Goal: Obtain resource: Obtain resource

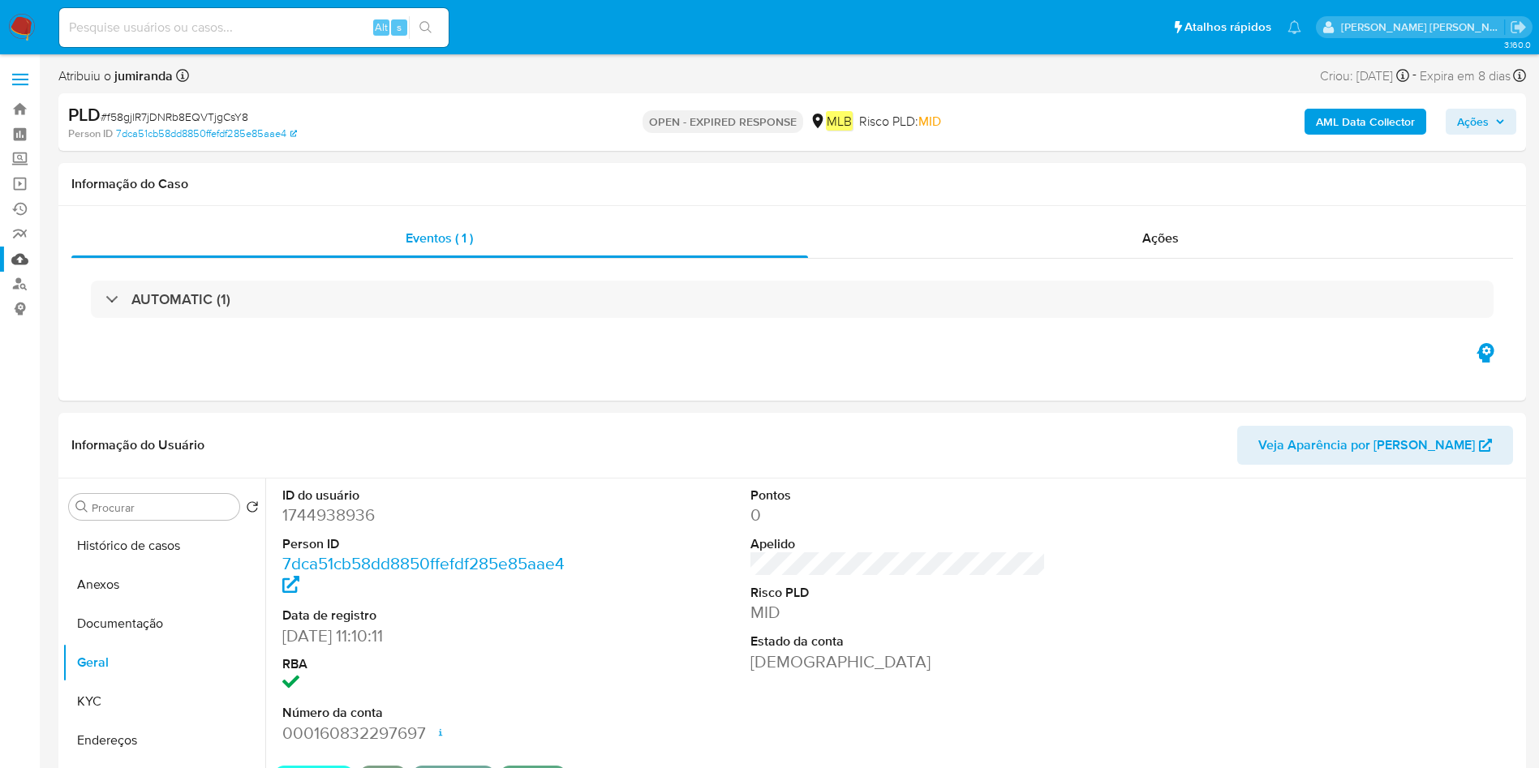
click at [23, 247] on link "Mulan" at bounding box center [96, 259] width 193 height 25
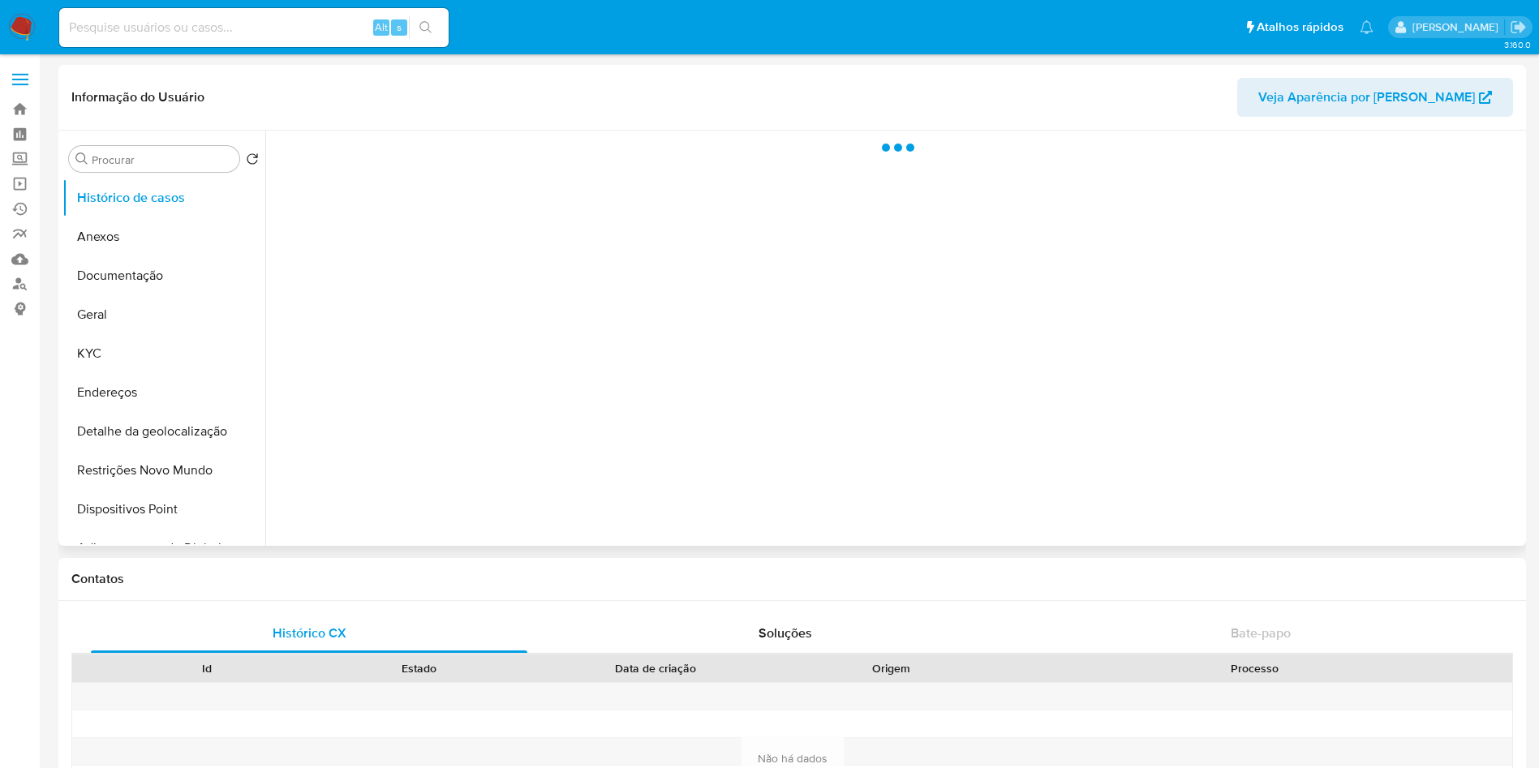
select select "10"
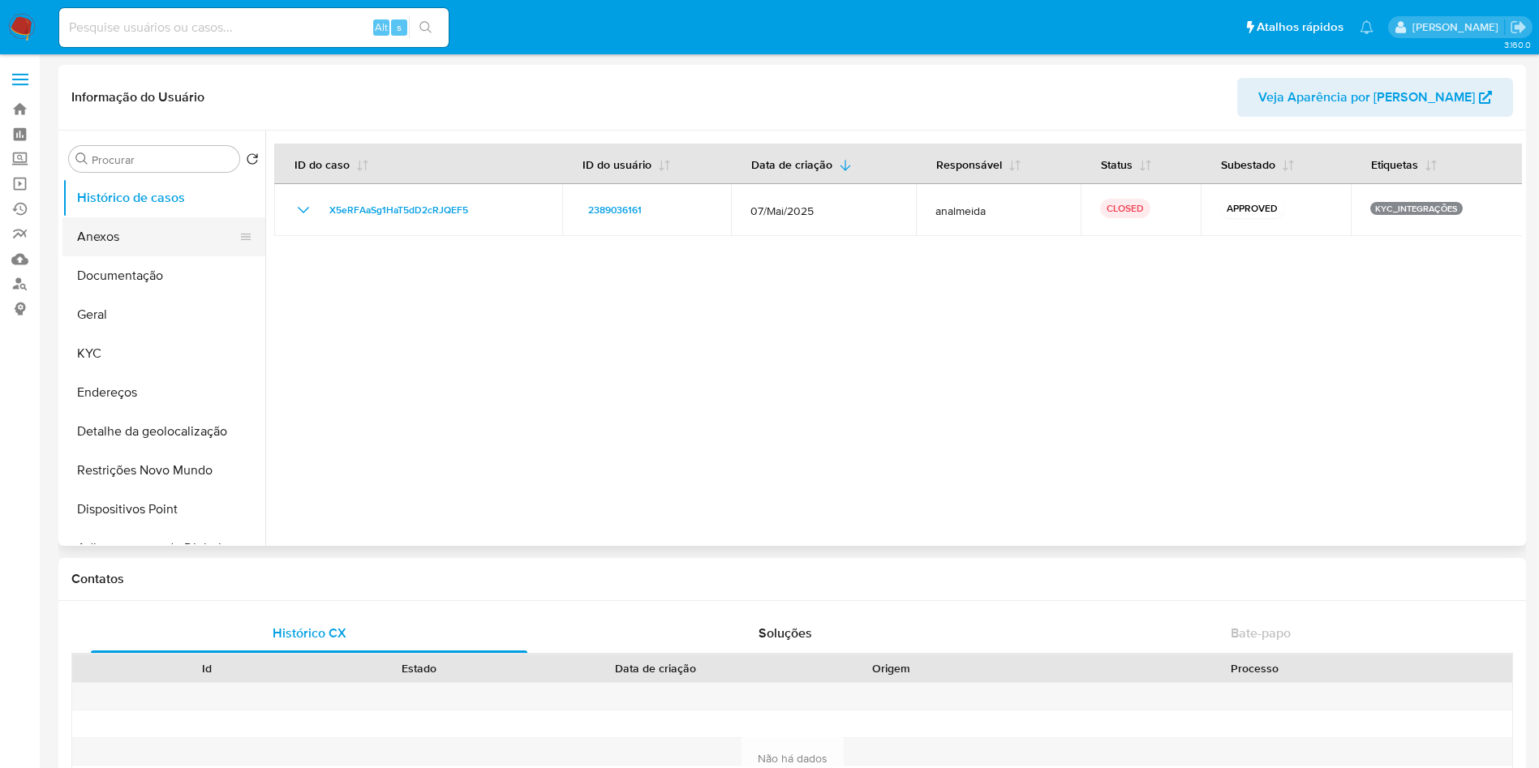
click at [129, 252] on button "Anexos" at bounding box center [157, 236] width 190 height 39
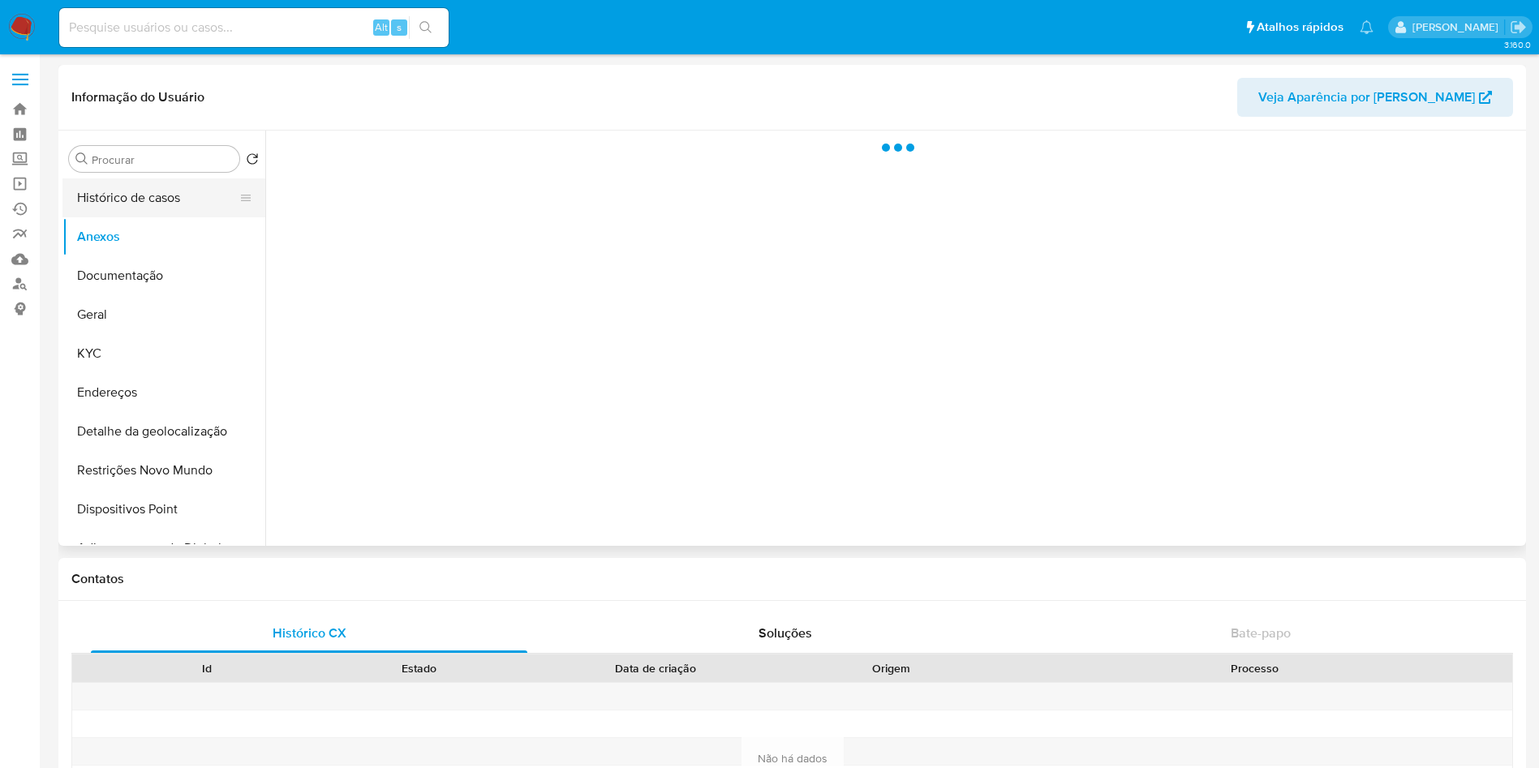
click at [141, 197] on button "Histórico de casos" at bounding box center [157, 198] width 190 height 39
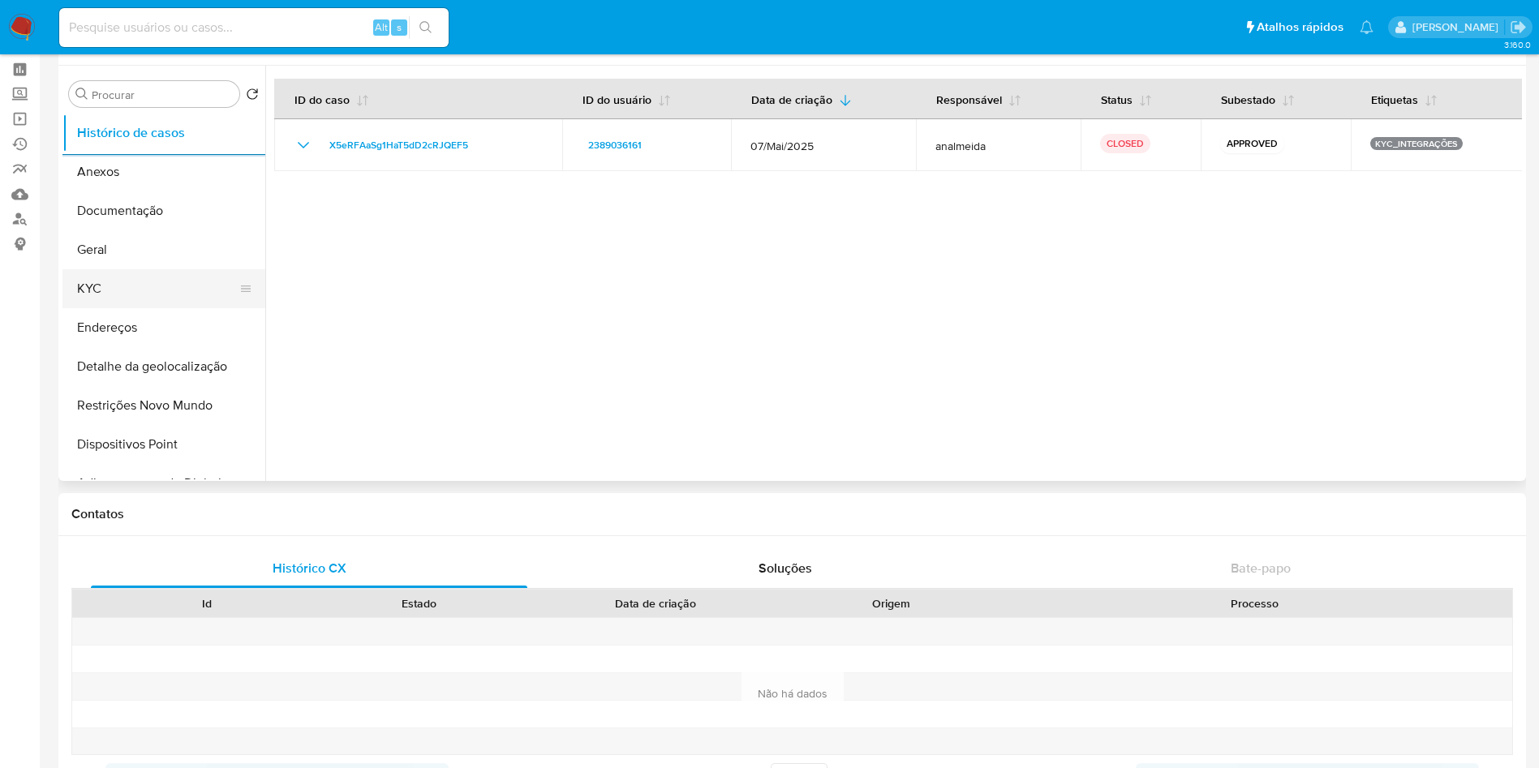
scroll to position [28, 0]
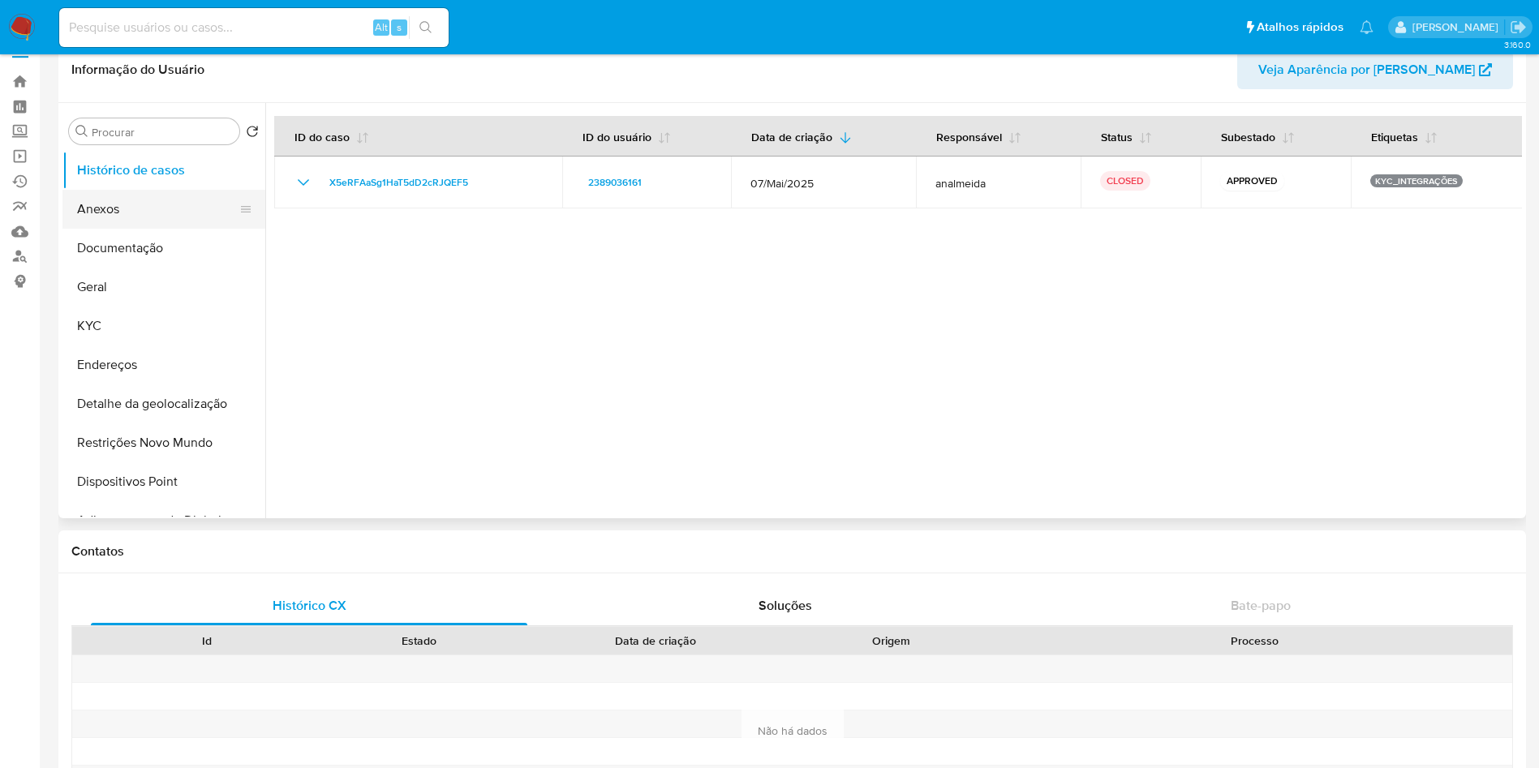
click at [156, 212] on button "Anexos" at bounding box center [157, 209] width 190 height 39
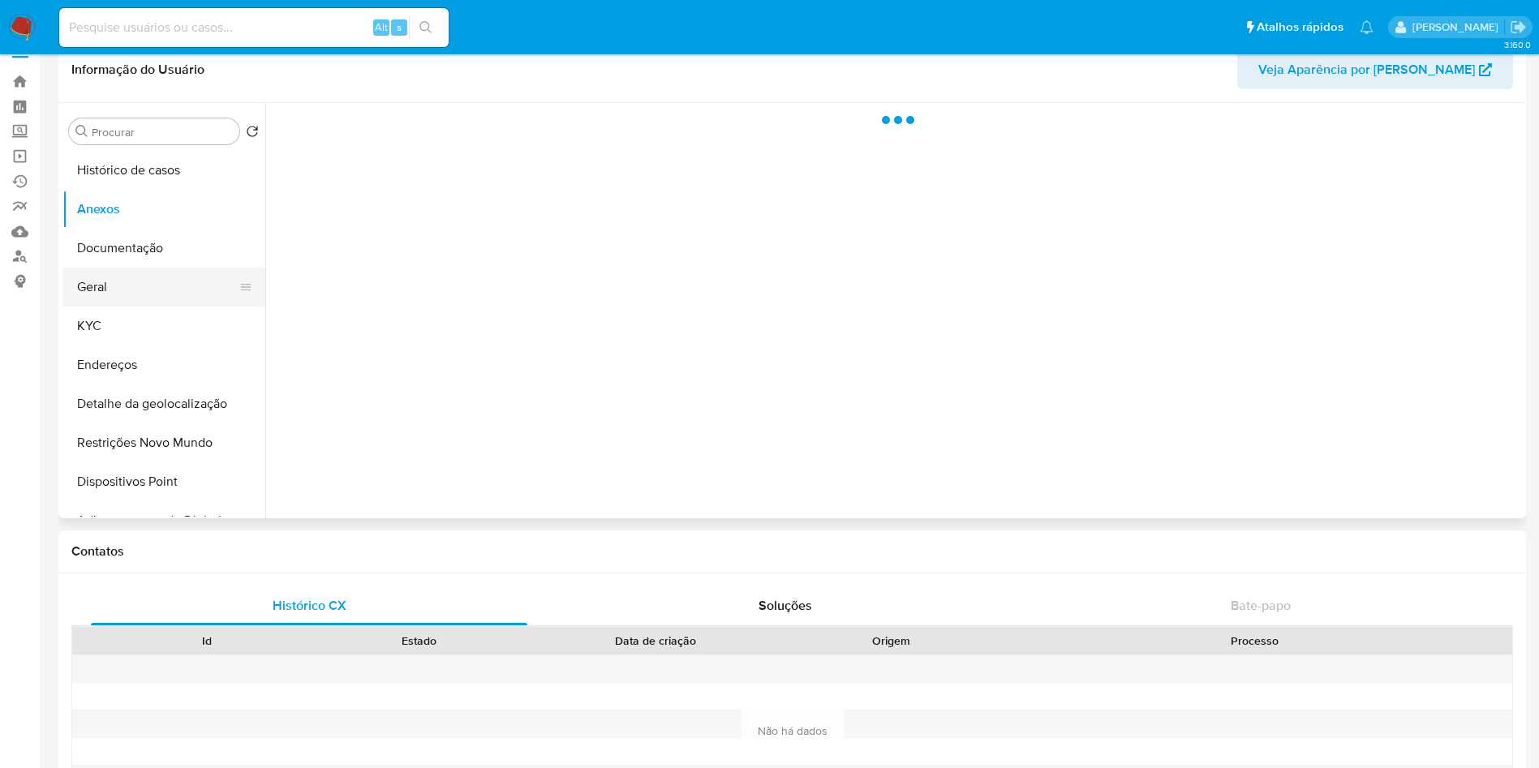
click at [133, 296] on button "Geral" at bounding box center [157, 287] width 190 height 39
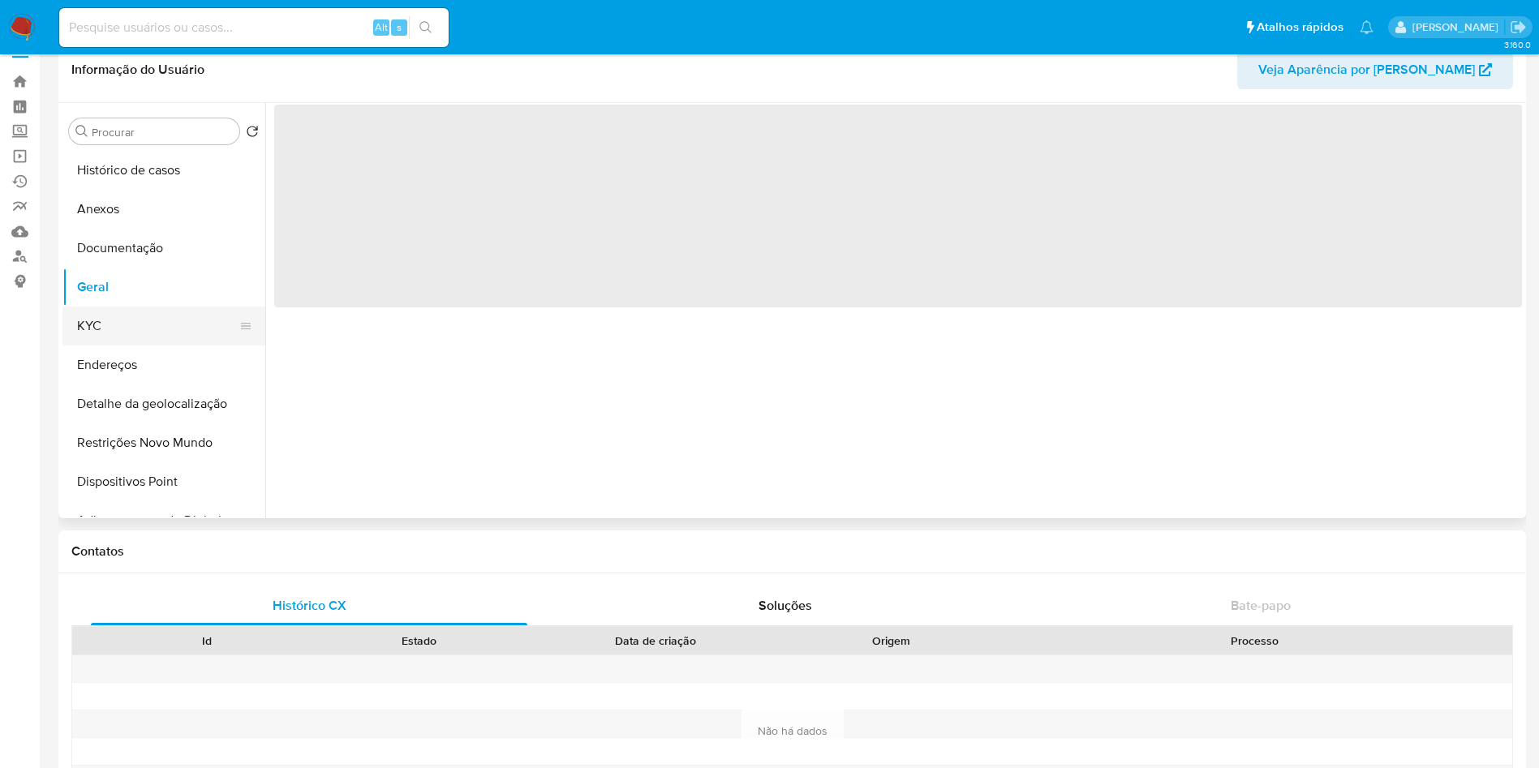
click at [124, 326] on button "KYC" at bounding box center [157, 326] width 190 height 39
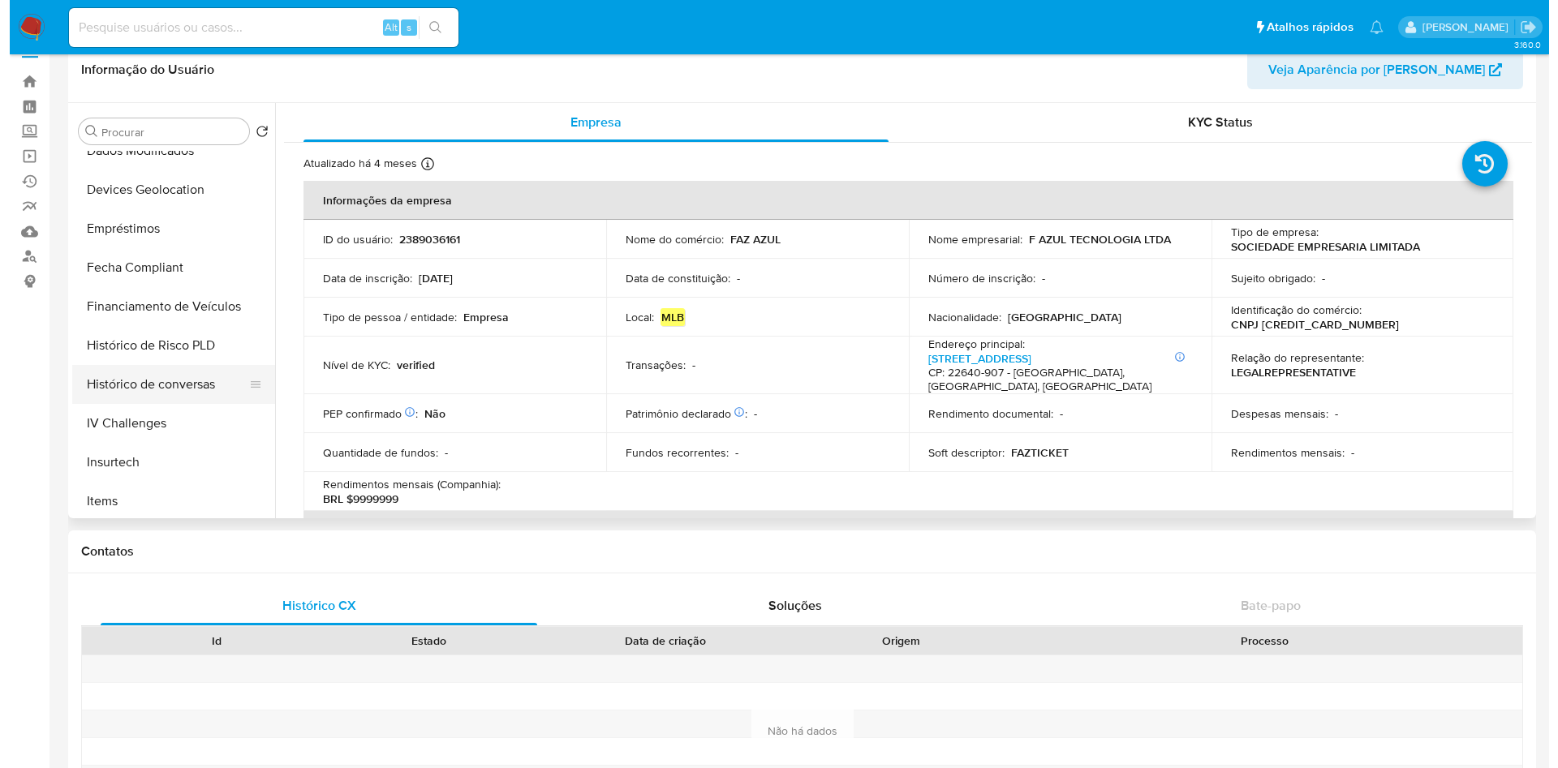
scroll to position [0, 0]
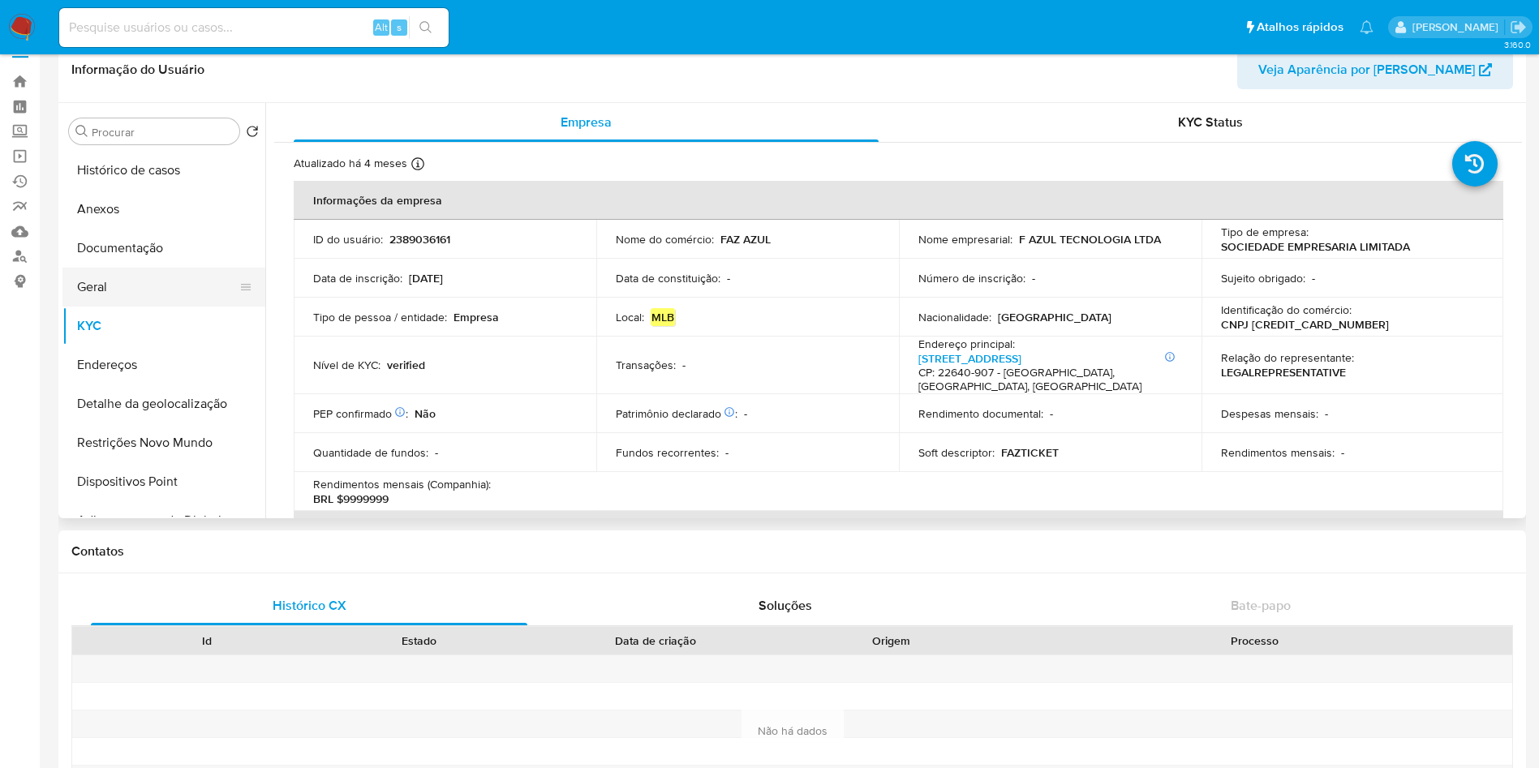
click at [148, 288] on button "Geral" at bounding box center [157, 287] width 190 height 39
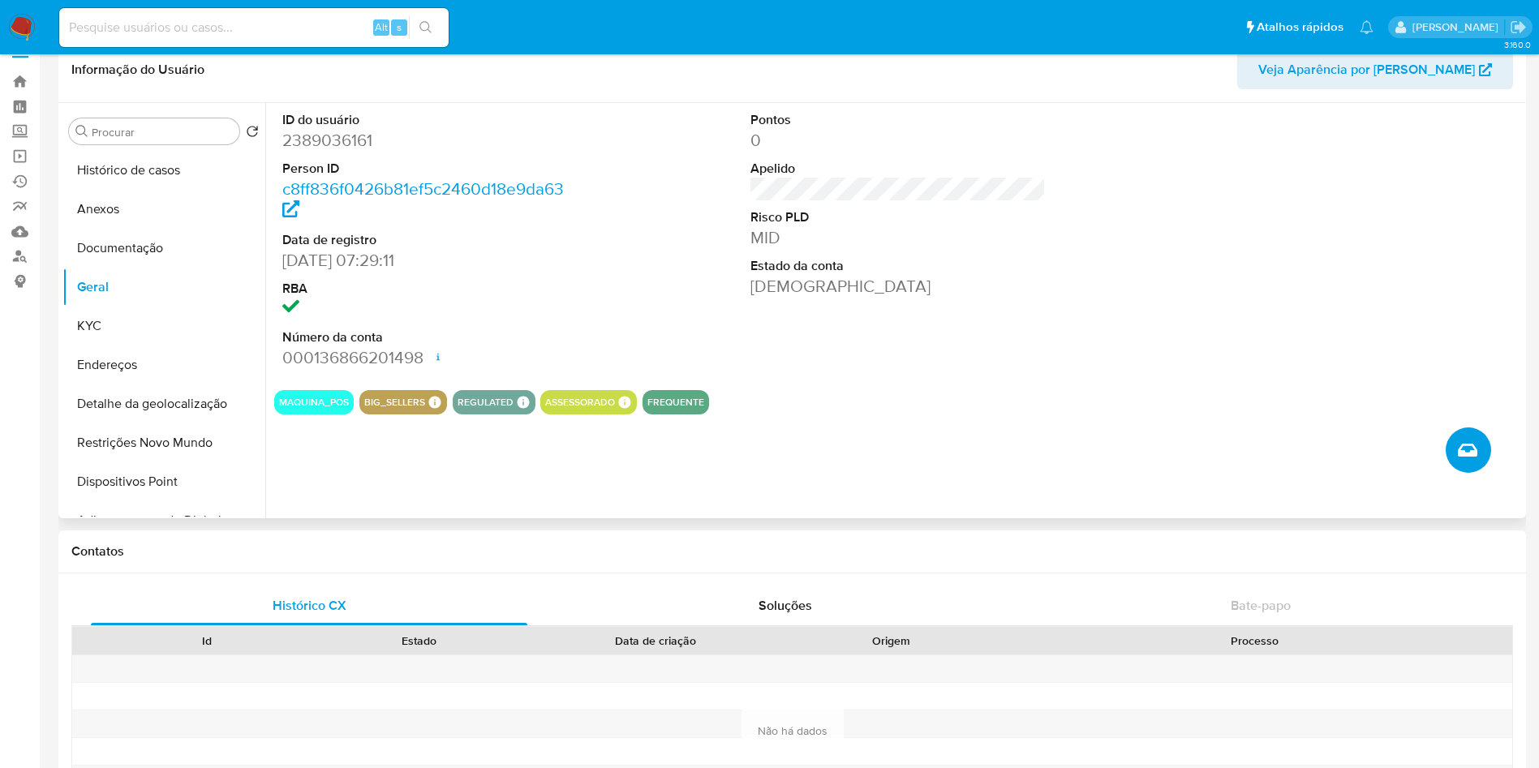
click at [1480, 441] on button "Criar caso manual" at bounding box center [1468, 450] width 45 height 45
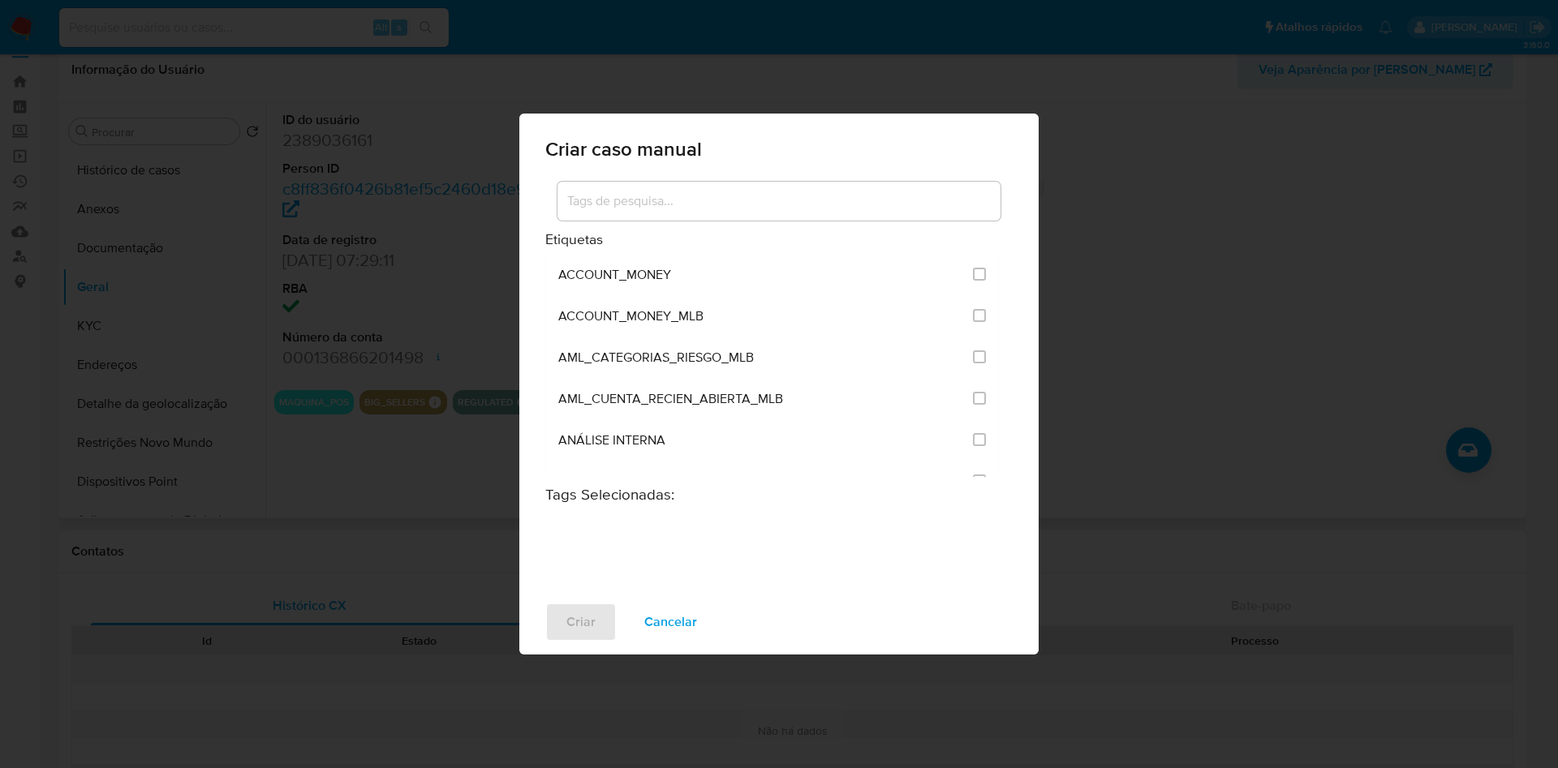
click at [416, 443] on div "Criar caso manual Etiquetas ACCOUNT_MONEY ACCOUNT_MONEY_MLB AML_CATEGORIAS_RIES…" at bounding box center [779, 384] width 1558 height 768
click at [670, 611] on span "Cancelar" at bounding box center [670, 622] width 53 height 36
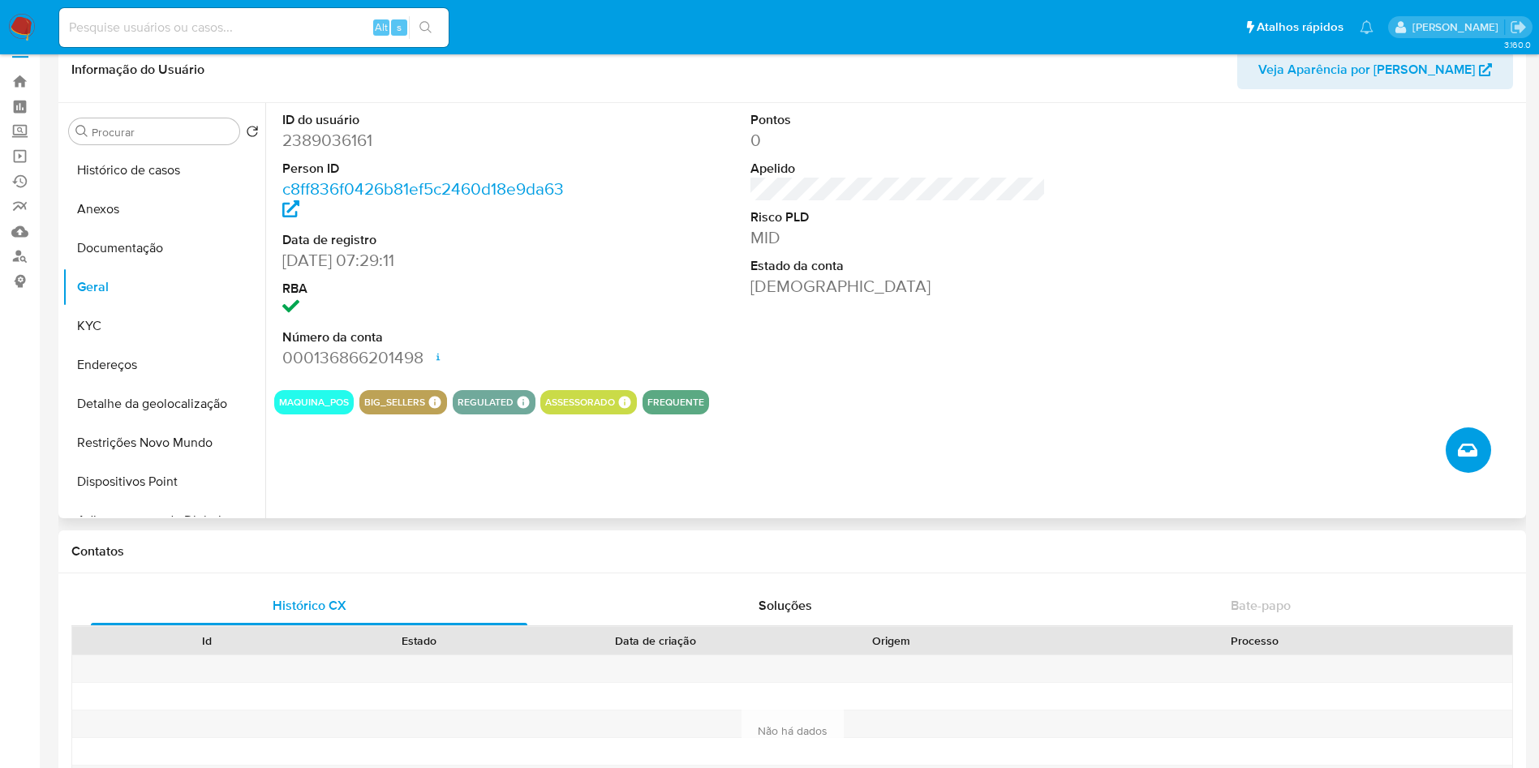
click at [1456, 444] on button "Criar caso manual" at bounding box center [1468, 450] width 45 height 45
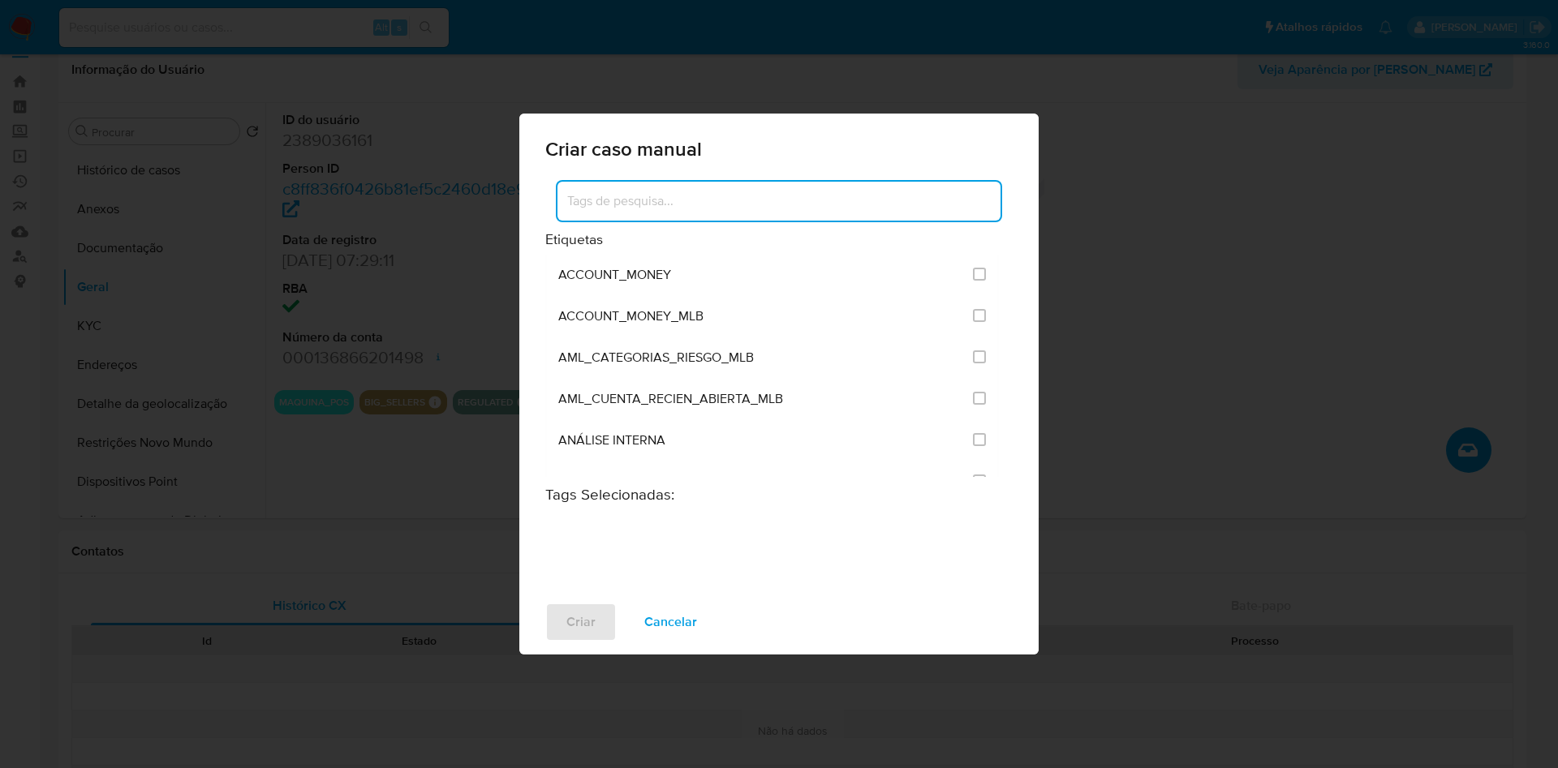
drag, startPoint x: 759, startPoint y: 200, endPoint x: 762, endPoint y: 211, distance: 10.8
click at [759, 200] on input at bounding box center [778, 201] width 443 height 21
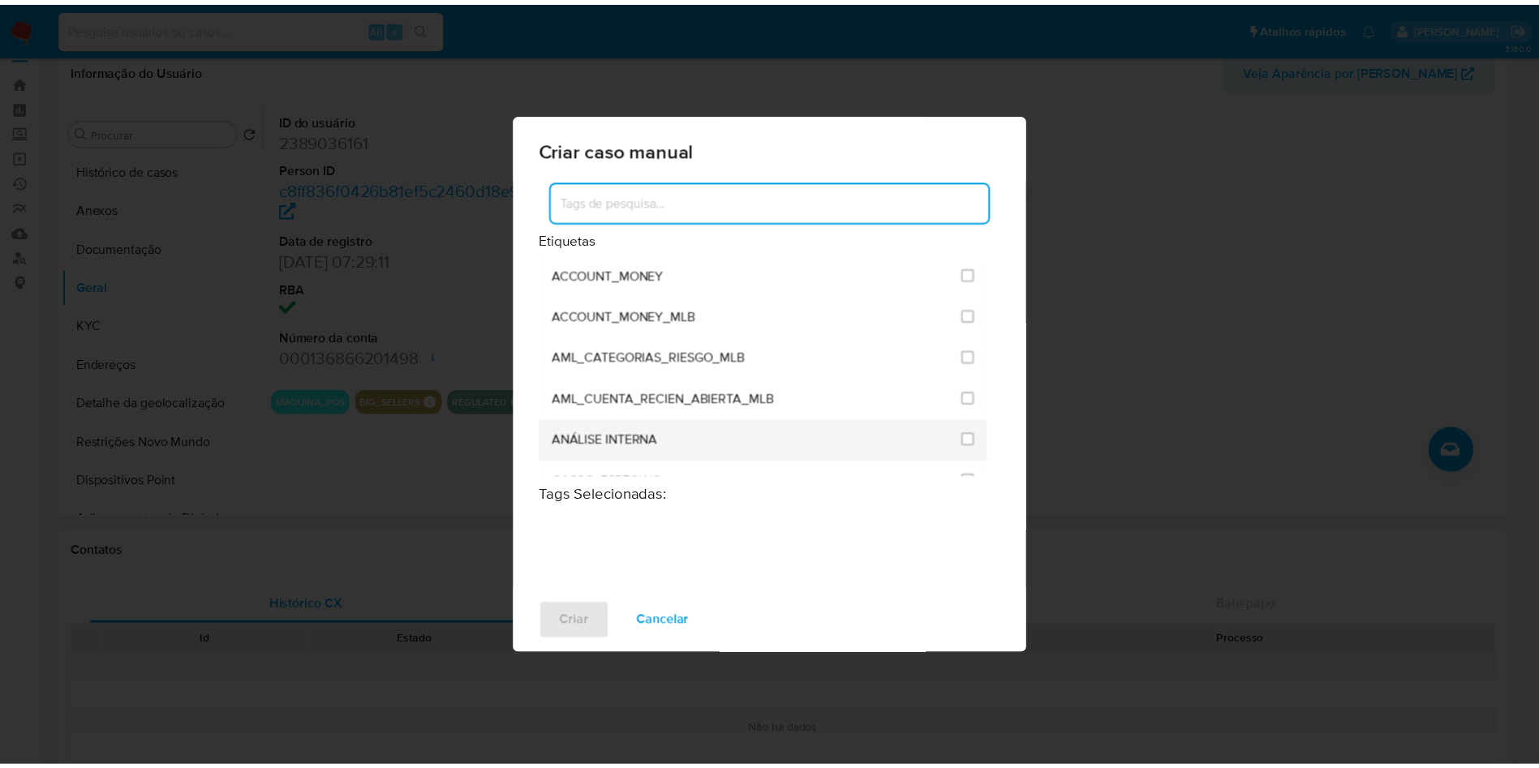
scroll to position [122, 0]
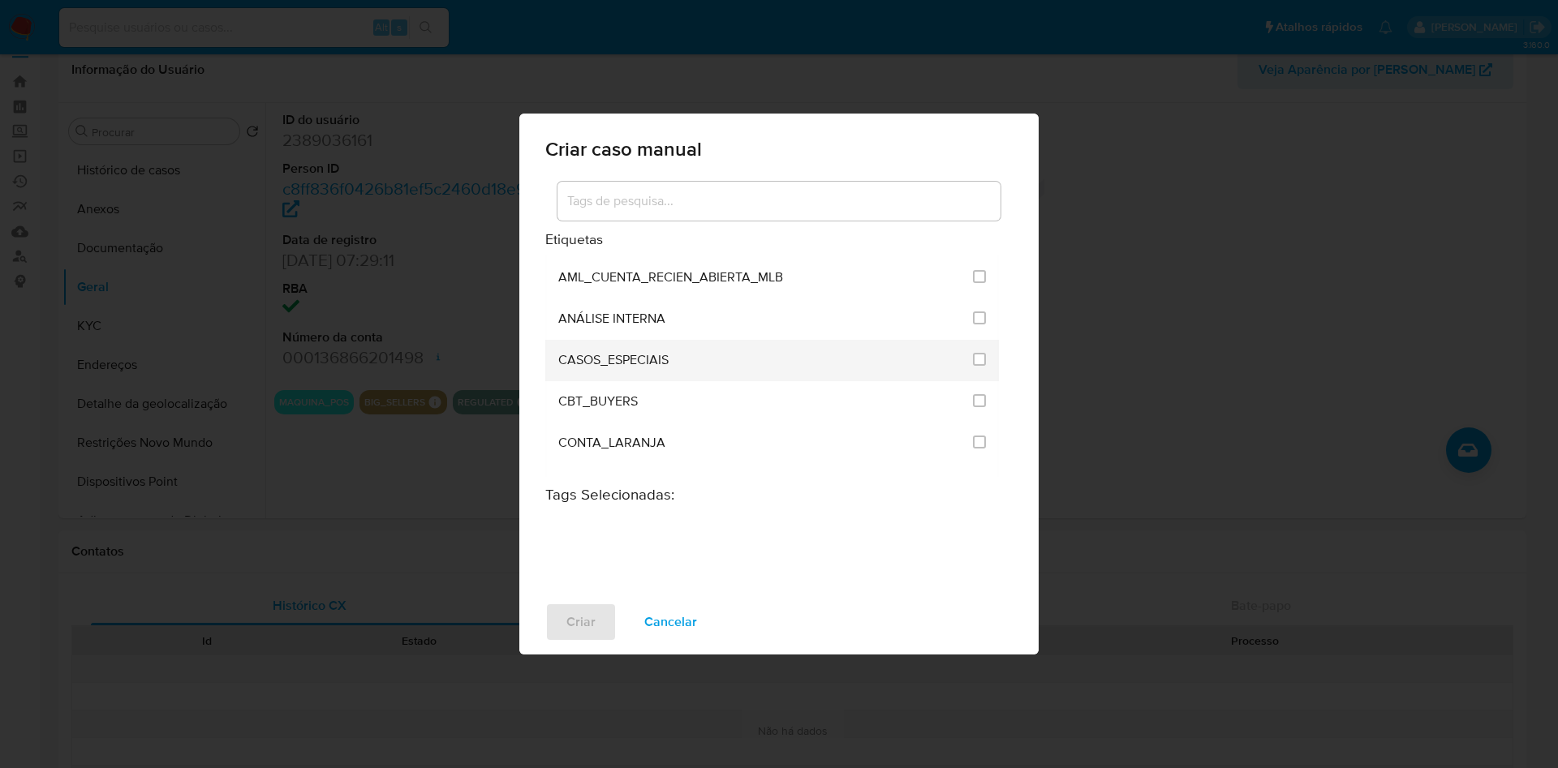
click at [826, 364] on div "CASOS_ESPECIAIS" at bounding box center [760, 360] width 405 height 41
click at [977, 353] on input "1917" at bounding box center [979, 359] width 13 height 13
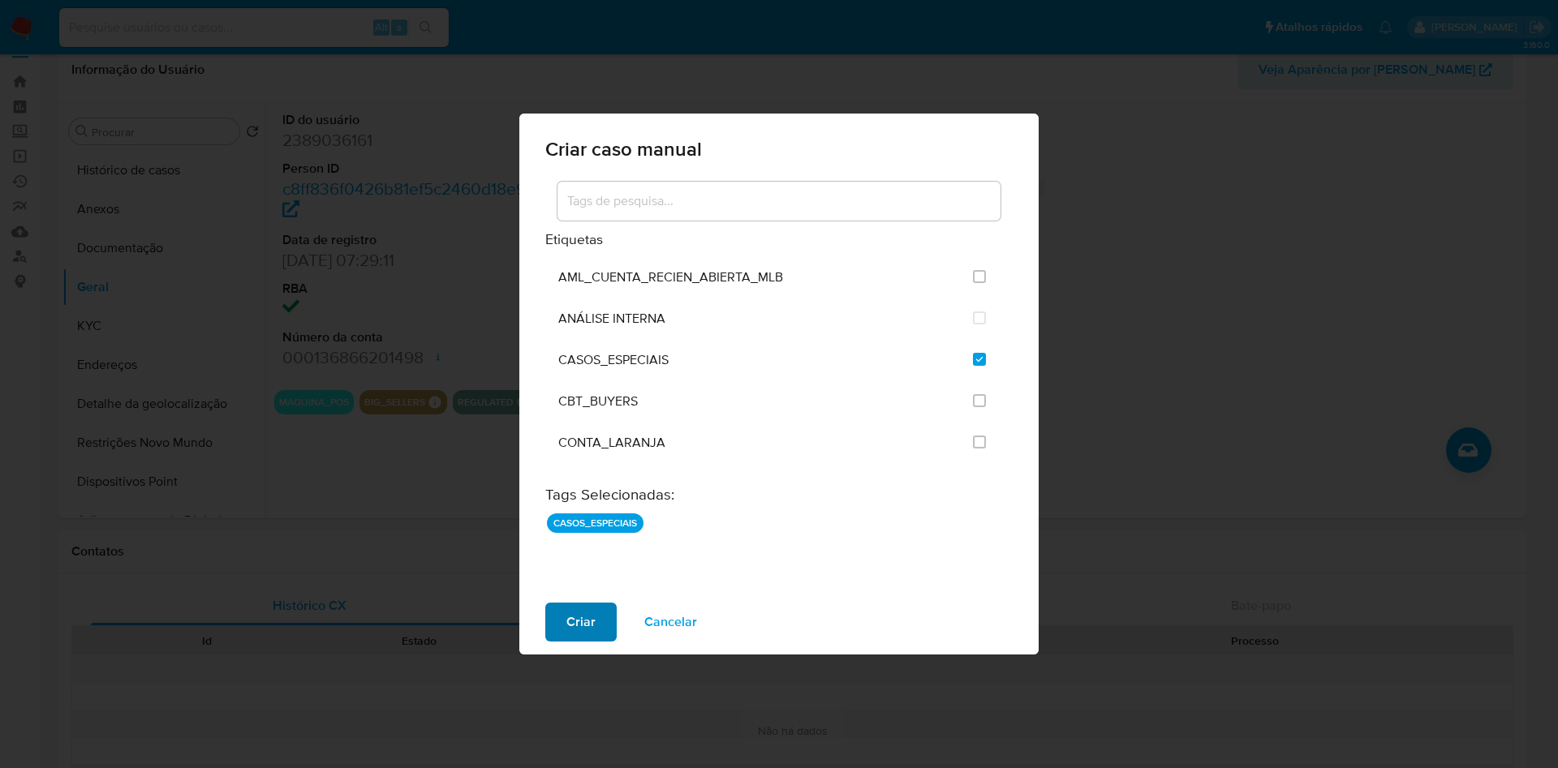
click at [579, 618] on span "Criar" at bounding box center [580, 622] width 29 height 36
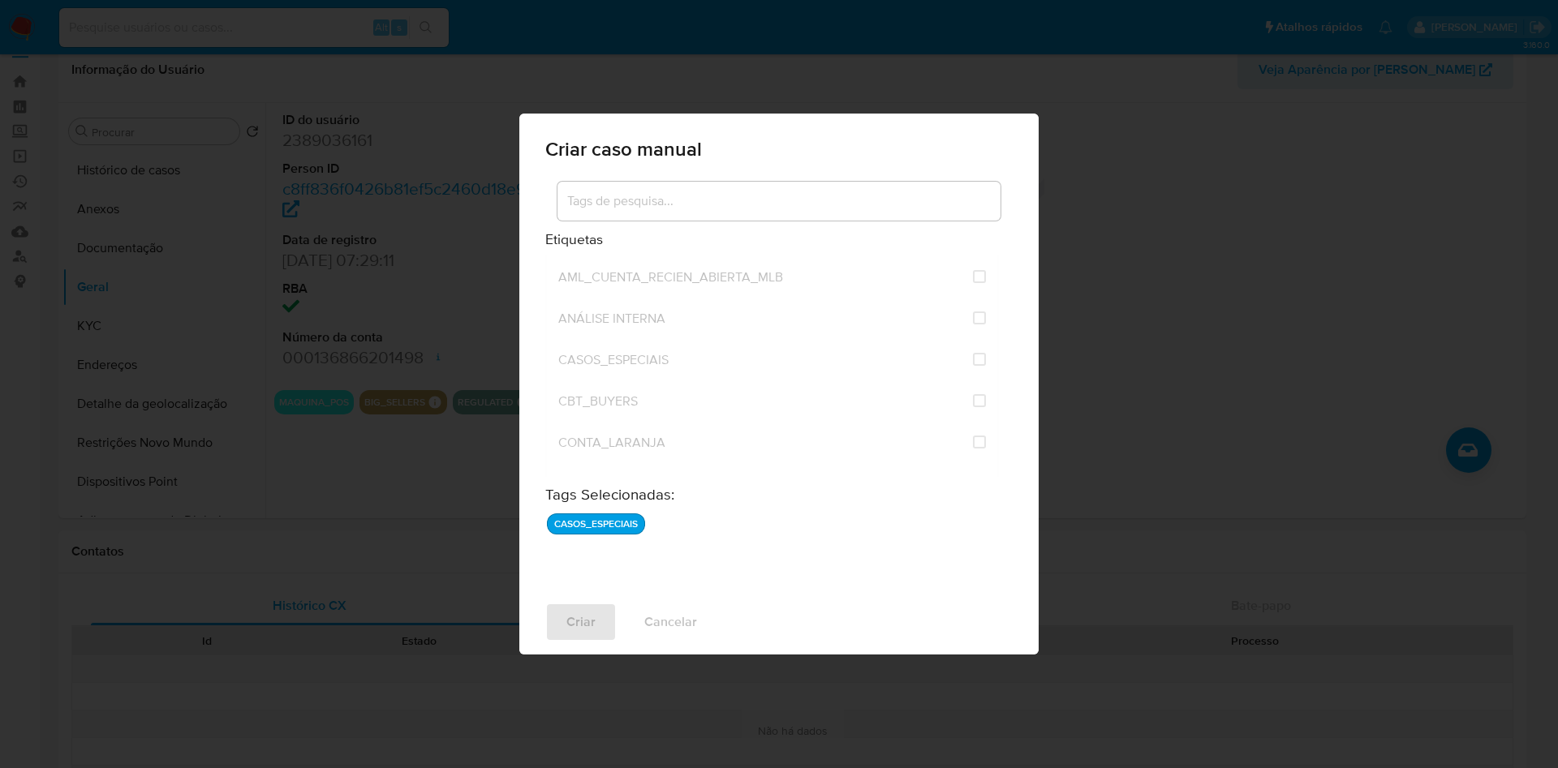
checkbox input "false"
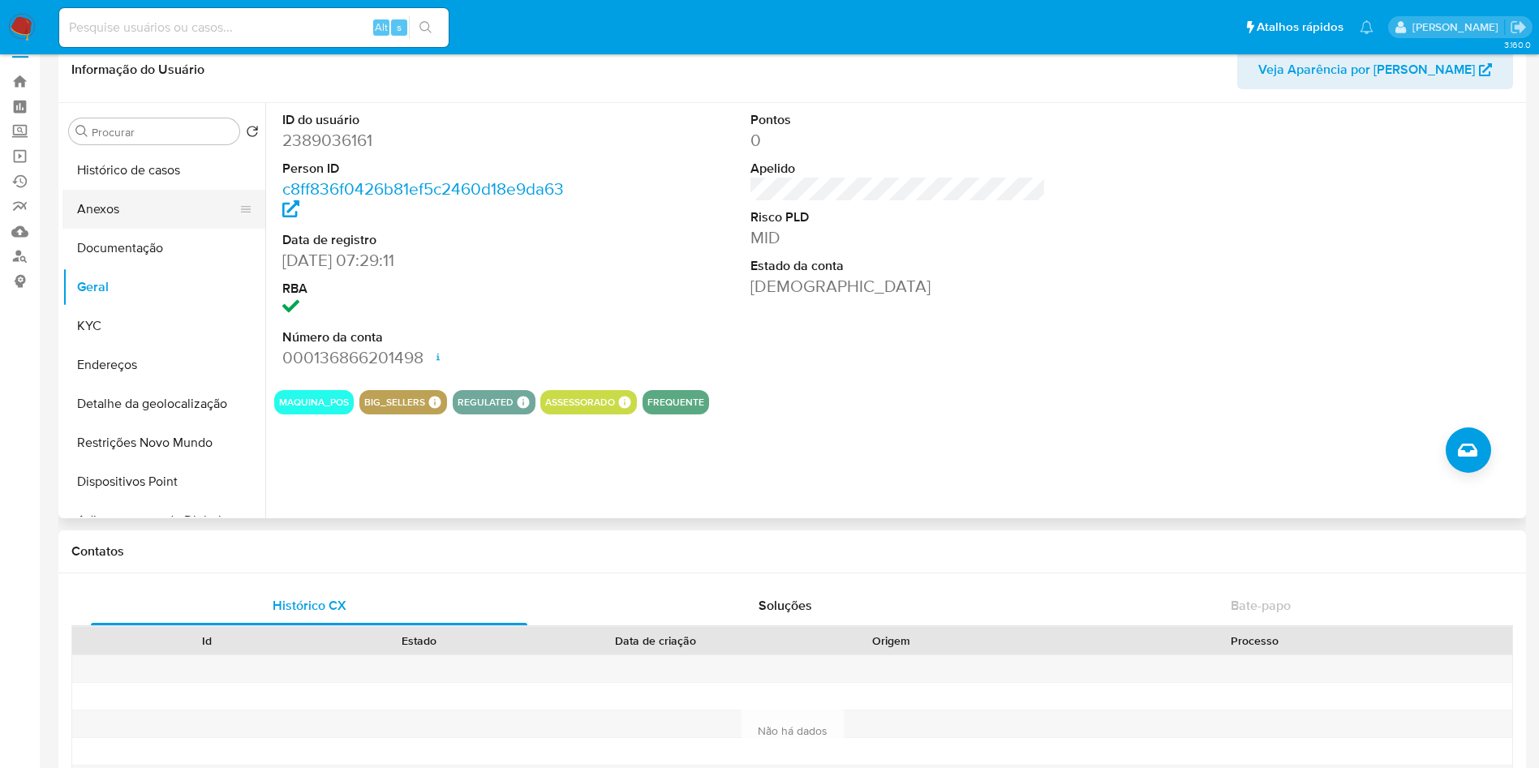
click at [115, 213] on button "Anexos" at bounding box center [157, 209] width 190 height 39
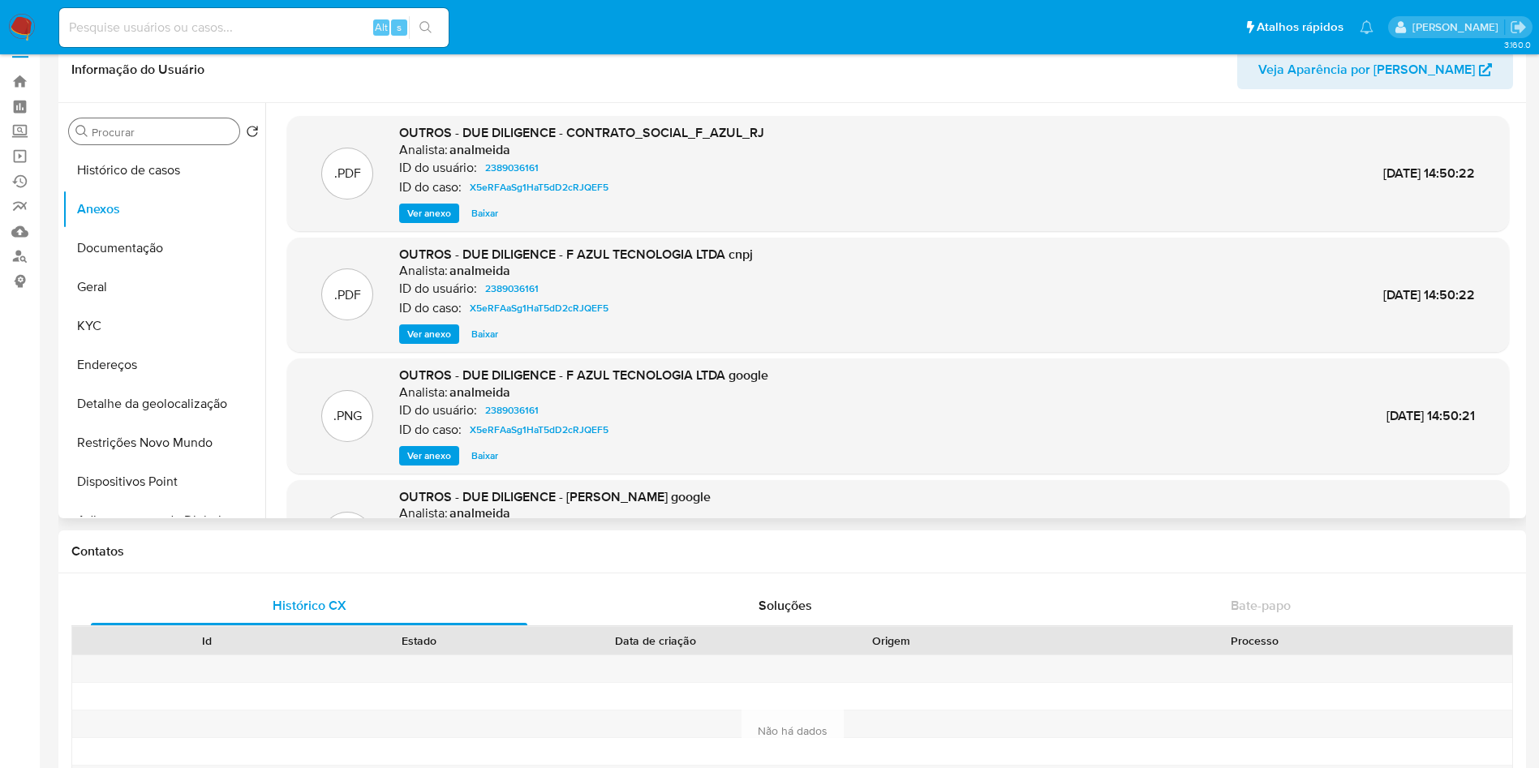
click at [133, 143] on div "Procurar" at bounding box center [154, 131] width 170 height 26
click at [127, 179] on button "Histórico de casos" at bounding box center [157, 170] width 190 height 39
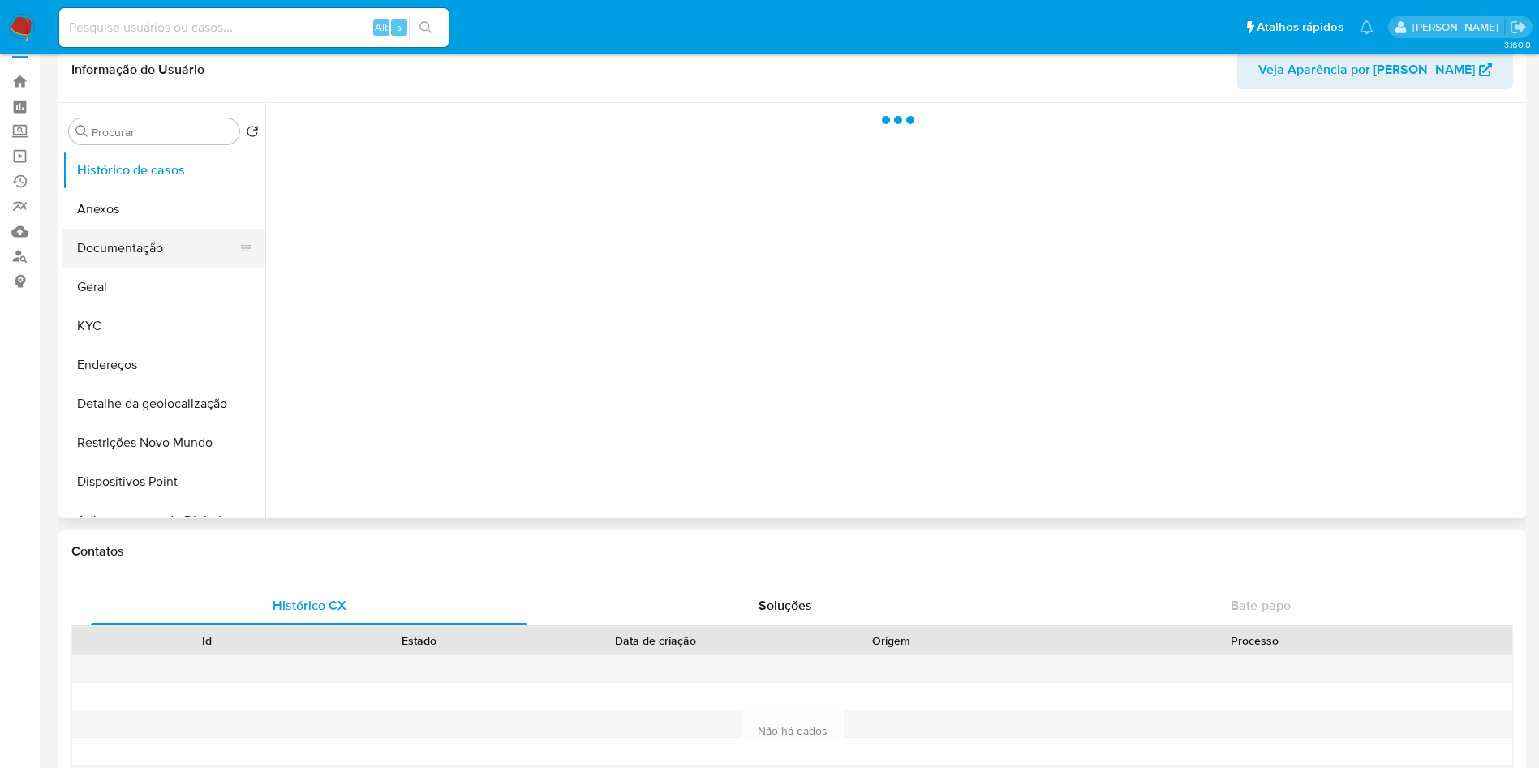
click at [149, 252] on button "Documentação" at bounding box center [157, 248] width 190 height 39
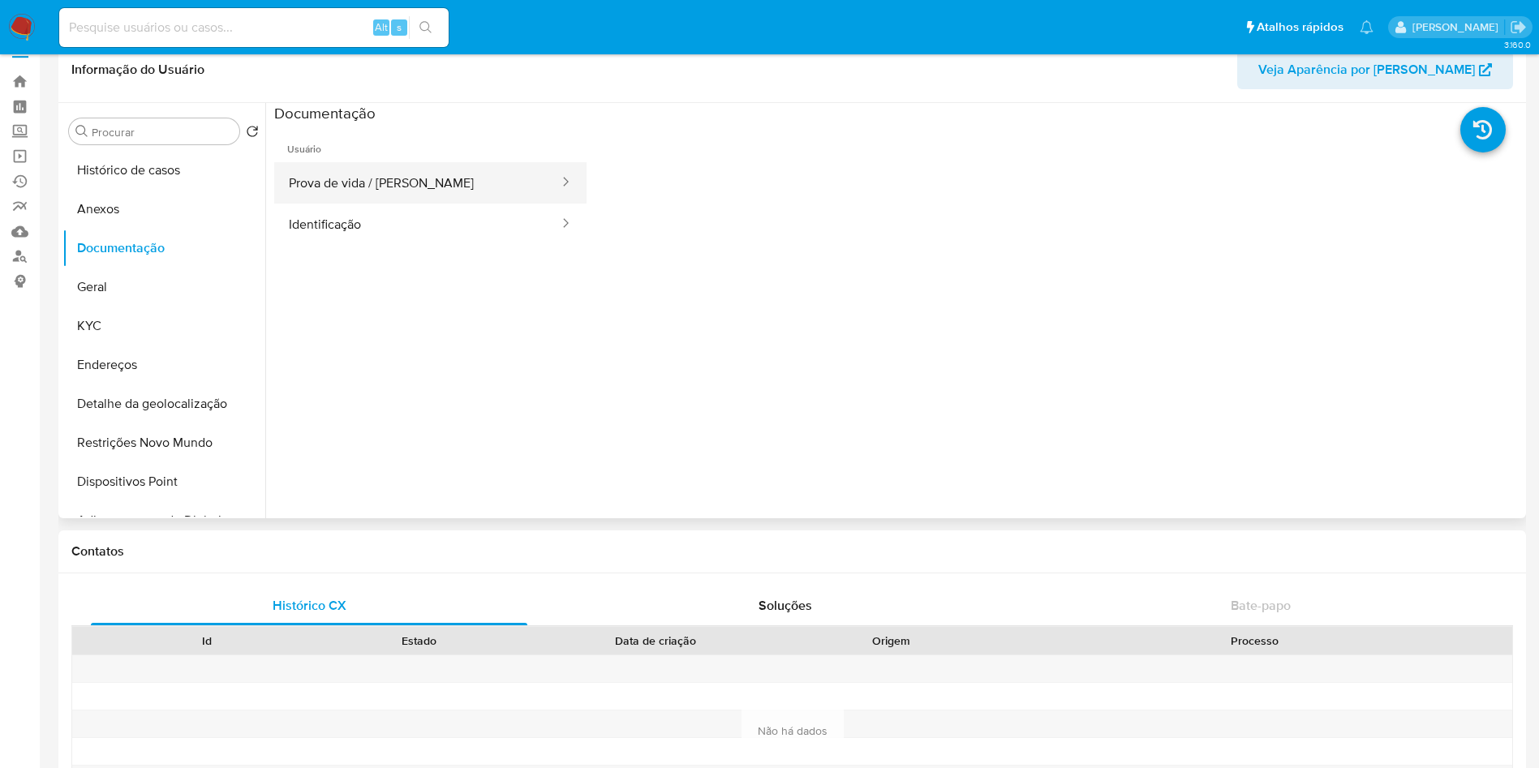
click at [461, 180] on button "Prova de vida / Selfie" at bounding box center [417, 182] width 286 height 41
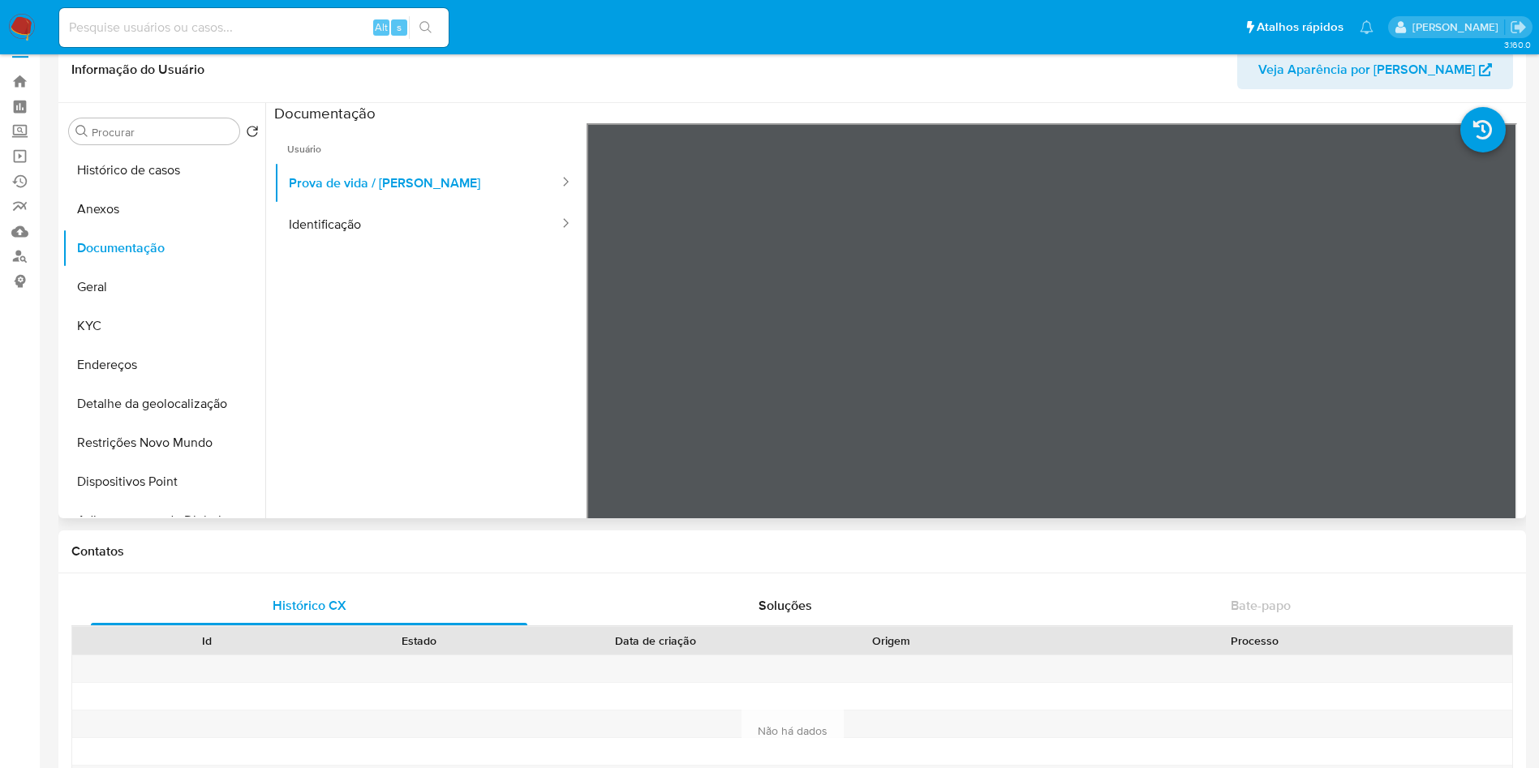
scroll to position [0, 0]
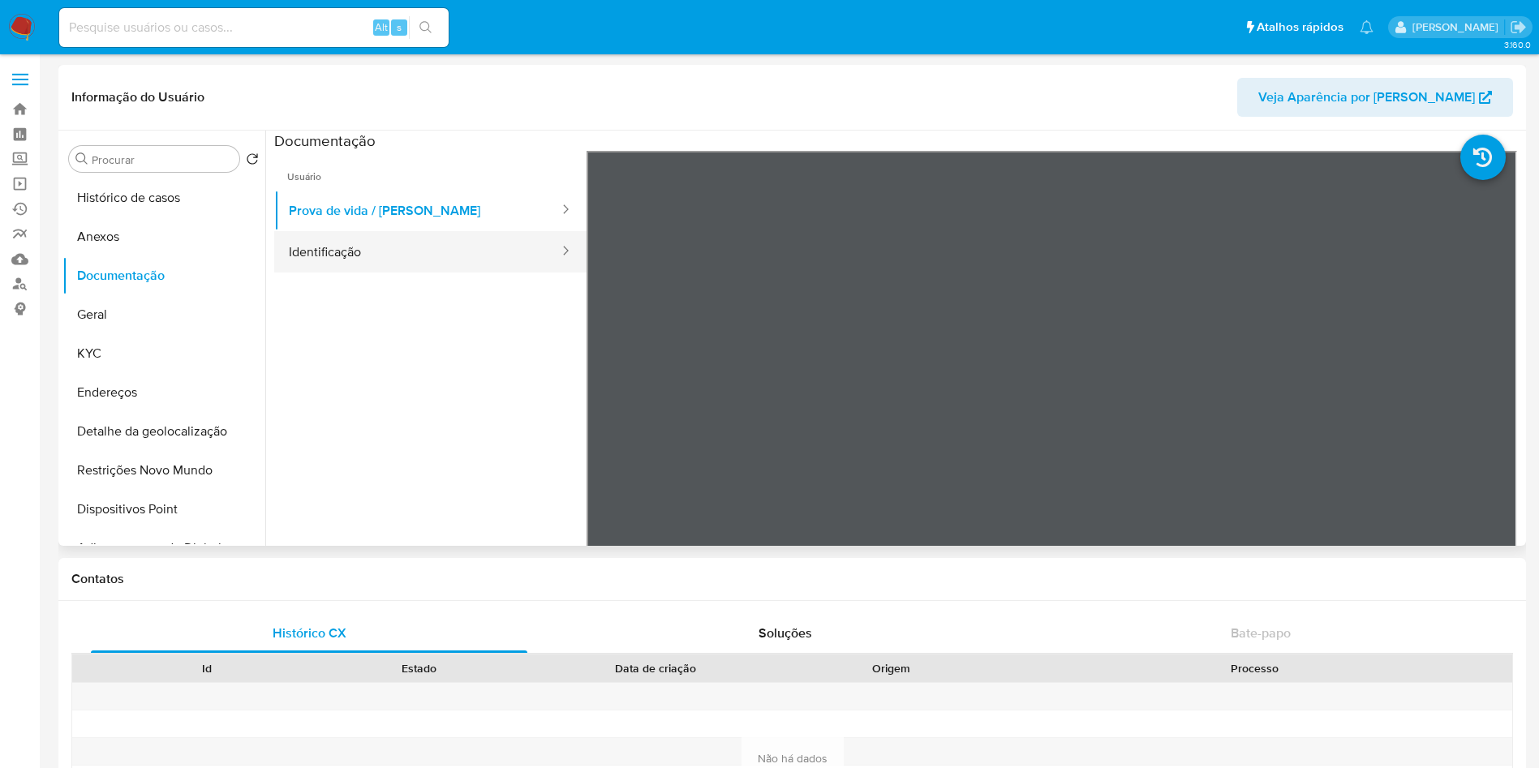
click at [317, 248] on button "Identificação" at bounding box center [417, 251] width 286 height 41
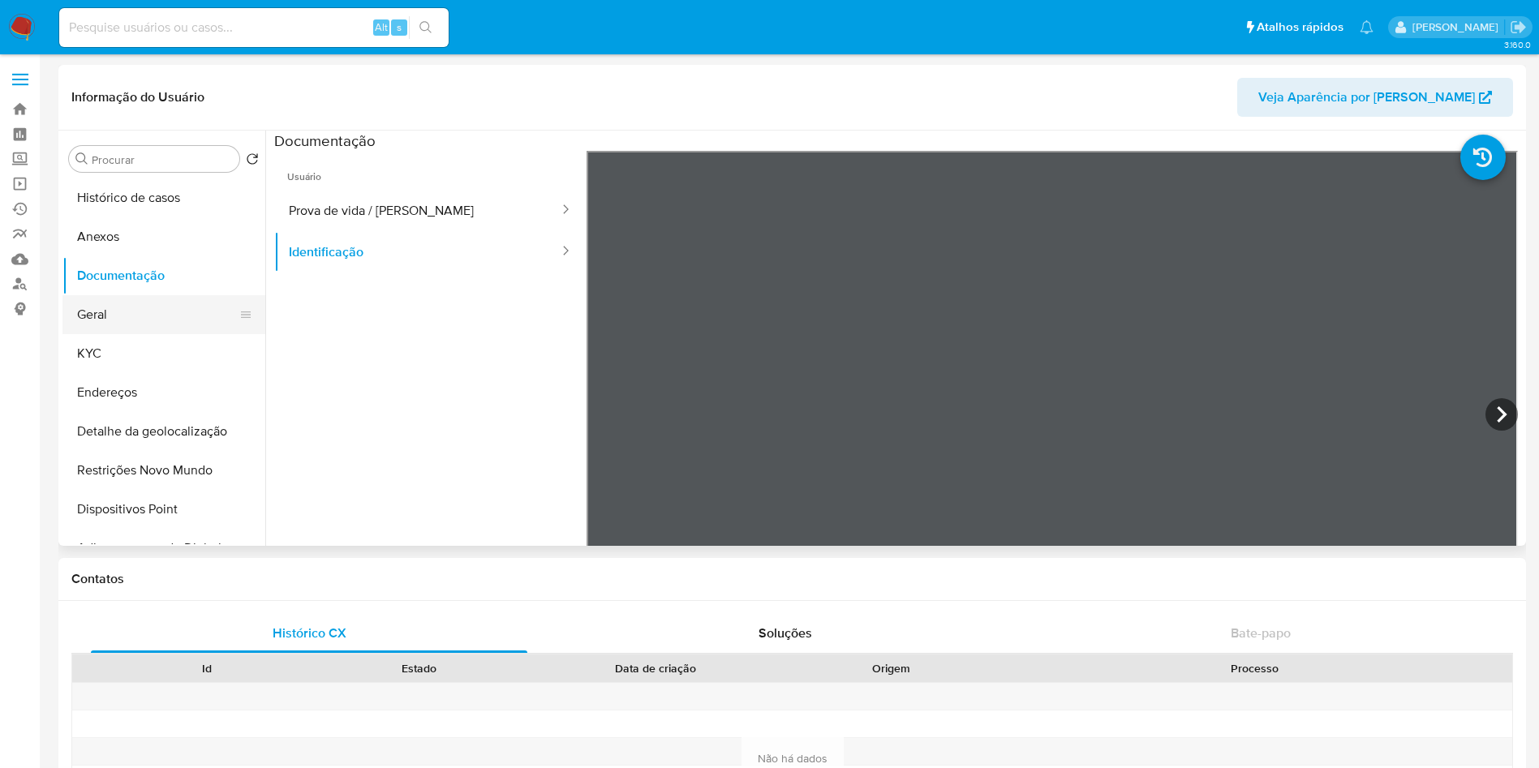
click at [111, 317] on button "Geral" at bounding box center [157, 314] width 190 height 39
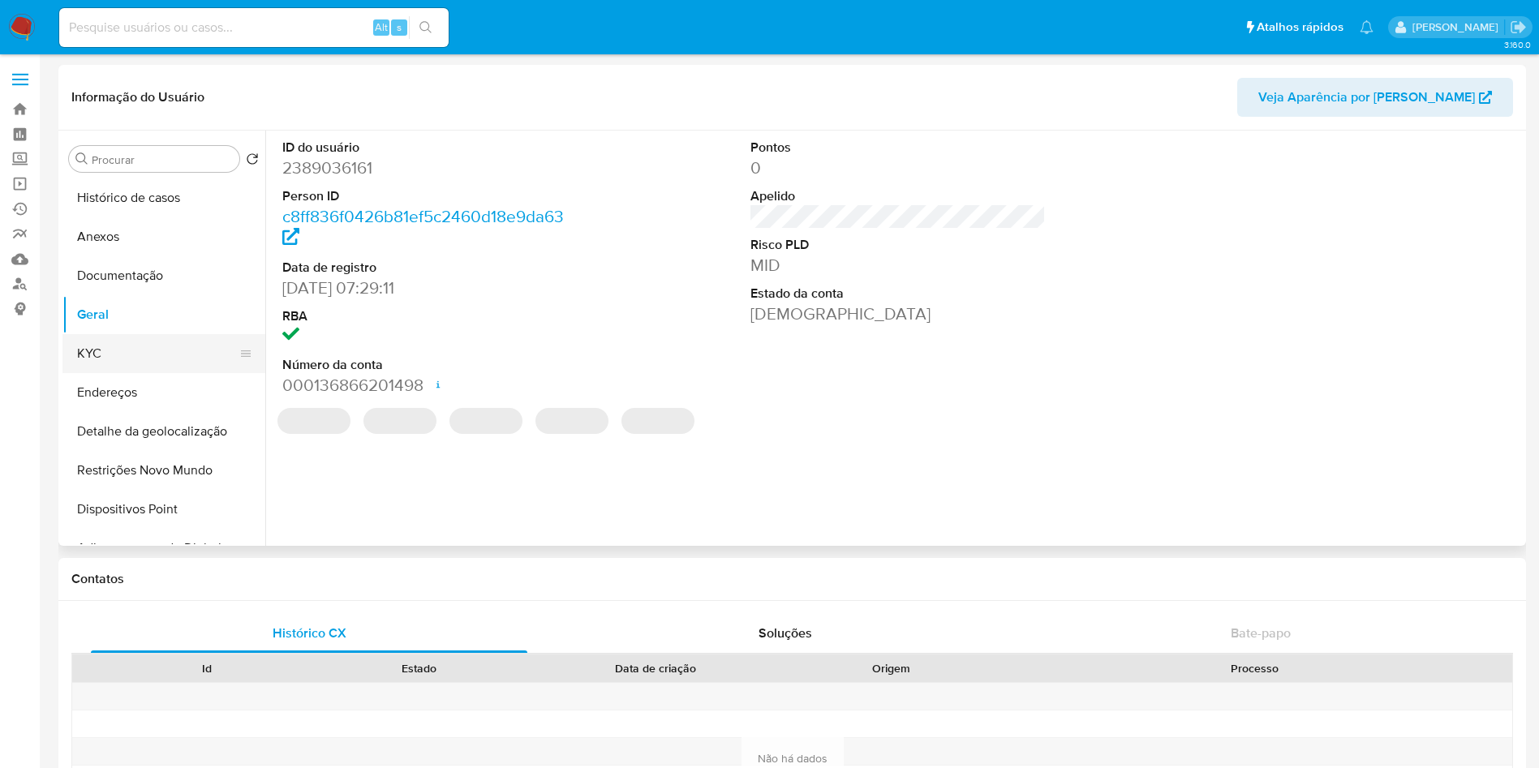
click at [123, 350] on button "KYC" at bounding box center [157, 353] width 190 height 39
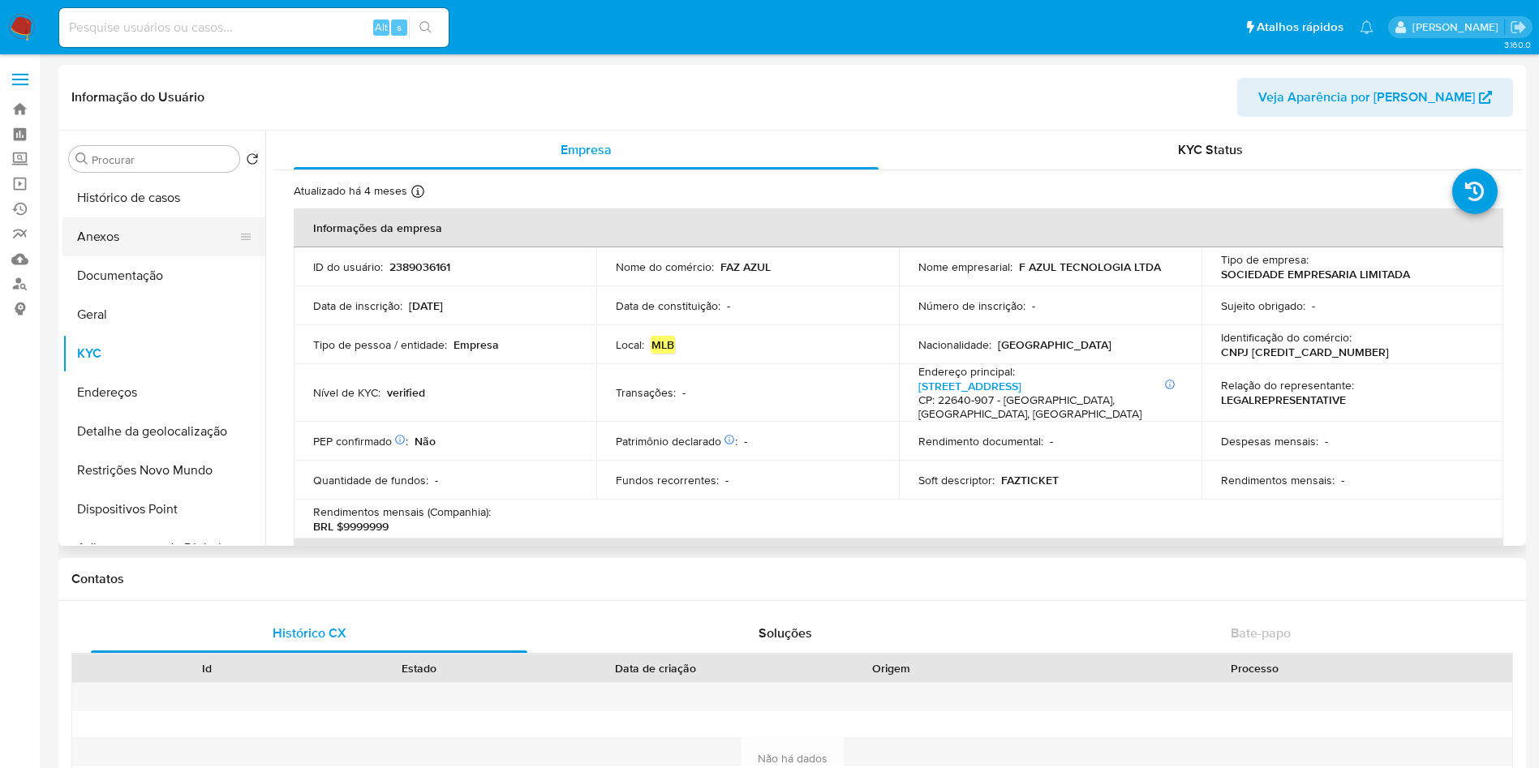
click at [144, 217] on button "Anexos" at bounding box center [157, 236] width 190 height 39
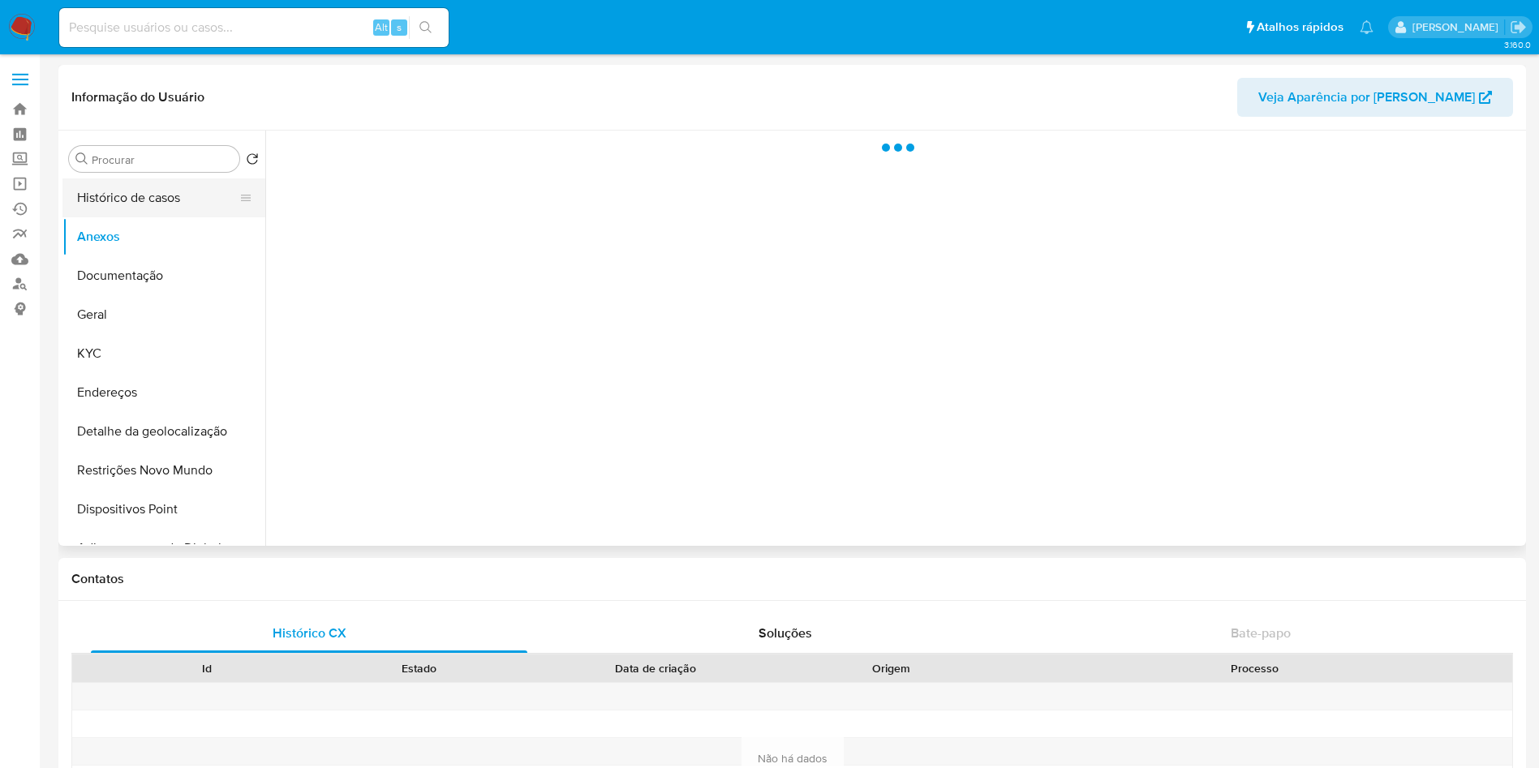
click at [157, 195] on button "Histórico de casos" at bounding box center [157, 198] width 190 height 39
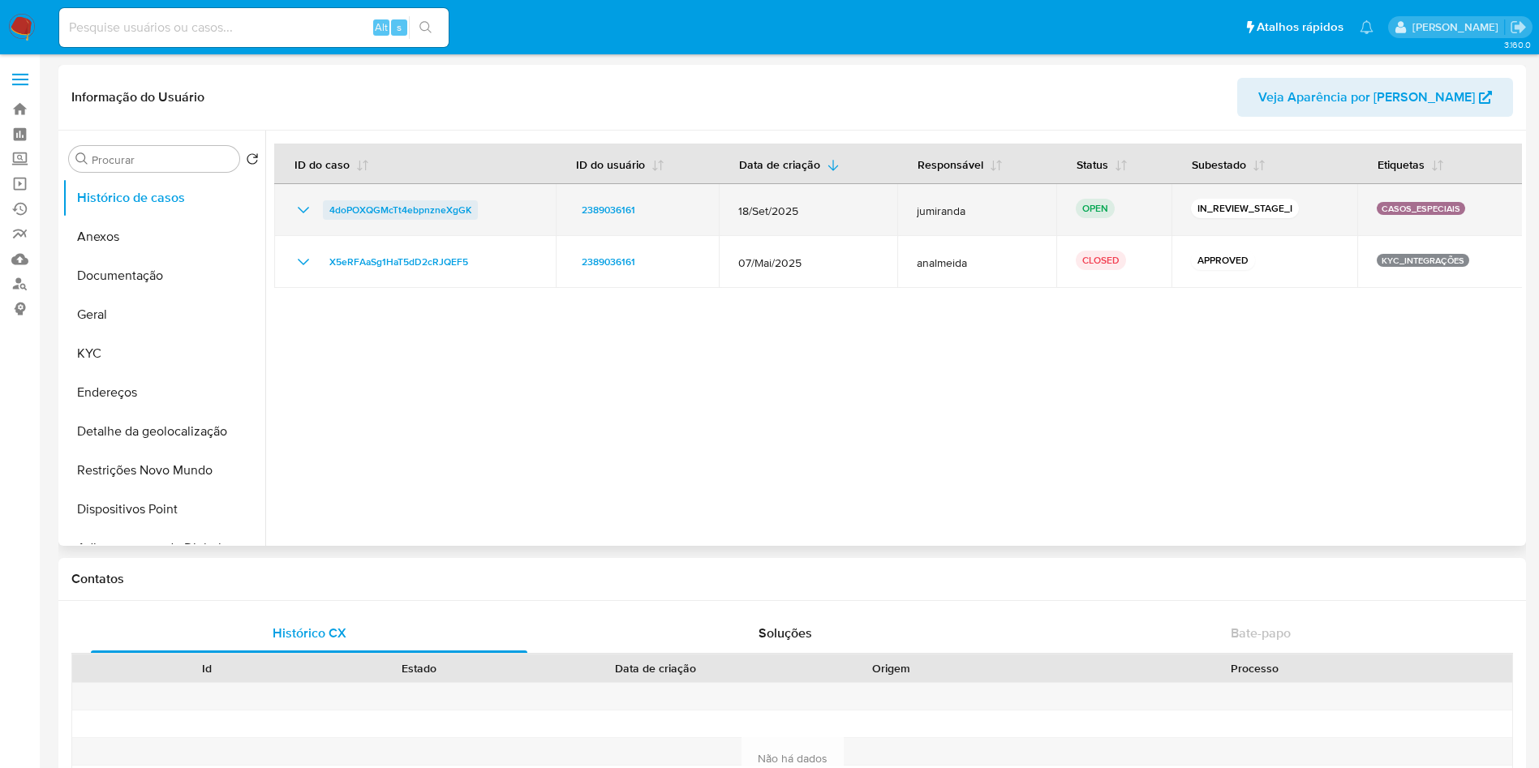
click at [374, 203] on span "4doPOXQGMcTt4ebpnzneXgGK" at bounding box center [400, 209] width 142 height 19
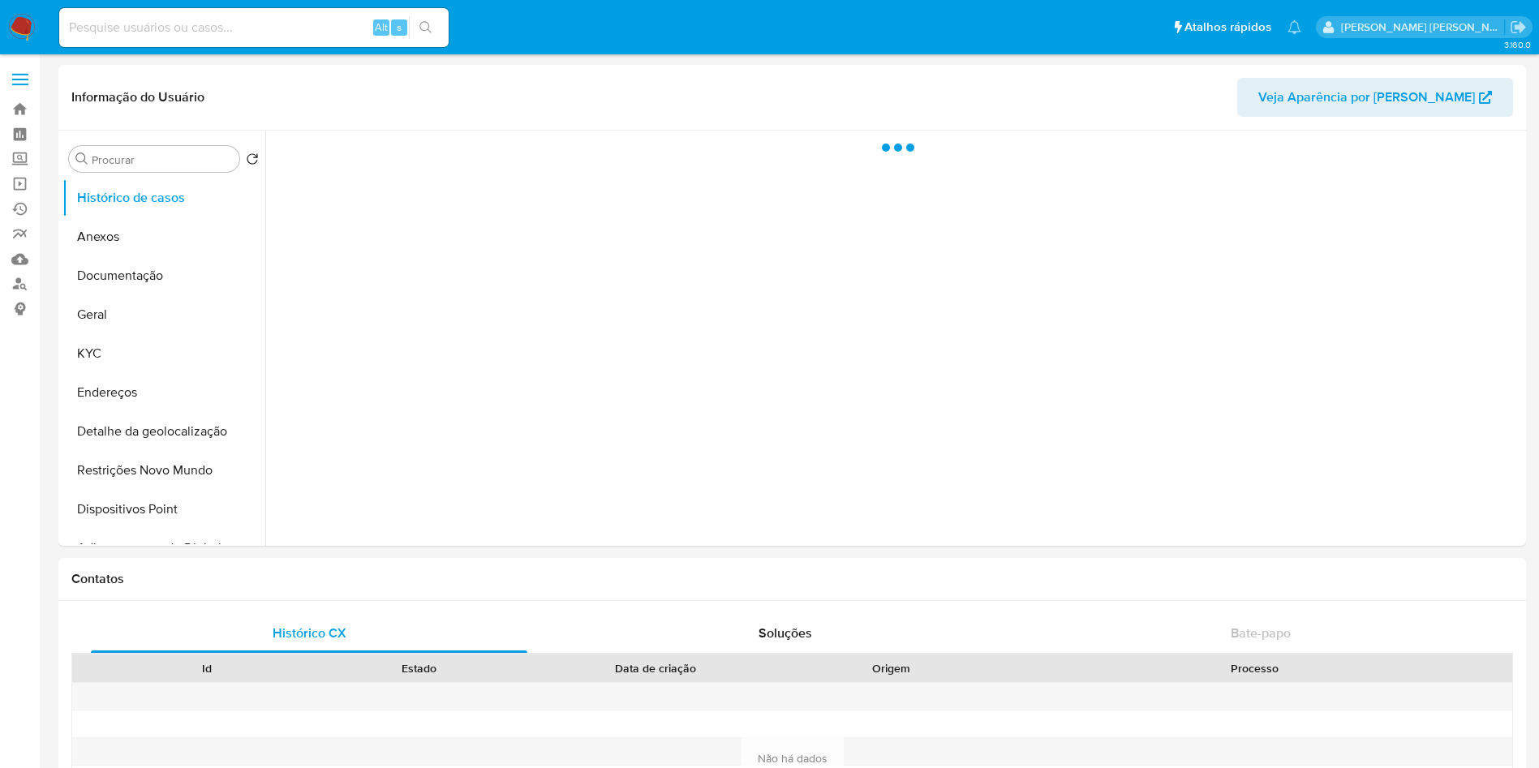
select select "10"
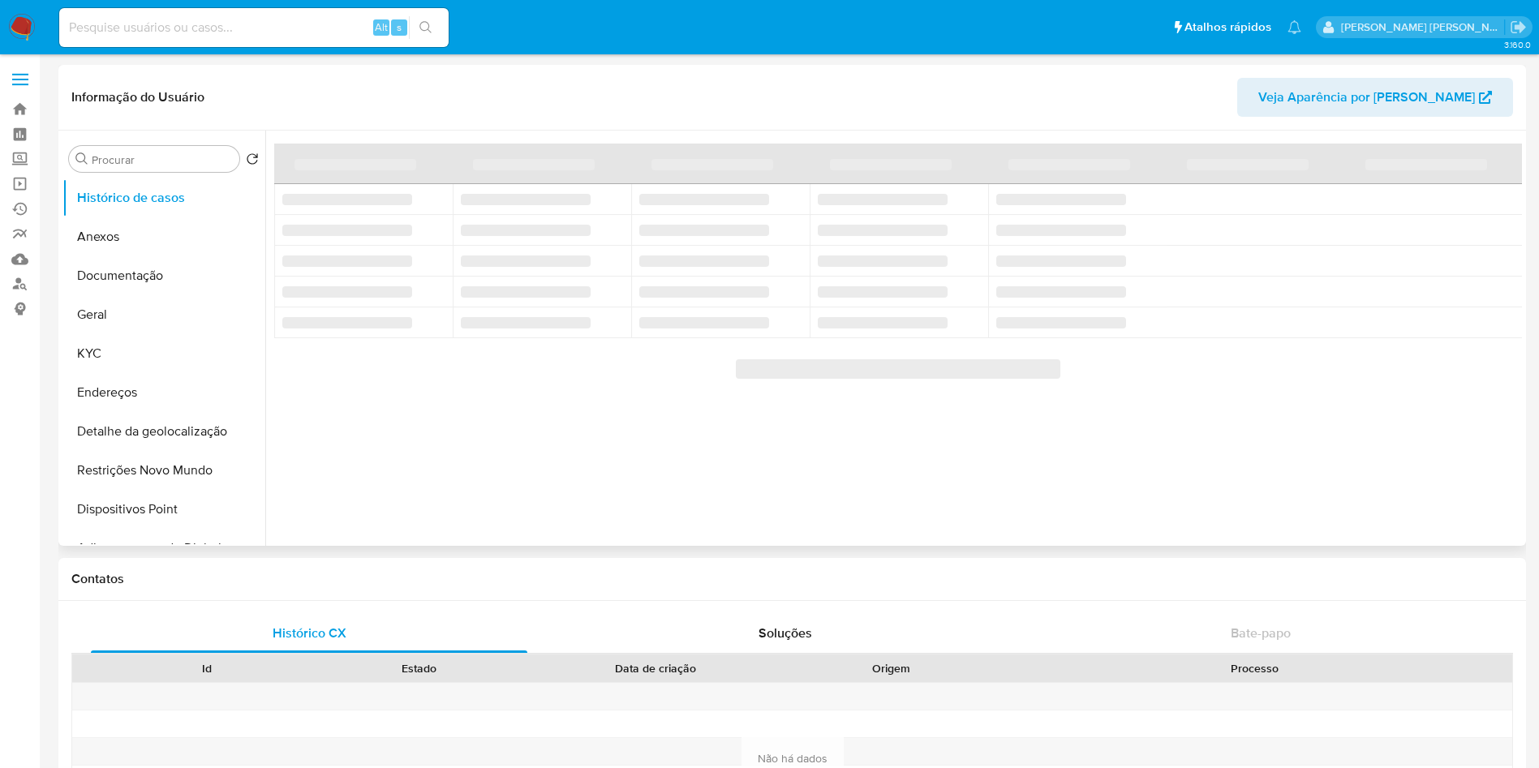
click at [372, 510] on div at bounding box center [893, 338] width 1257 height 415
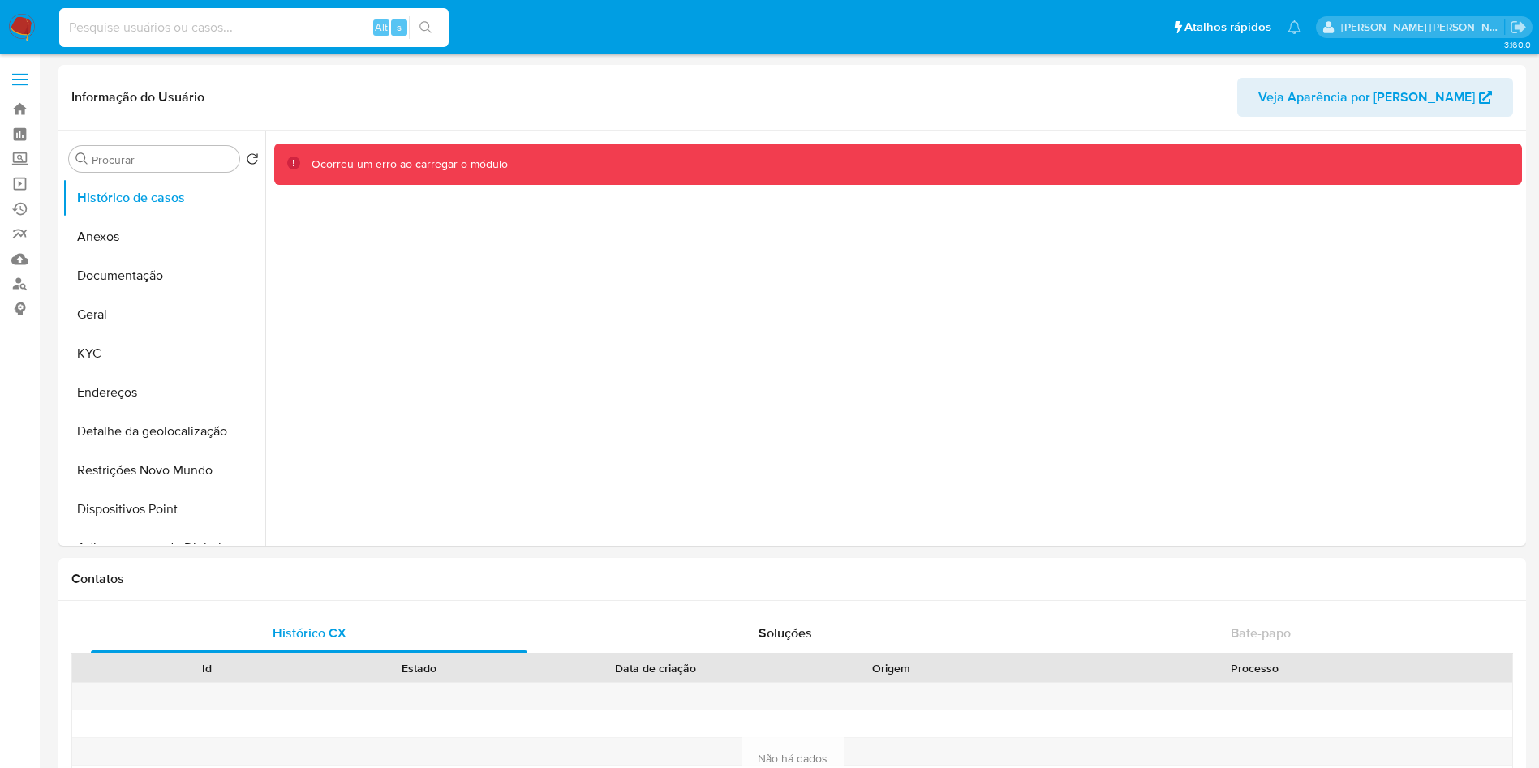
click at [239, 21] on input at bounding box center [253, 27] width 389 height 21
paste input "WTXCOxqQsX4EfTskgYFnch6N"
type input "WTXCOxqQsX4EfTskgYFnch6N"
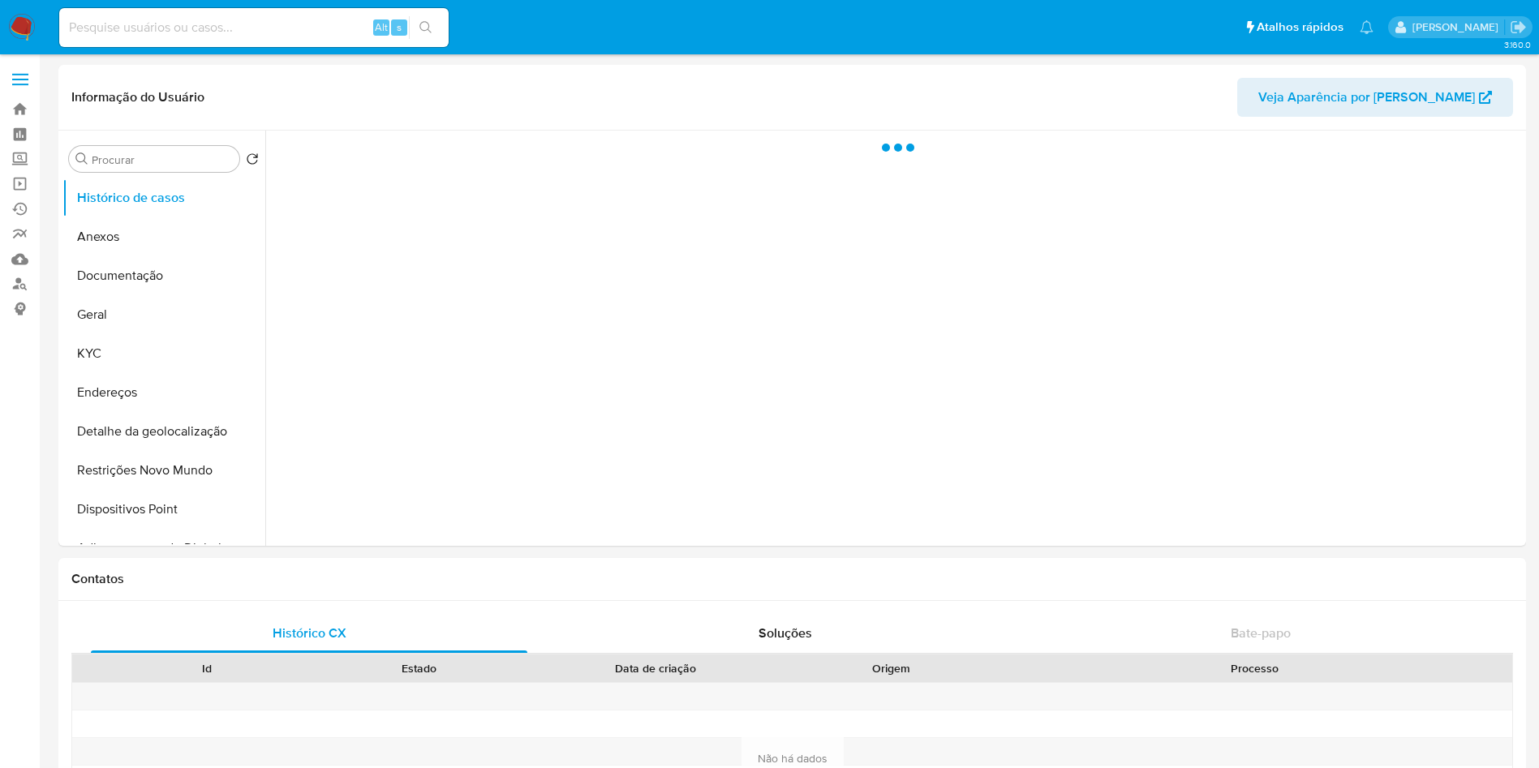
select select "10"
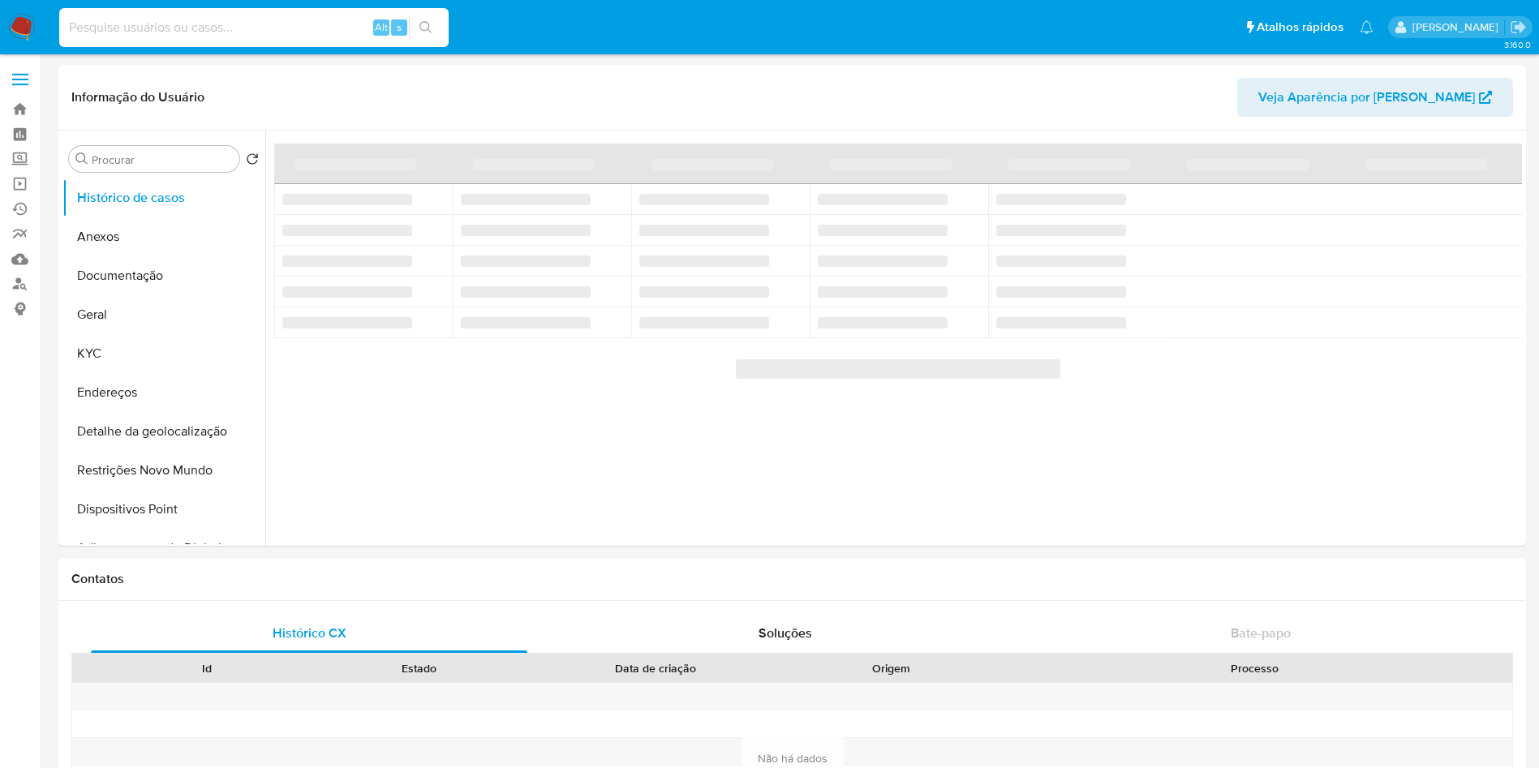
click at [187, 33] on input at bounding box center [253, 27] width 389 height 21
paste input "WTXCOxqQsX4EfTskgYFnch6N"
type input "WTXCOxqQsX4EfTskgYFnch6N"
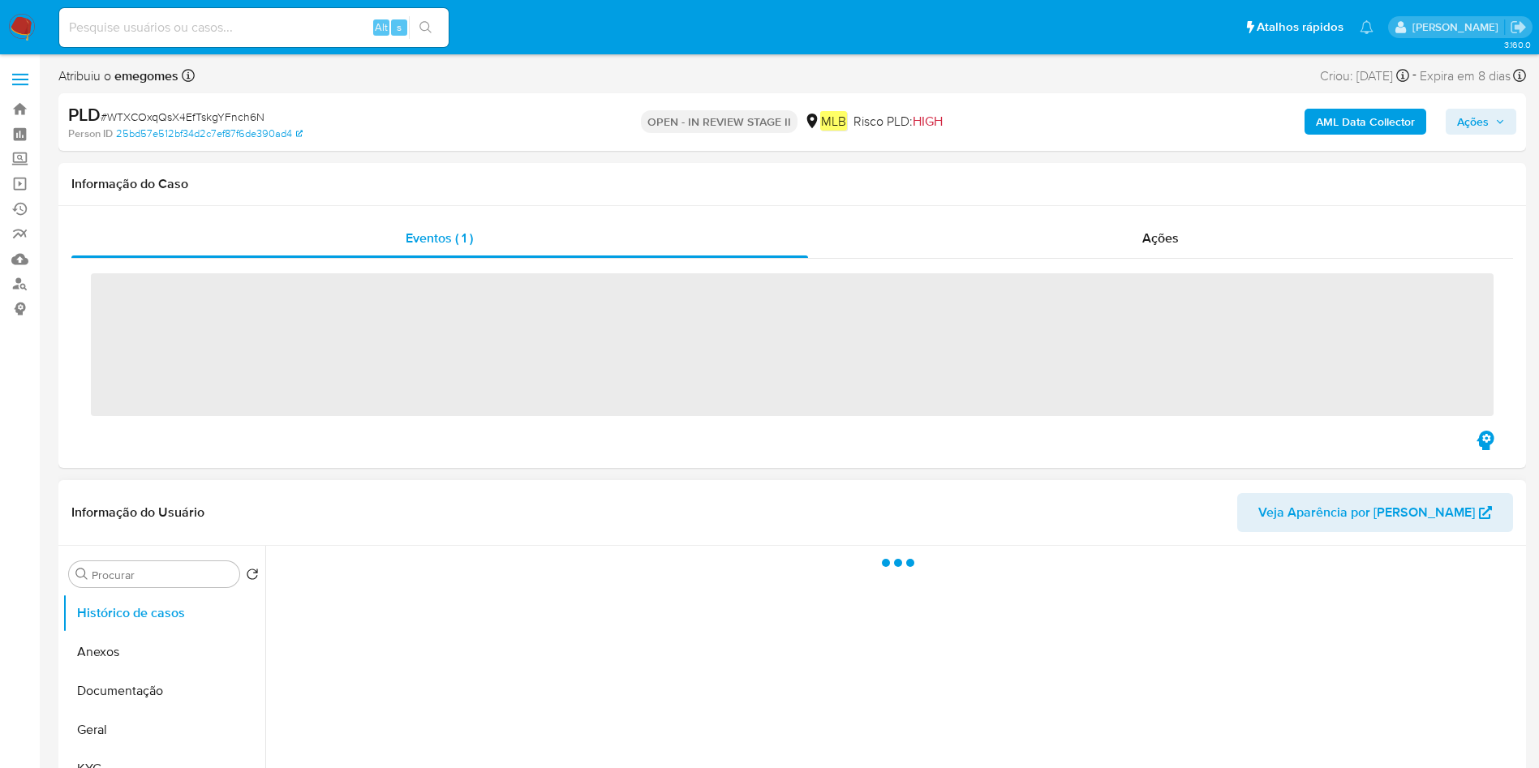
select select "10"
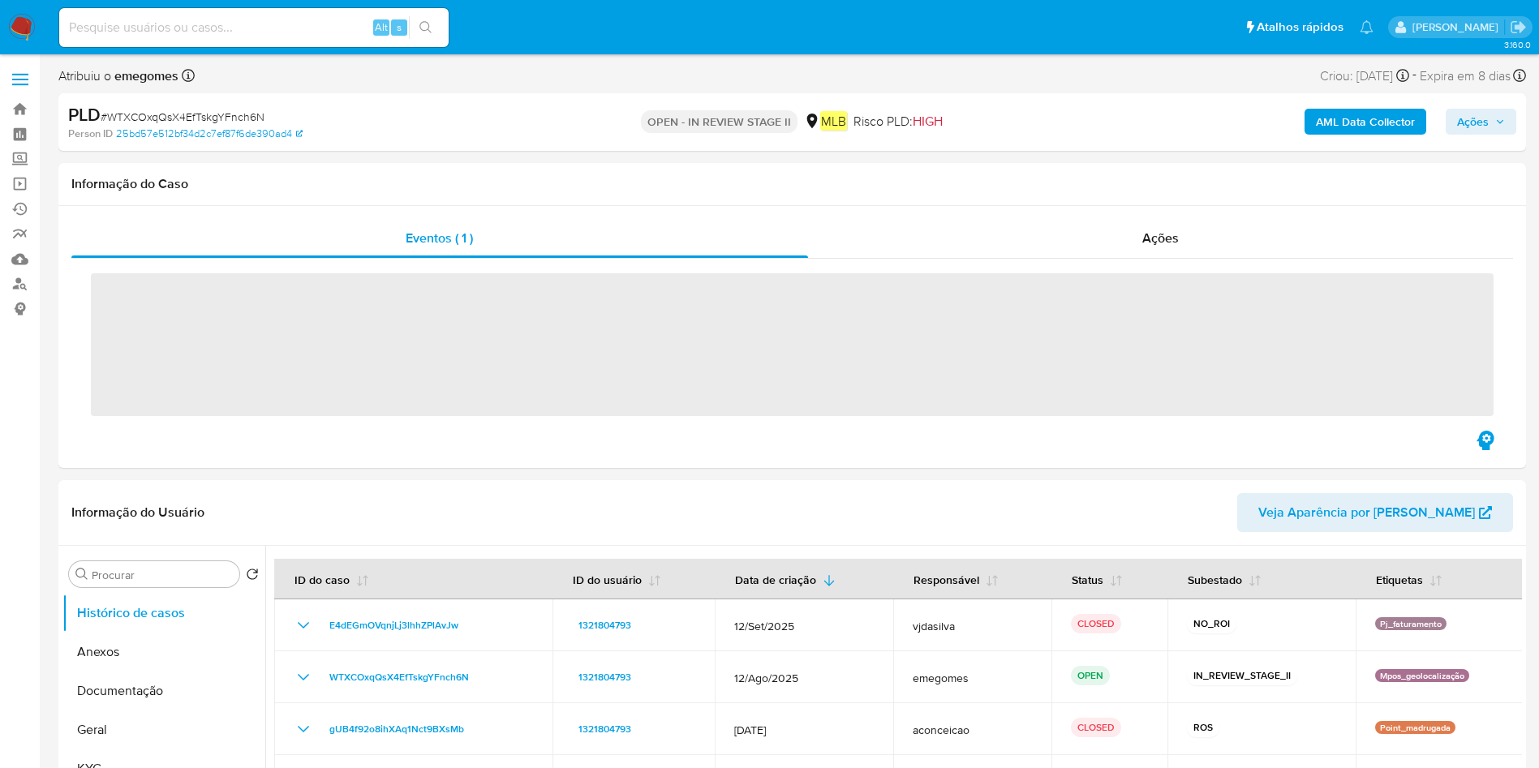
scroll to position [122, 0]
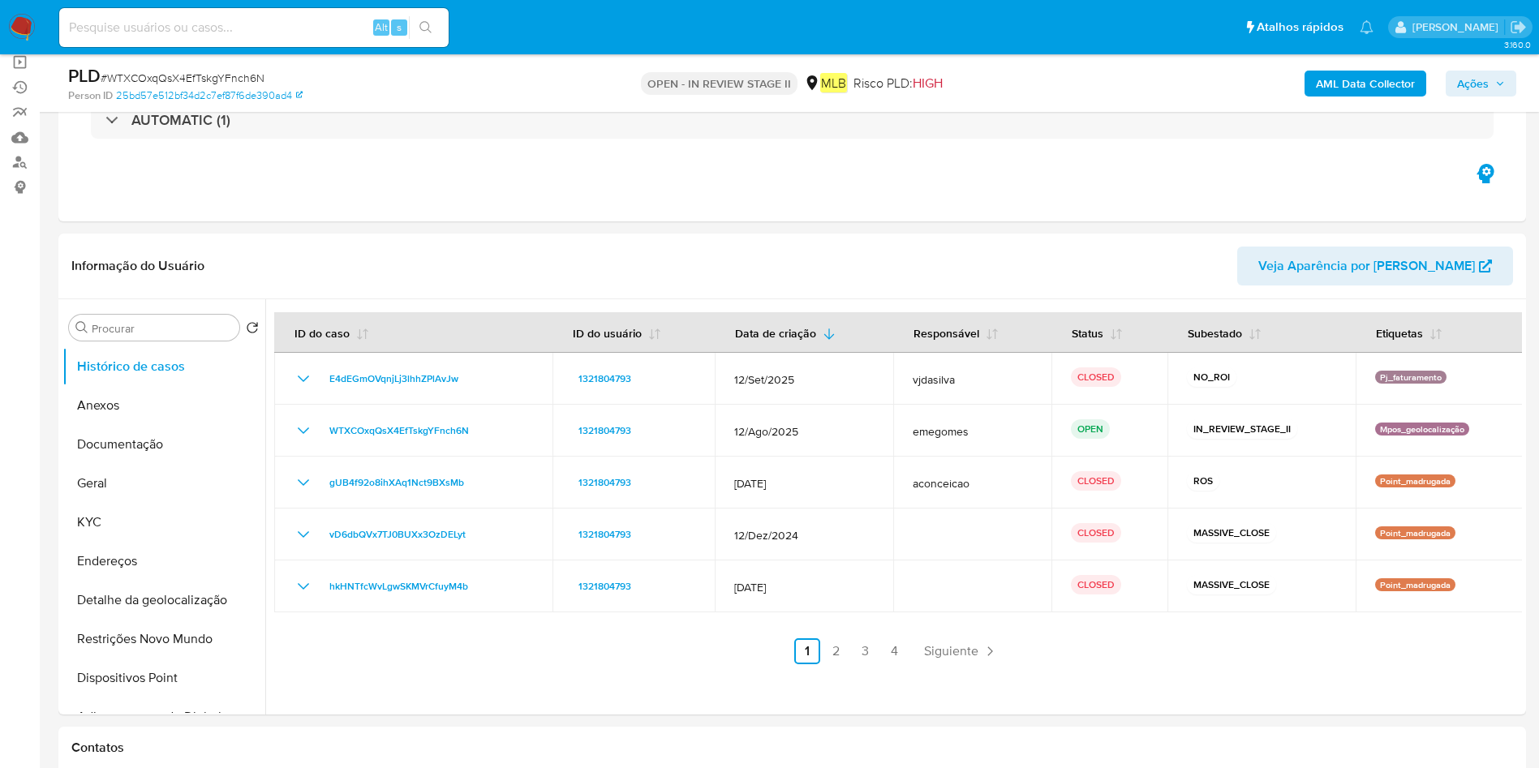
click at [254, 33] on input at bounding box center [253, 27] width 389 height 21
paste input "1192625656"
type input "1192625656"
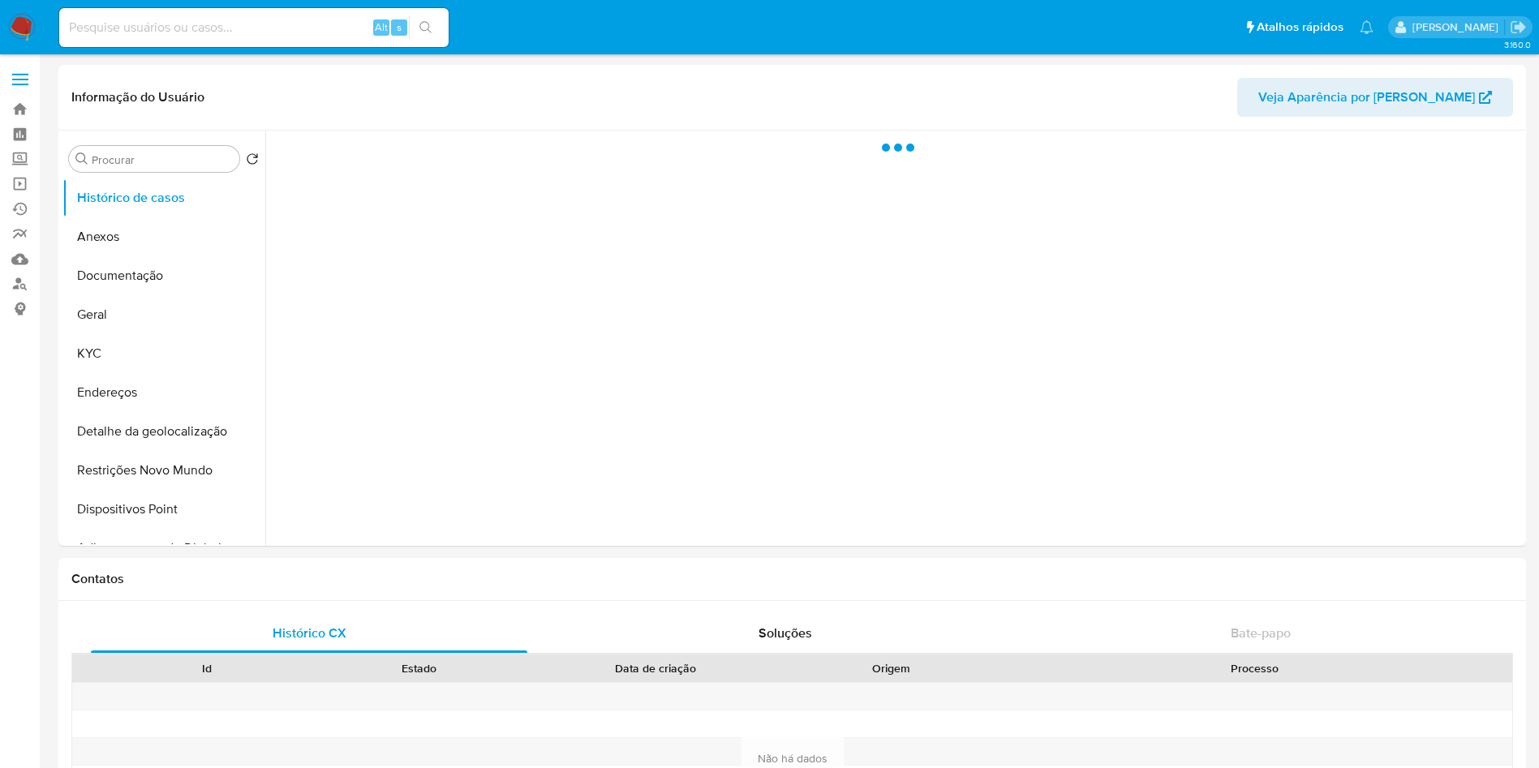
select select "10"
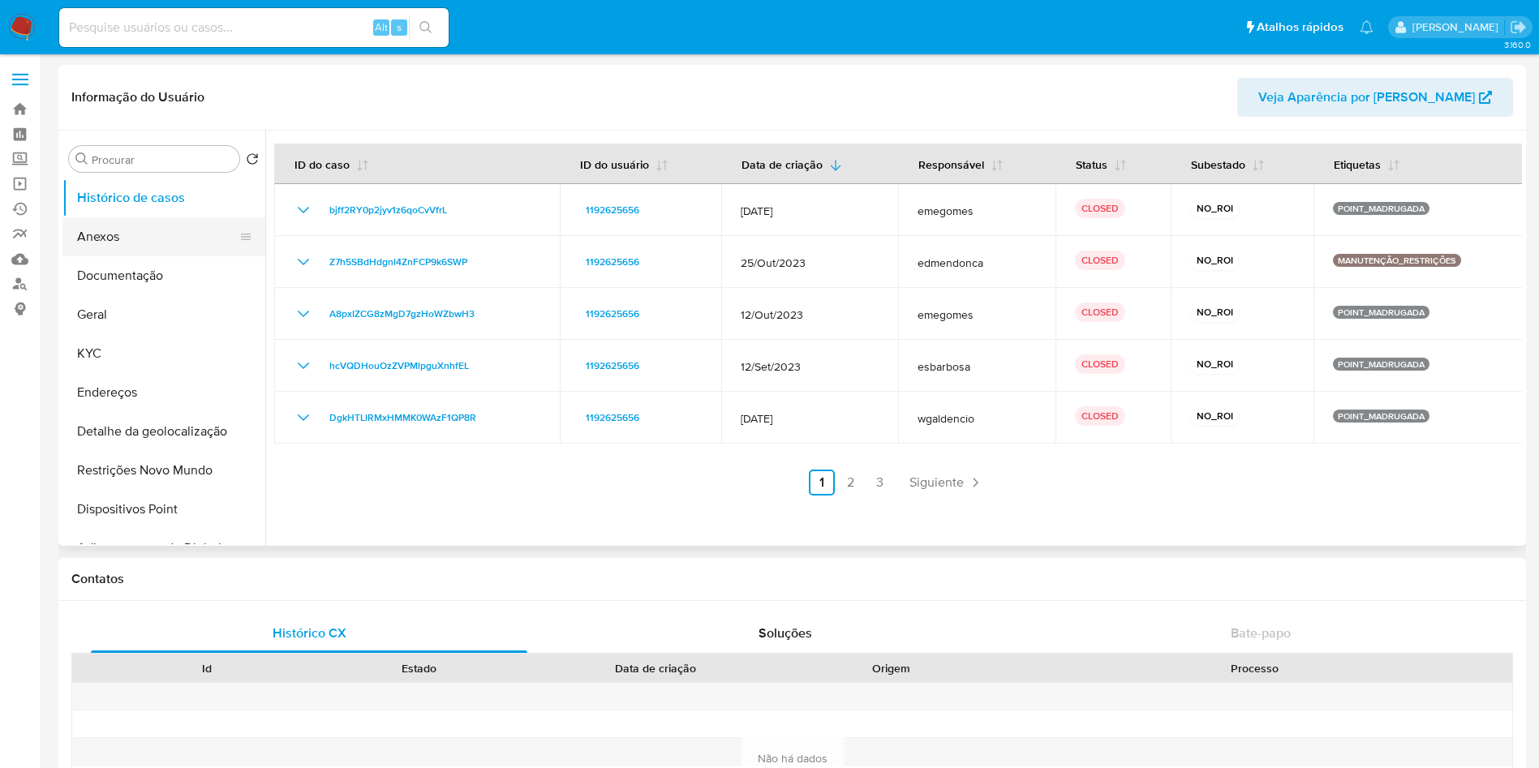
click at [145, 237] on button "Anexos" at bounding box center [157, 236] width 190 height 39
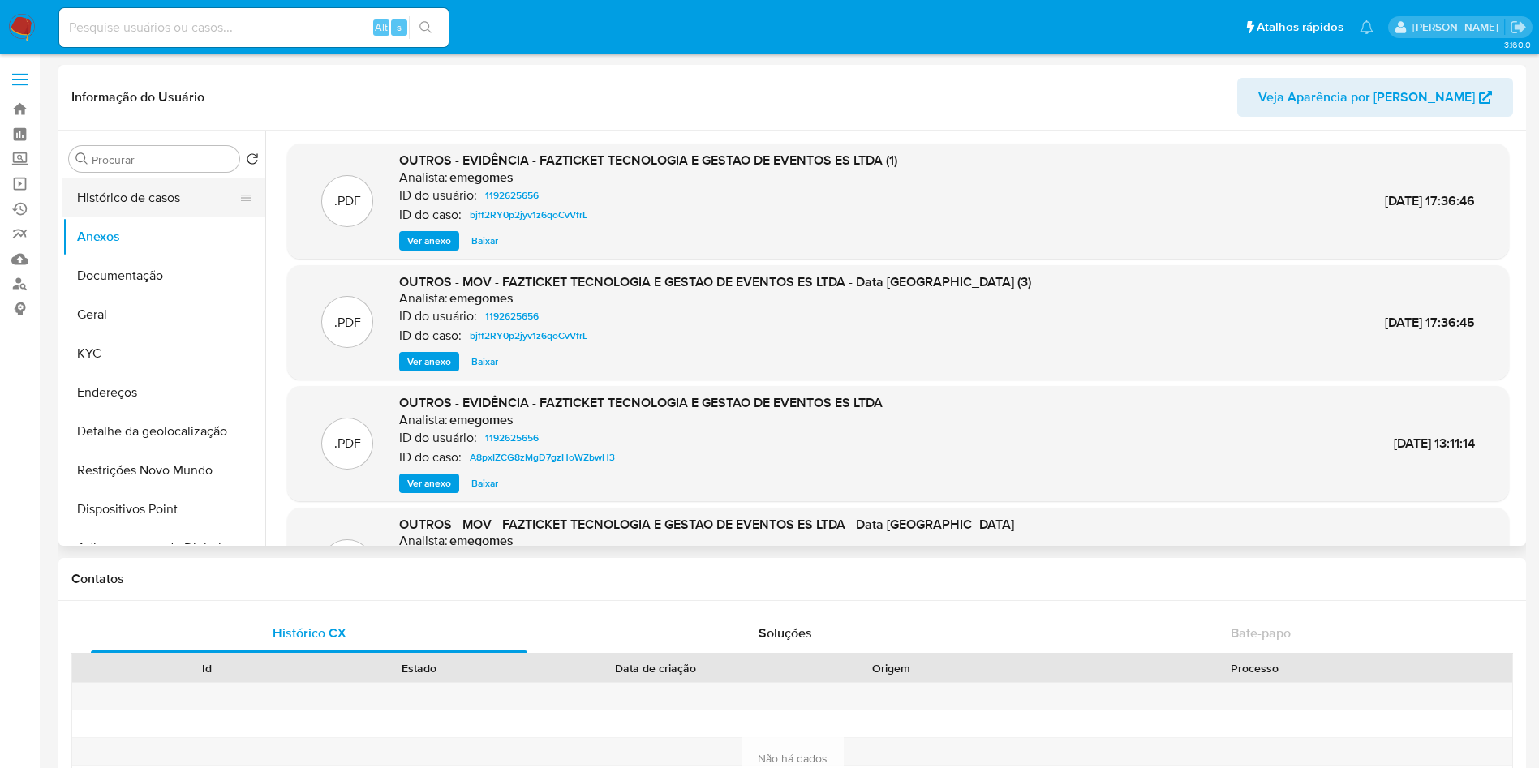
click at [196, 201] on button "Histórico de casos" at bounding box center [157, 198] width 190 height 39
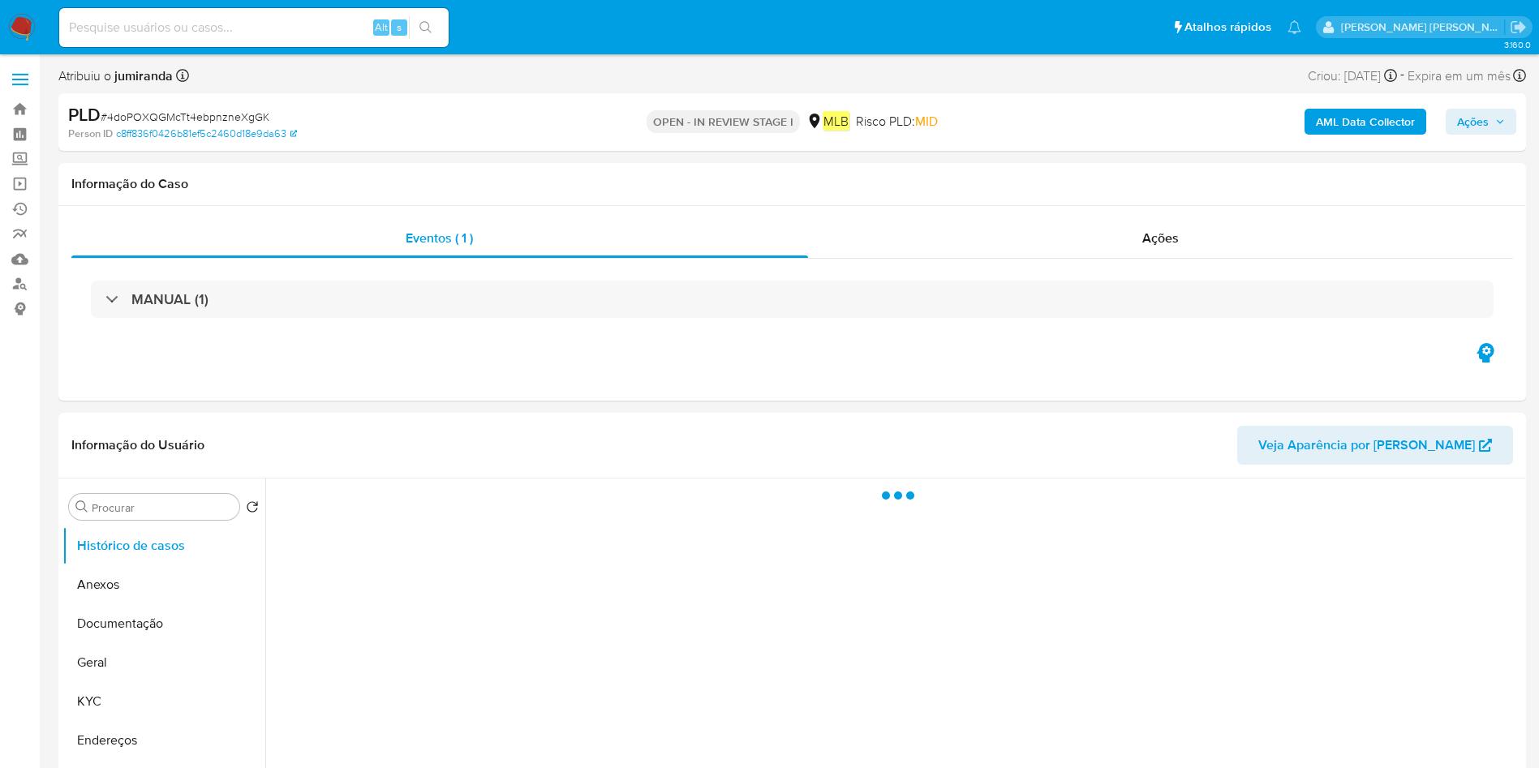
select select "10"
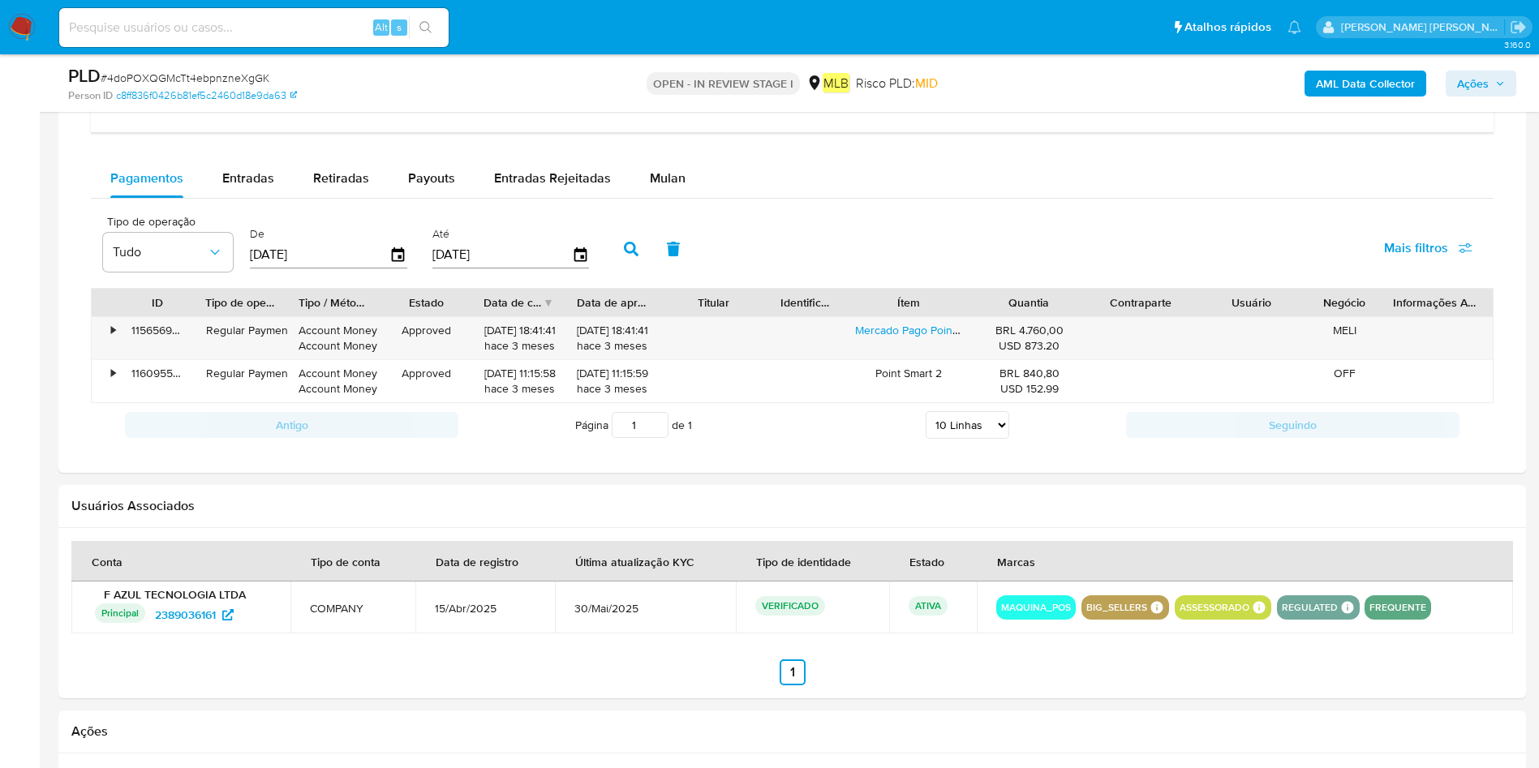
scroll to position [1217, 0]
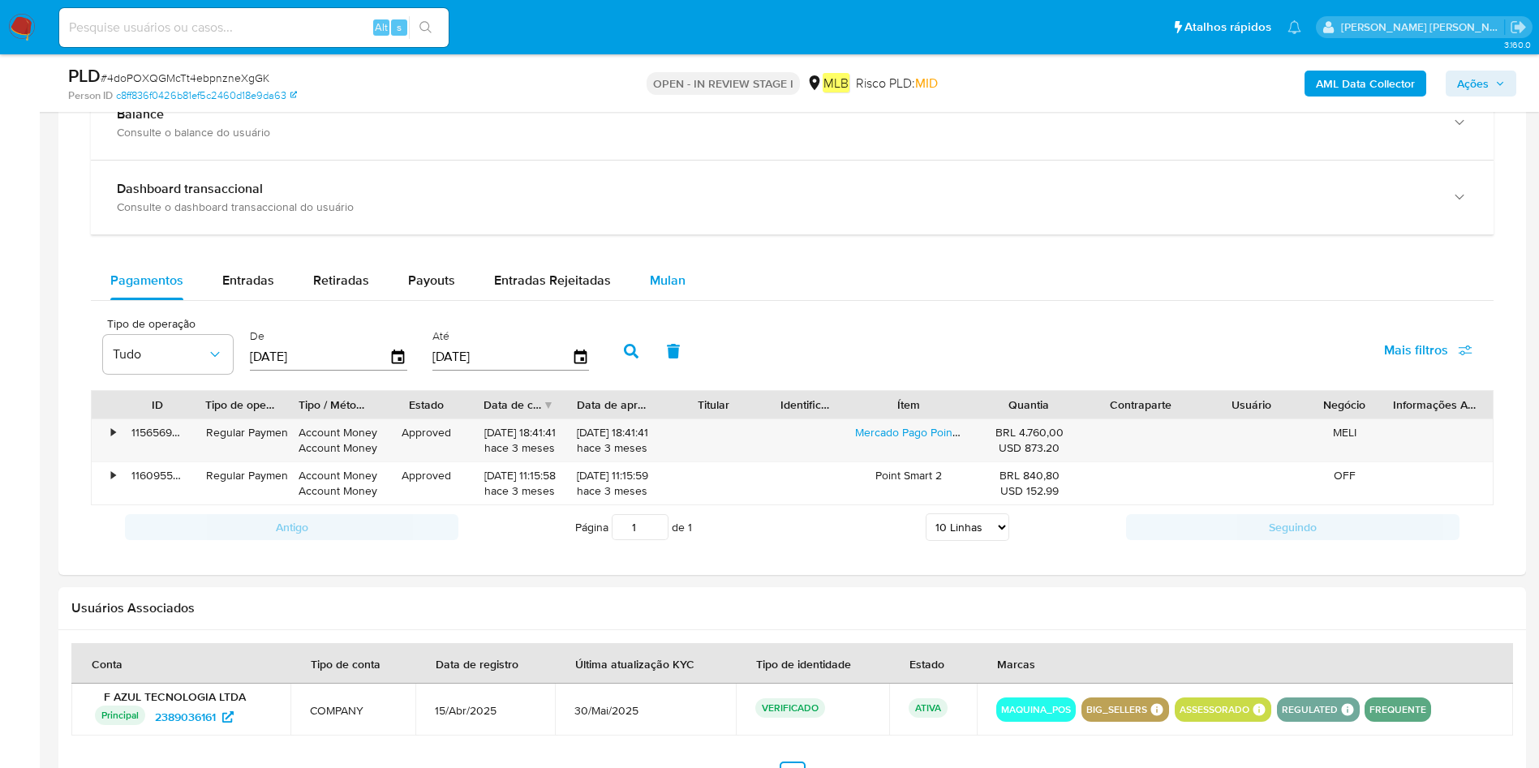
click at [690, 282] on button "Mulan" at bounding box center [667, 280] width 75 height 39
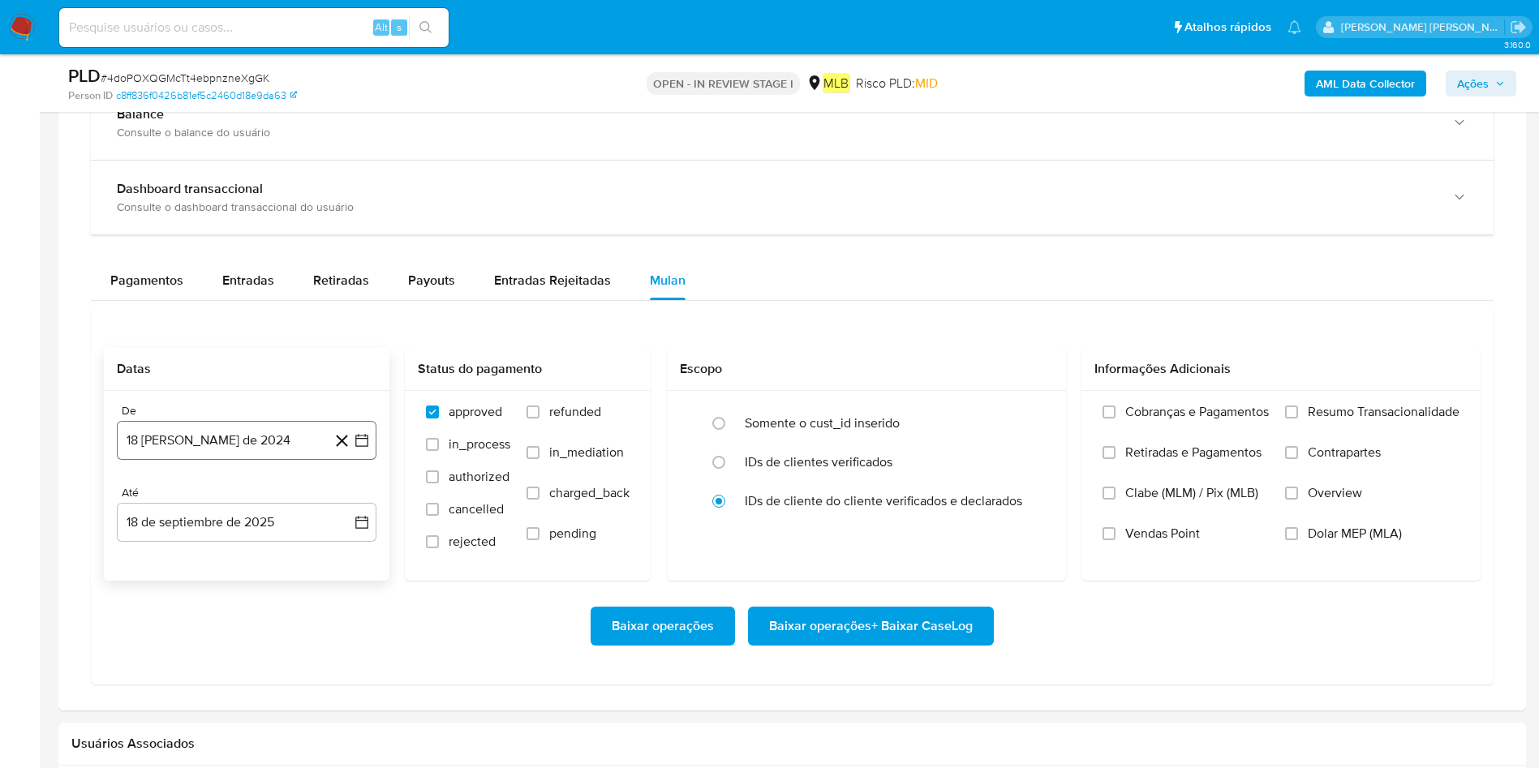
click at [246, 428] on button "18 de agosto de 2024" at bounding box center [247, 440] width 260 height 39
click at [263, 499] on span "agosto 2024" at bounding box center [239, 499] width 74 height 16
click at [343, 494] on icon "Año siguiente" at bounding box center [345, 498] width 6 height 11
click at [254, 641] on button "ago" at bounding box center [244, 649] width 45 height 26
click at [287, 553] on button "1" at bounding box center [279, 559] width 26 height 26
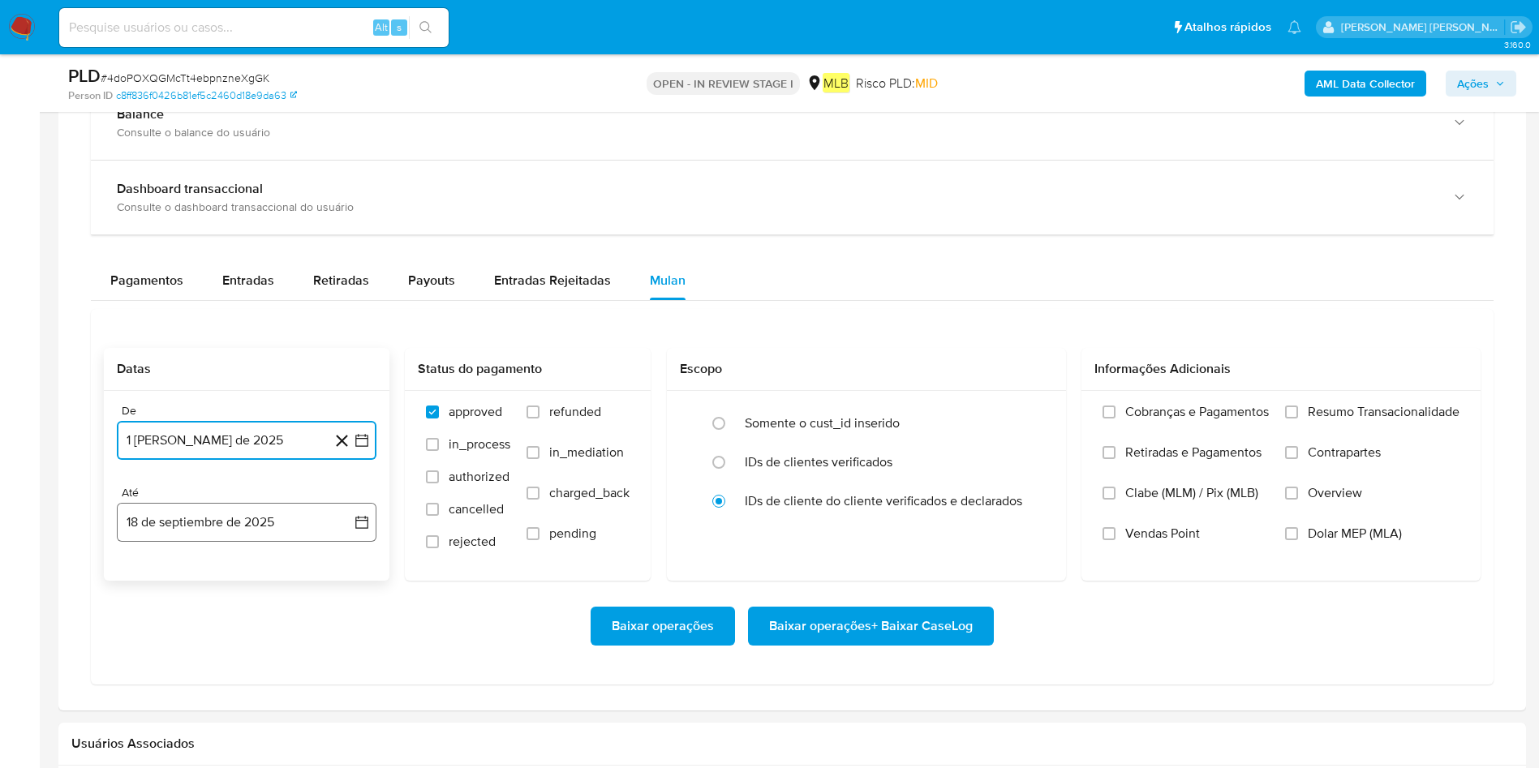
click at [136, 511] on button "18 de septiembre de 2025" at bounding box center [247, 522] width 260 height 39
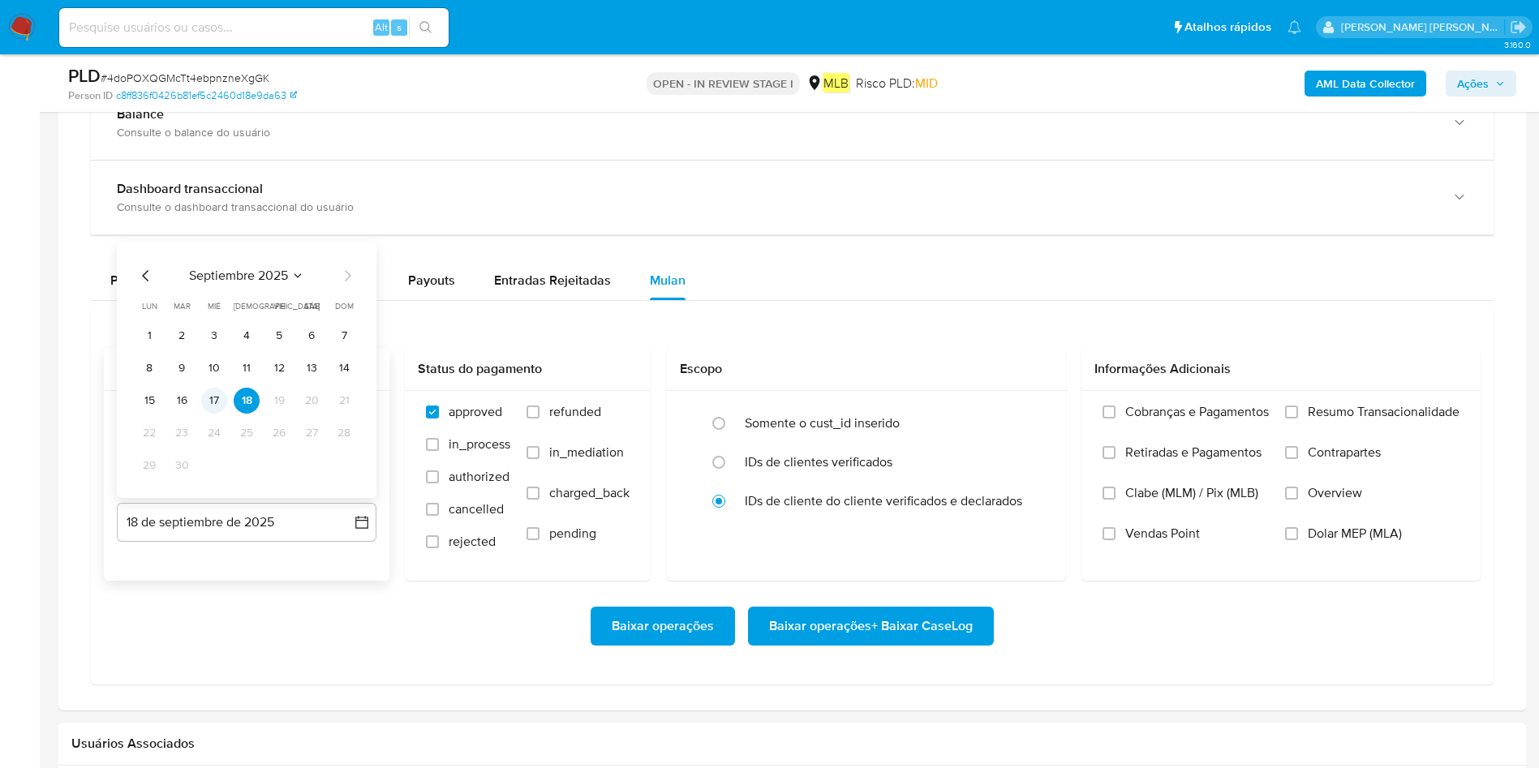
click at [209, 396] on button "17" at bounding box center [214, 401] width 26 height 26
click at [1337, 415] on span "Resumo Transacionalidade" at bounding box center [1384, 412] width 152 height 16
click at [1298, 415] on input "Resumo Transacionalidade" at bounding box center [1291, 412] width 13 height 13
click at [837, 627] on span "Baixar operações + Baixar CaseLog" at bounding box center [871, 627] width 204 height 36
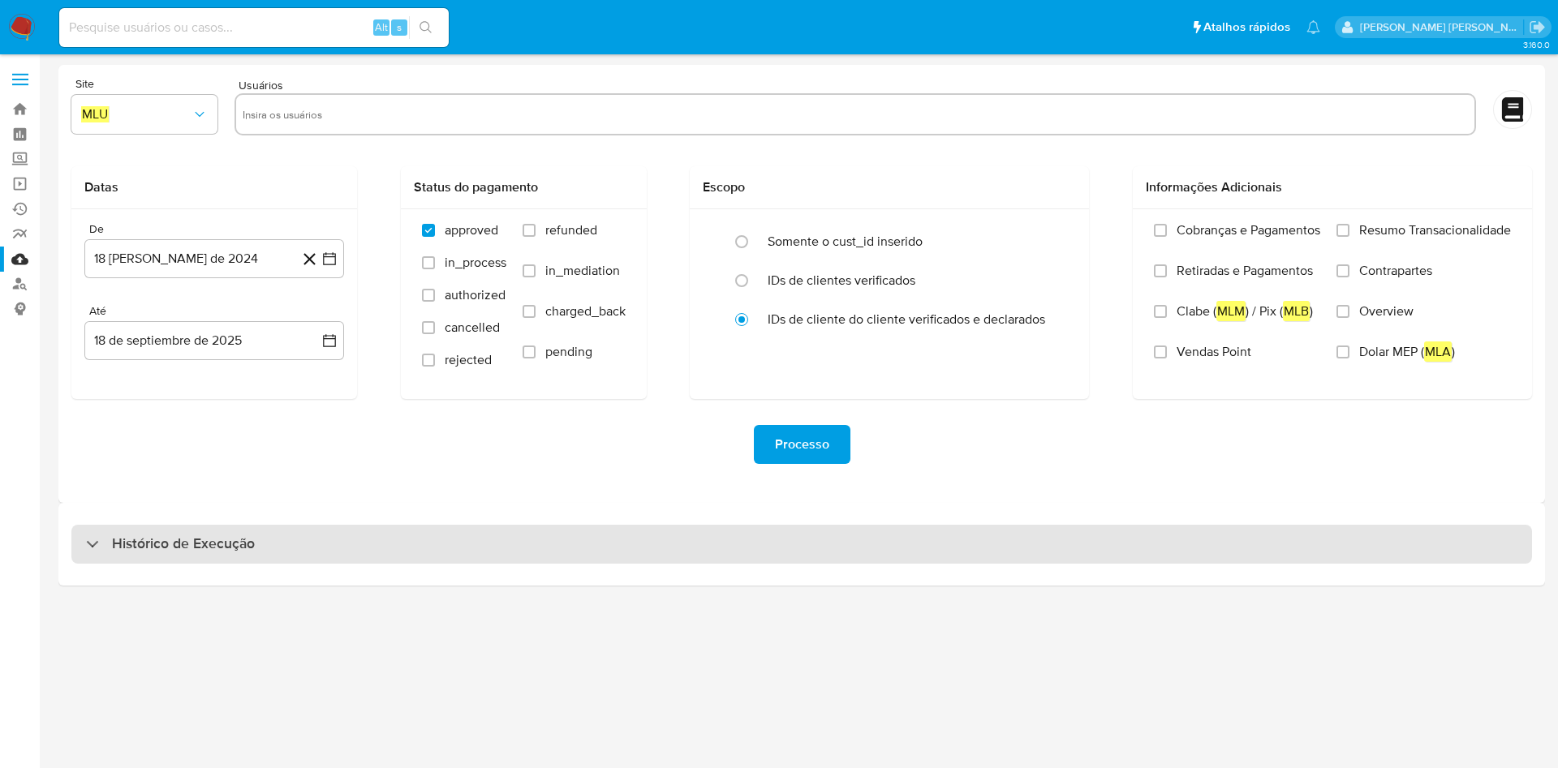
click at [462, 557] on div "Histórico de Execução" at bounding box center [801, 544] width 1460 height 39
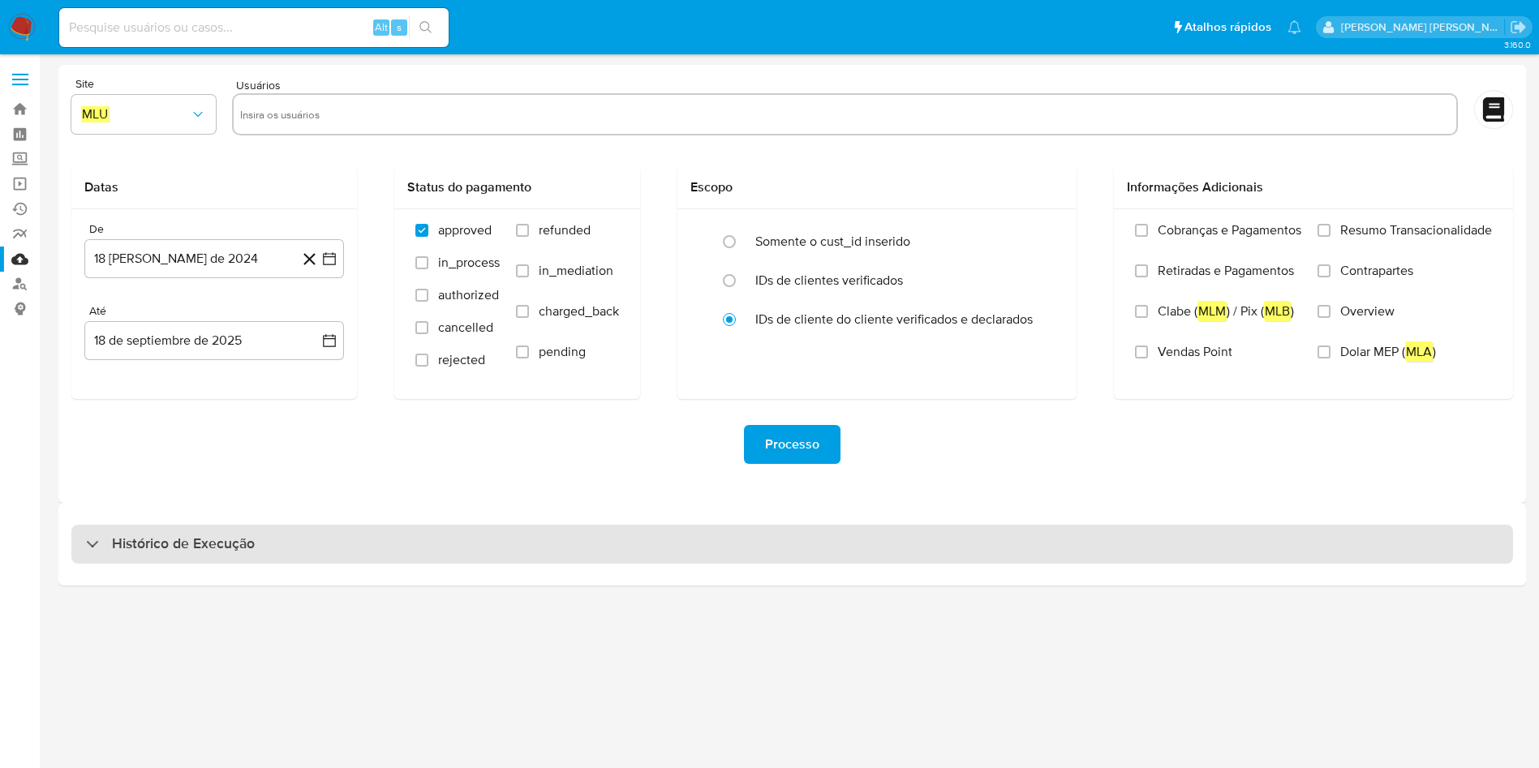
select select "10"
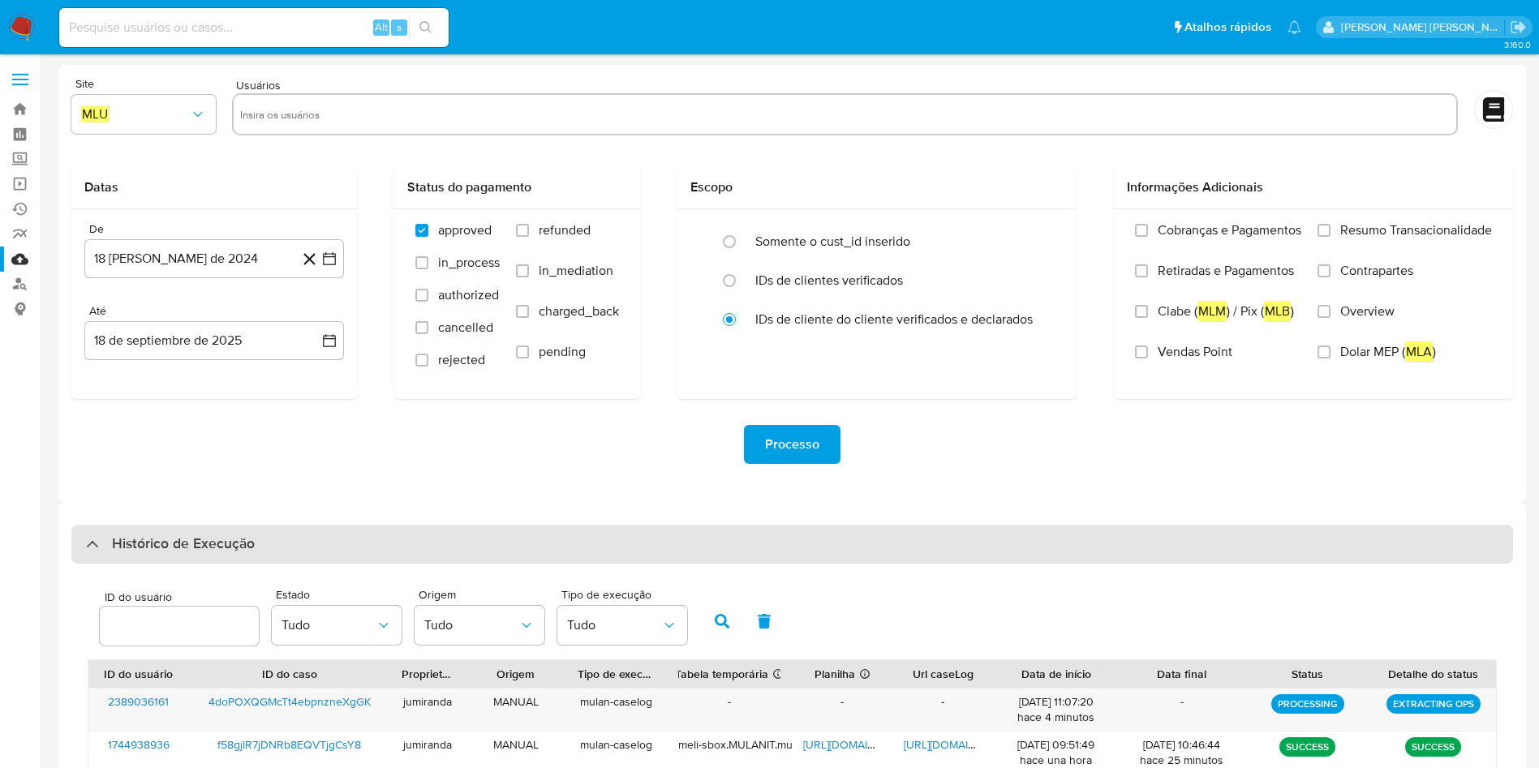
scroll to position [243, 0]
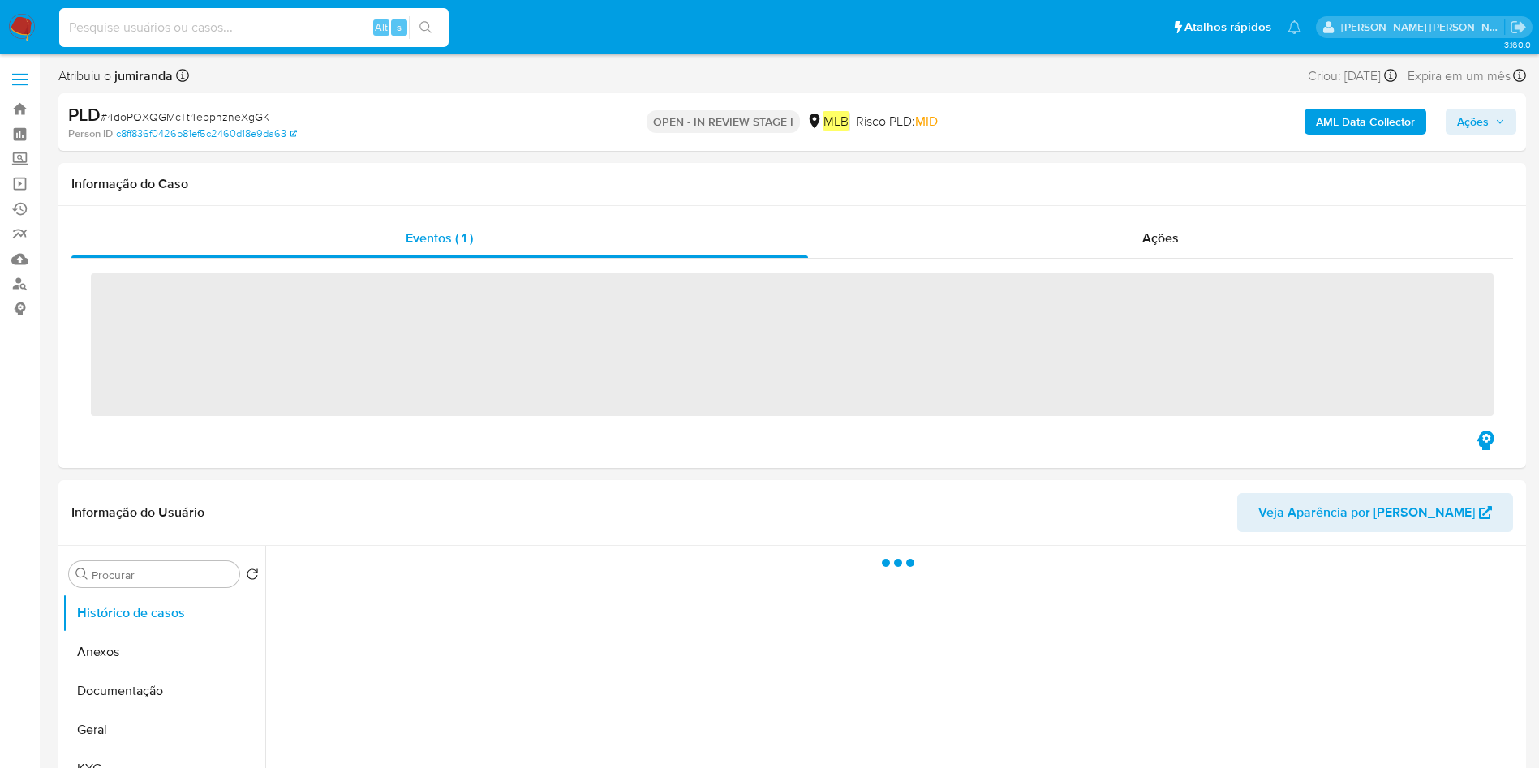
click at [217, 24] on input at bounding box center [253, 27] width 389 height 21
paste input "1693464607"
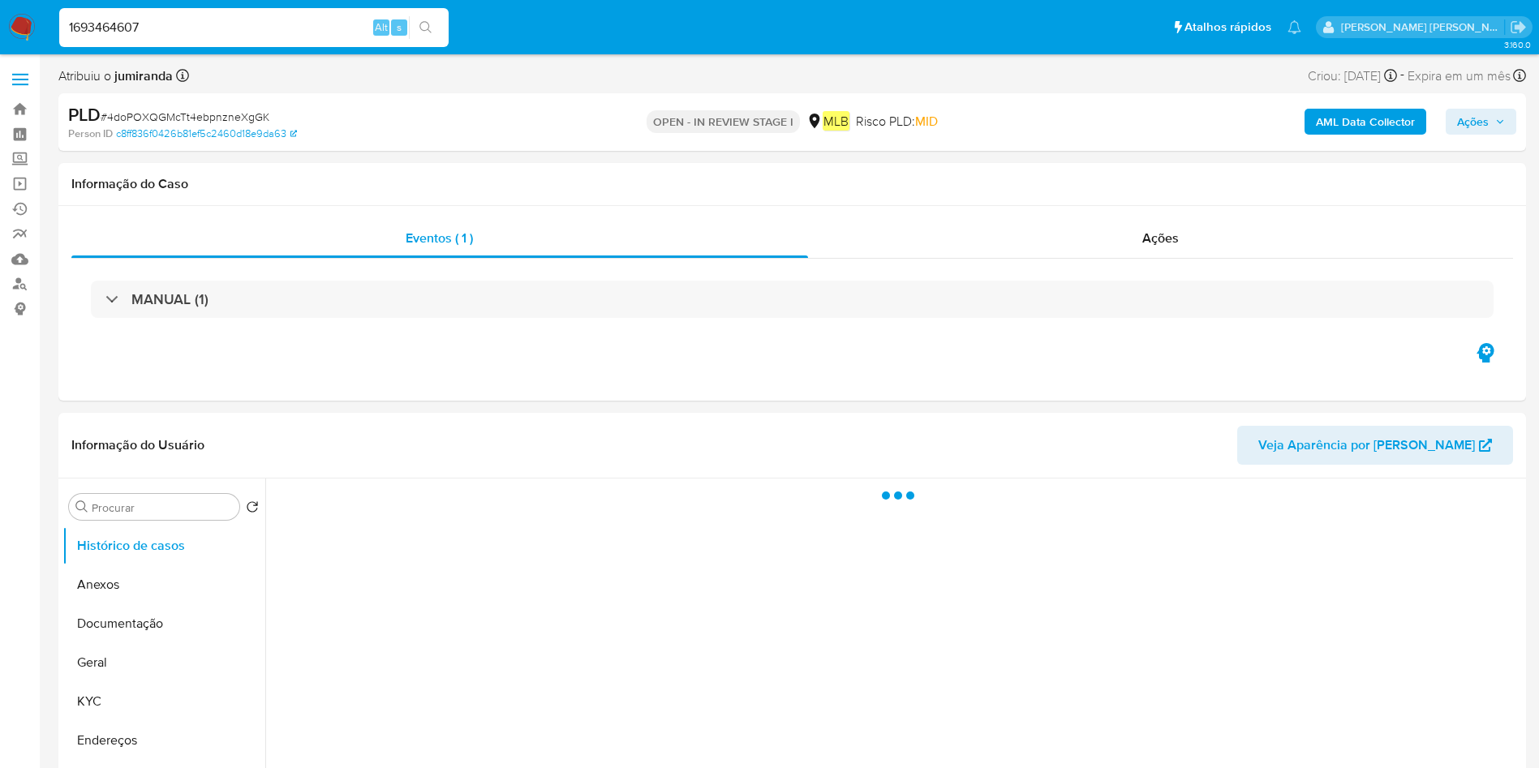
type input "1693464607"
select select "10"
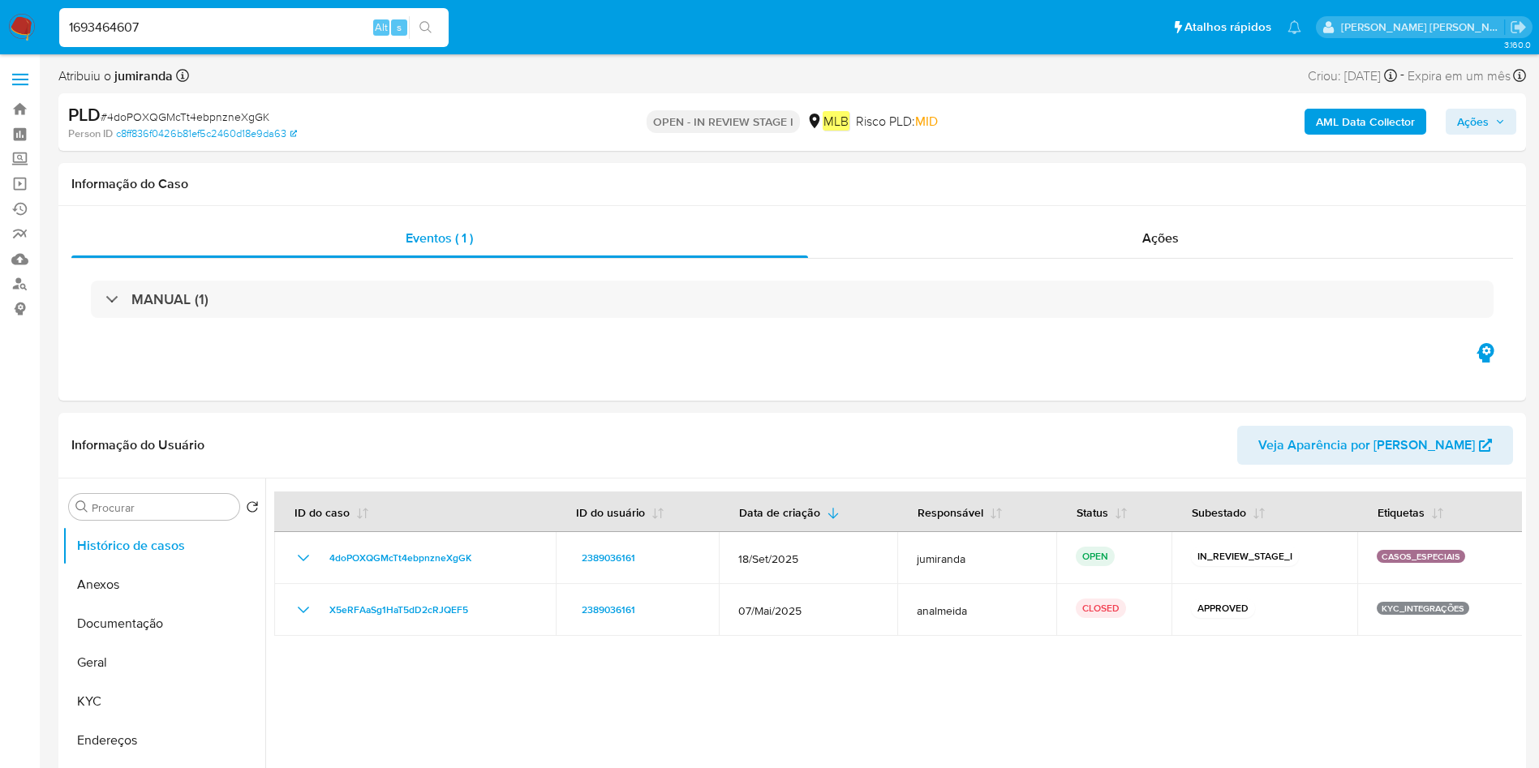
click at [217, 22] on input "1693464607" at bounding box center [253, 27] width 389 height 21
type input "1693464607"
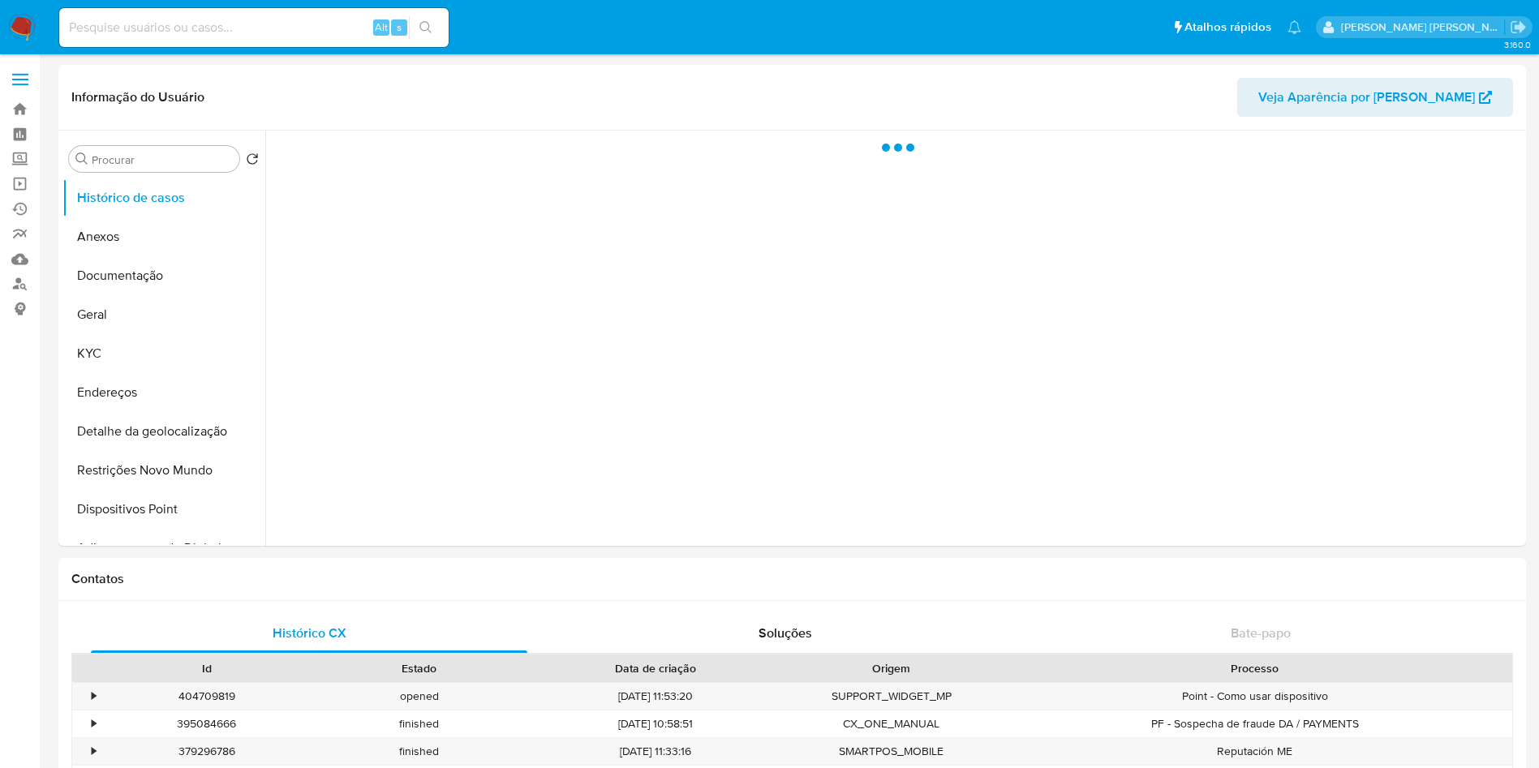
select select "10"
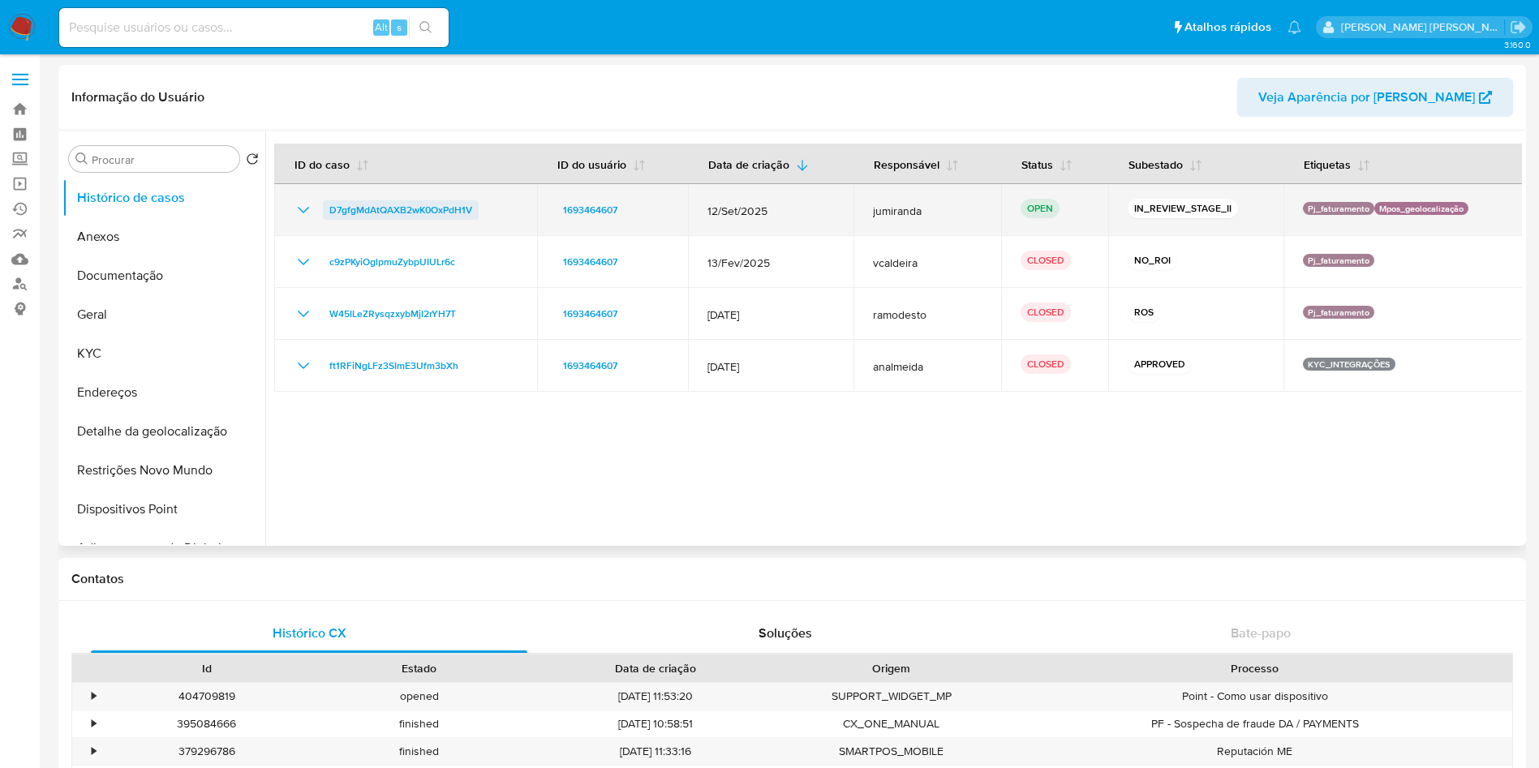
click at [384, 210] on span "D7gfgMdAtQAXB2wK0OxPdH1V" at bounding box center [400, 209] width 143 height 19
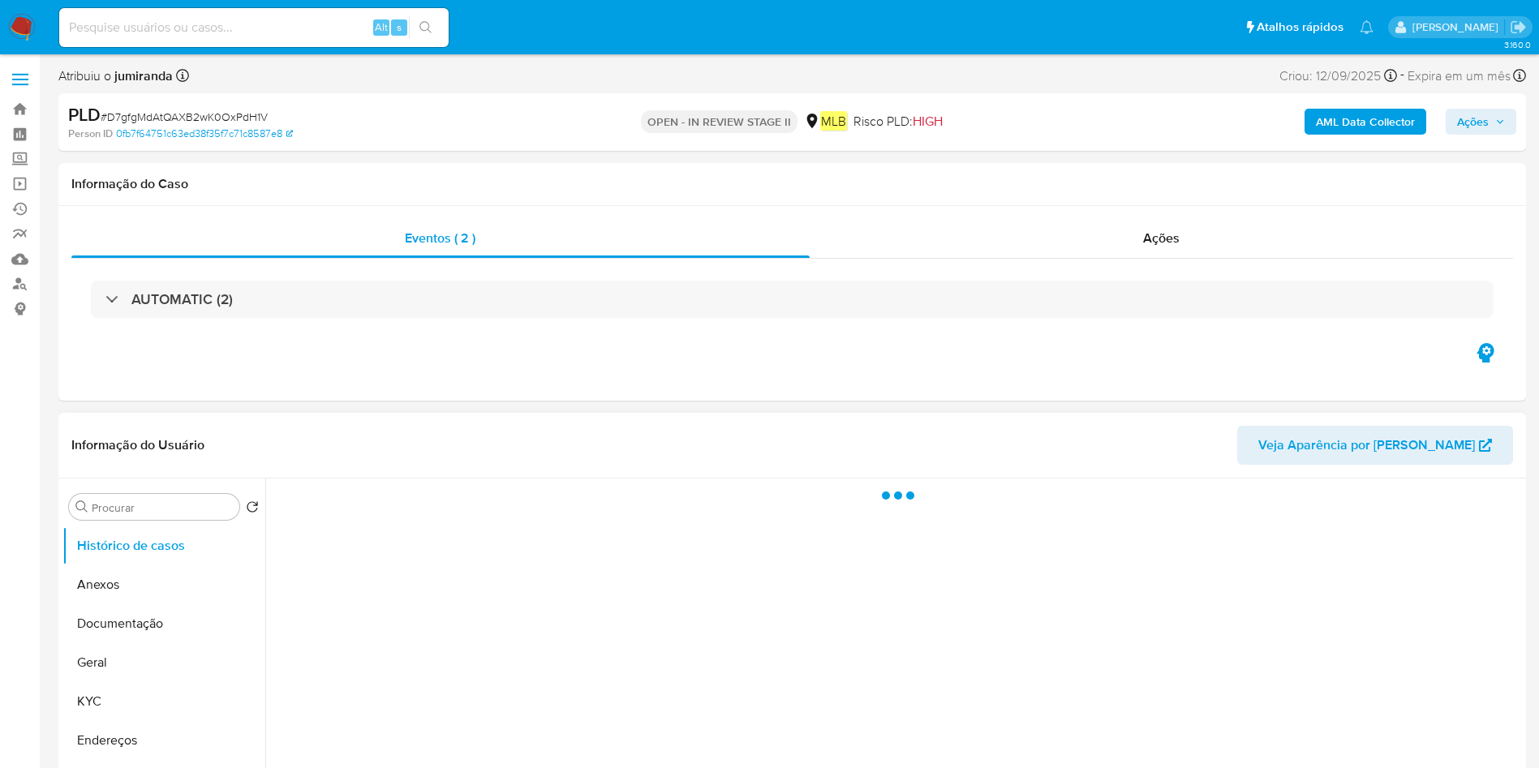
select select "10"
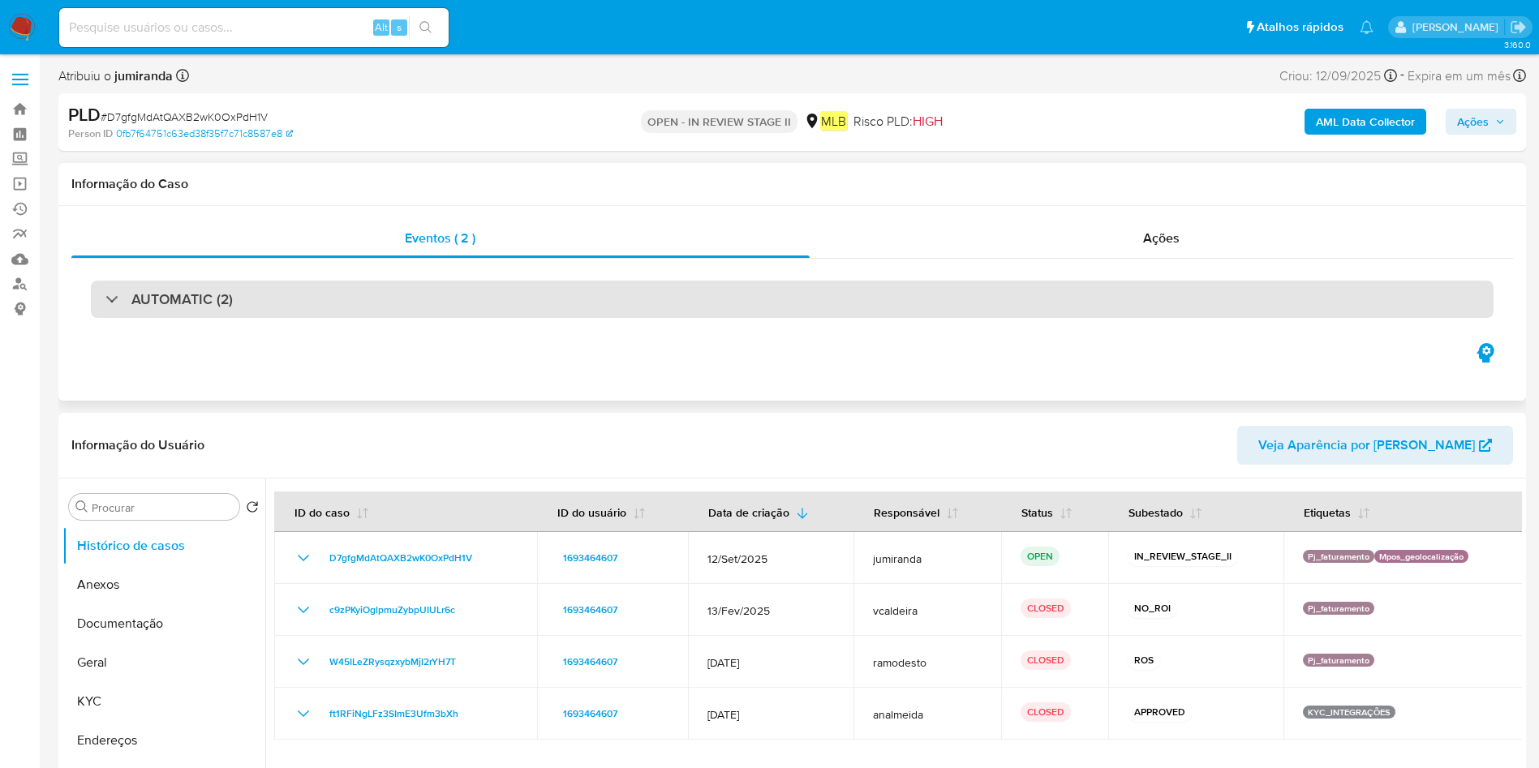
click at [276, 299] on div "AUTOMATIC (2)" at bounding box center [792, 299] width 1403 height 37
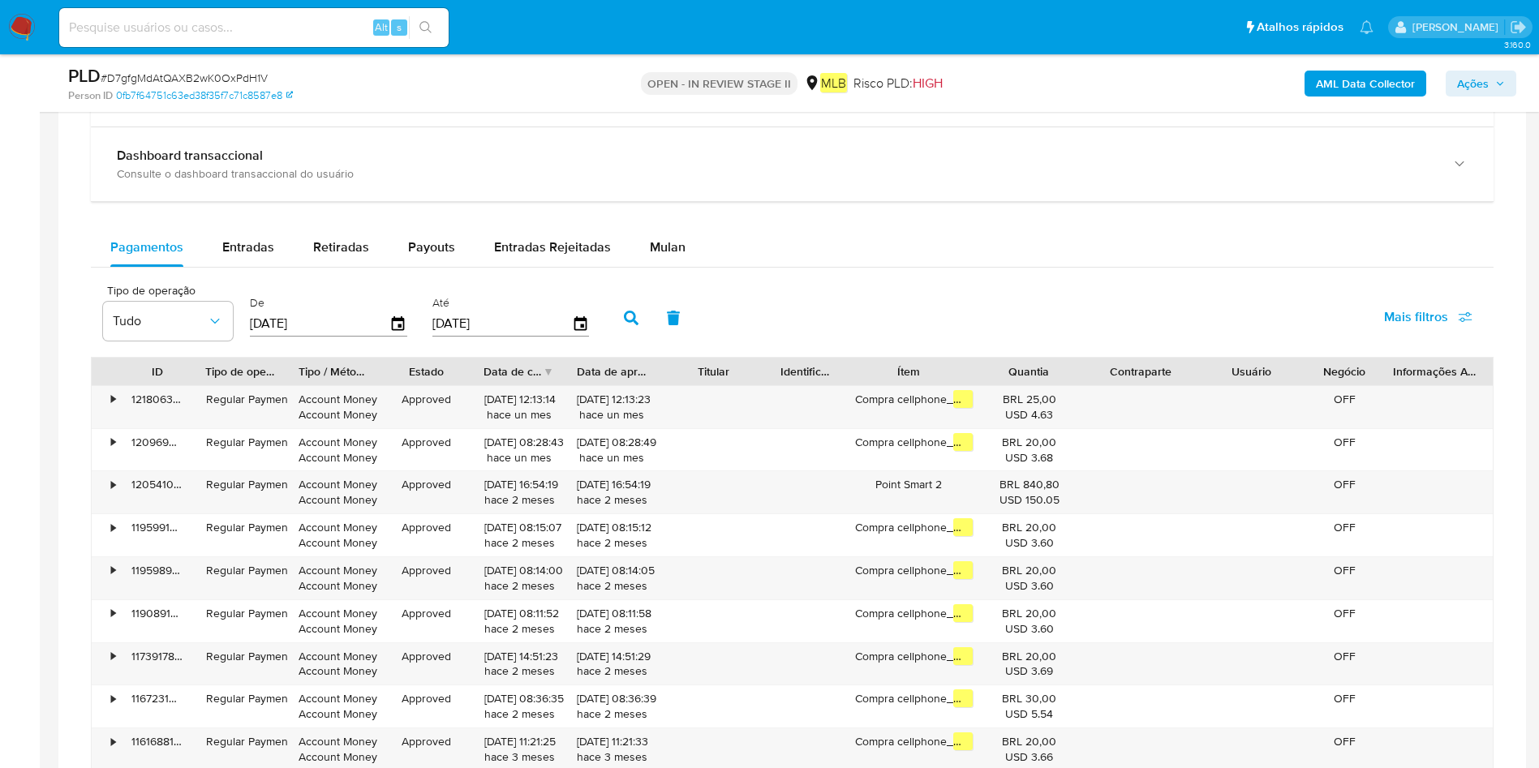
scroll to position [2173, 0]
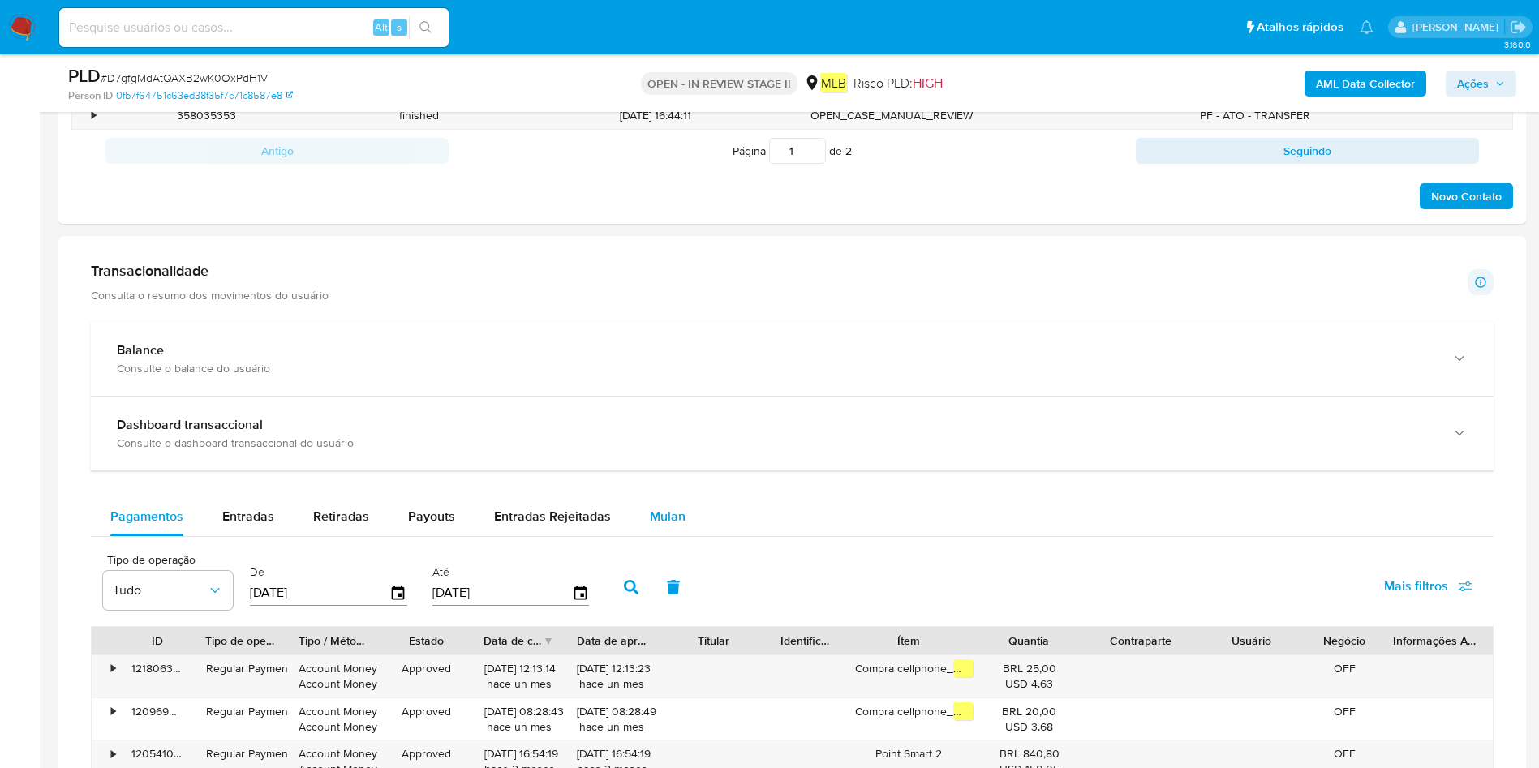
click at [656, 518] on span "Mulan" at bounding box center [668, 516] width 36 height 19
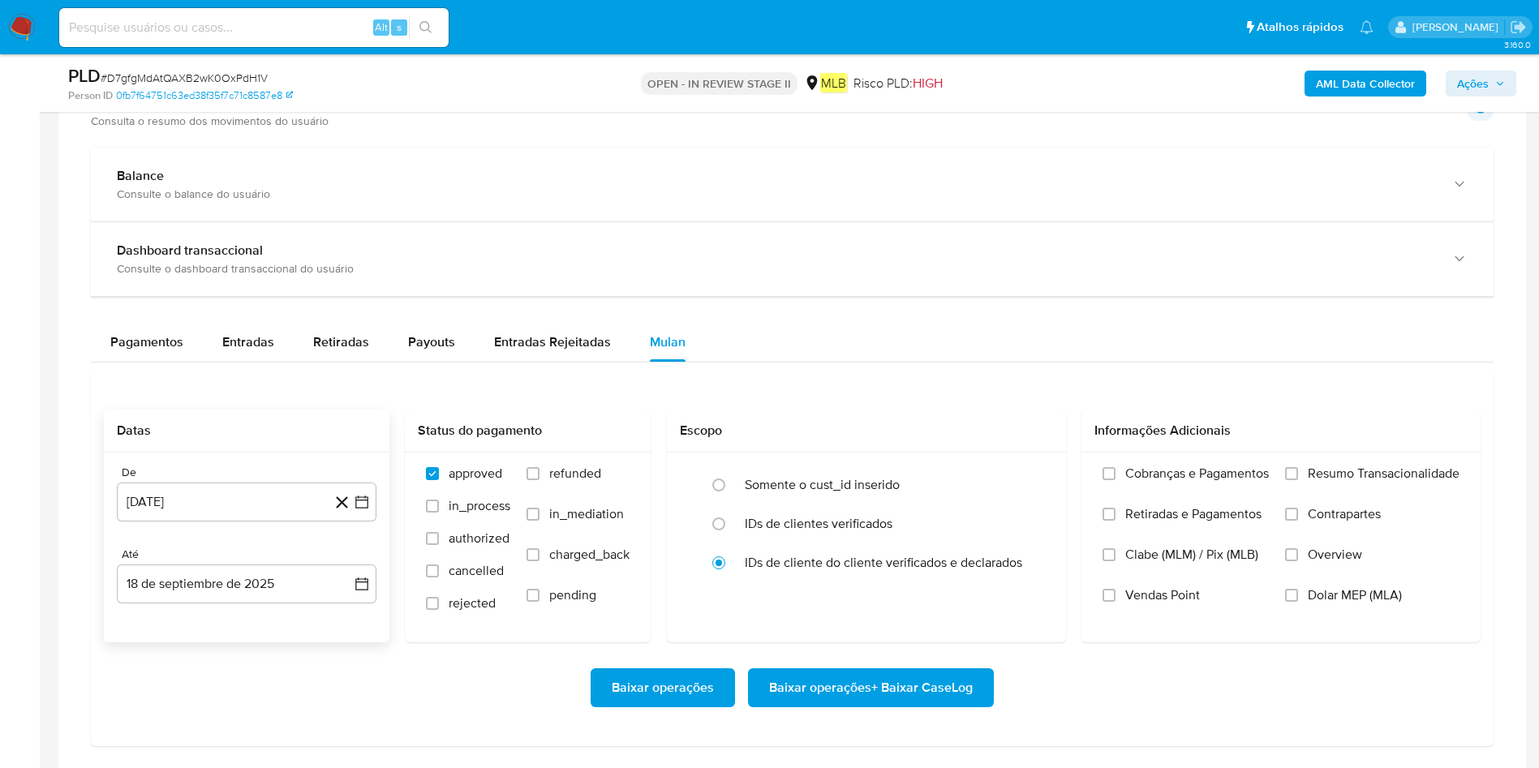
scroll to position [2416, 0]
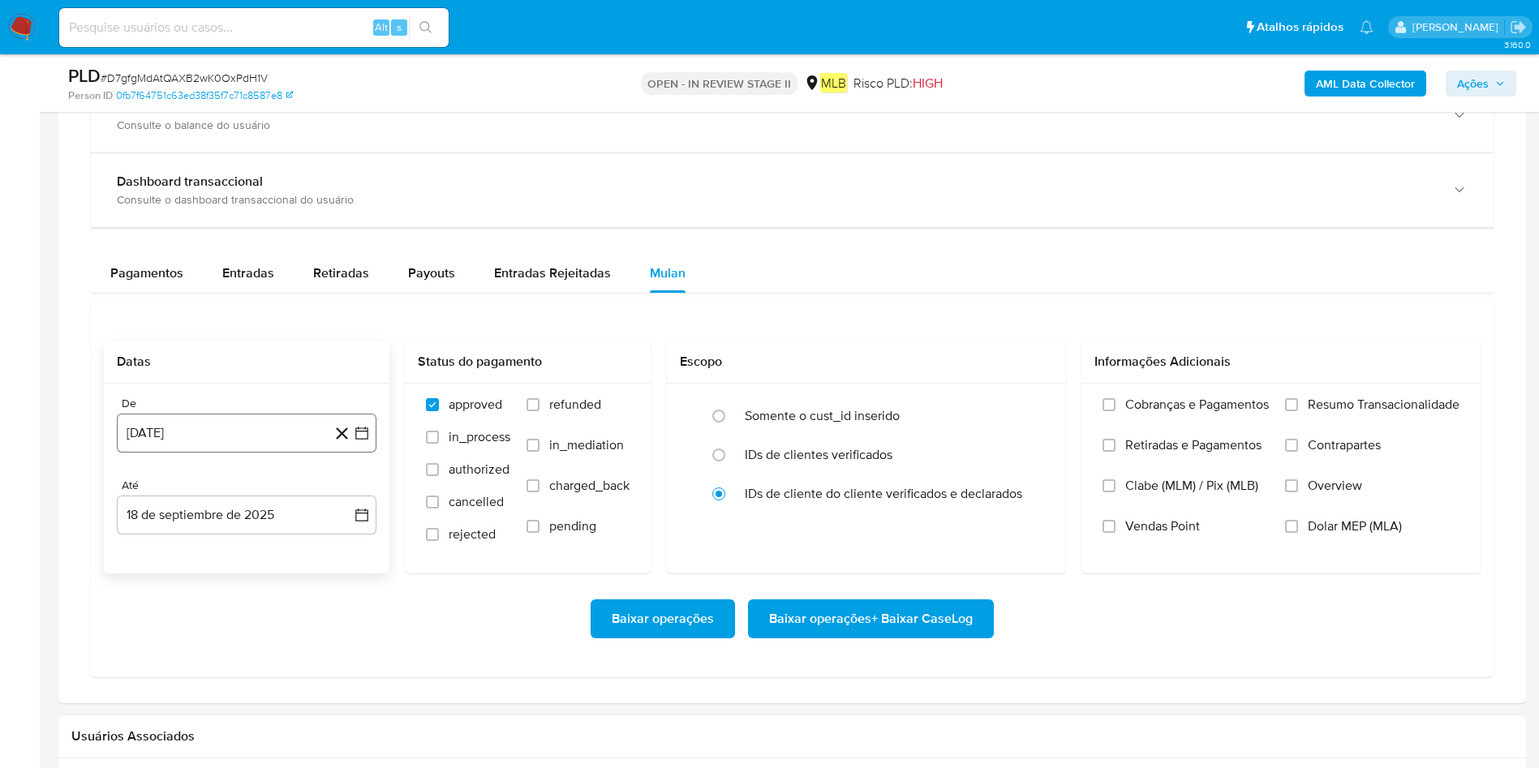
click at [278, 424] on button "[DATE]" at bounding box center [247, 433] width 260 height 39
click at [237, 492] on span "agosto 2024" at bounding box center [239, 492] width 74 height 16
click at [345, 491] on icon "Año siguiente" at bounding box center [343, 491] width 19 height 19
click at [256, 643] on button "ago" at bounding box center [244, 642] width 45 height 26
click at [279, 548] on button "1" at bounding box center [279, 552] width 26 height 26
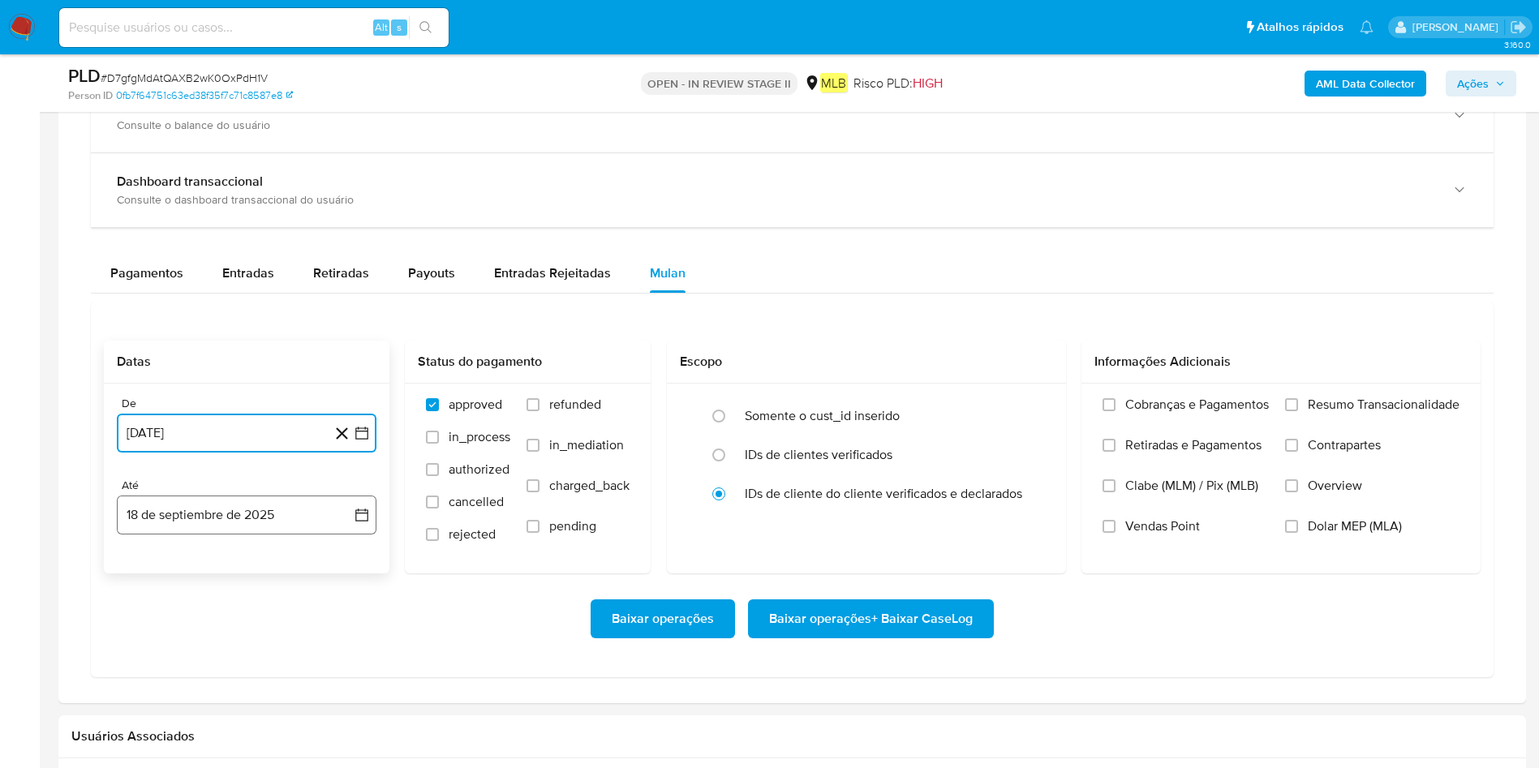
click at [230, 502] on button "18 de septiembre de 2025" at bounding box center [247, 515] width 260 height 39
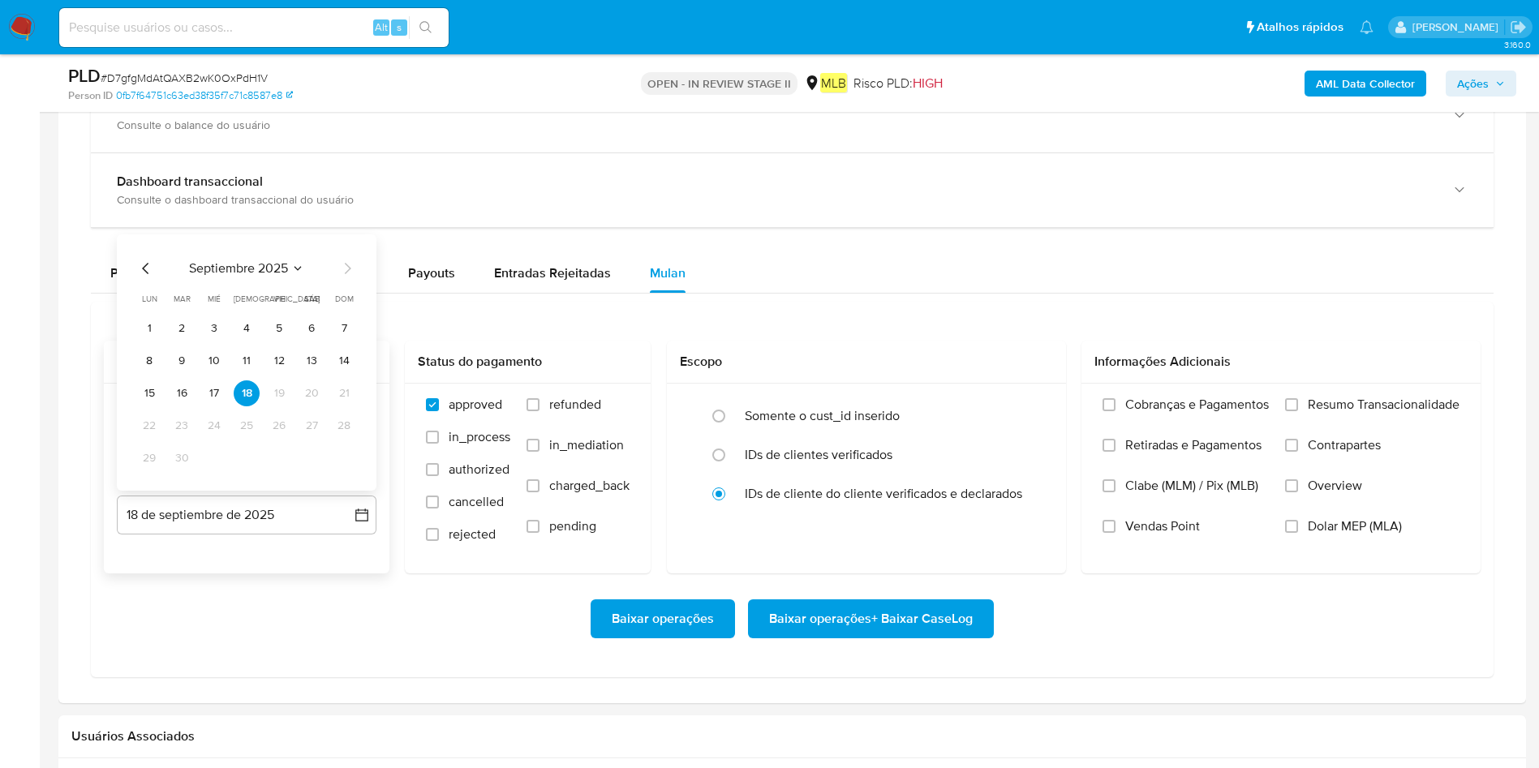
click at [204, 381] on td "17" at bounding box center [214, 394] width 26 height 26
click at [219, 400] on button "17" at bounding box center [214, 394] width 26 height 26
click at [1406, 401] on span "Resumo Transacionalidade" at bounding box center [1384, 405] width 152 height 16
click at [1298, 401] on input "Resumo Transacionalidade" at bounding box center [1291, 404] width 13 height 13
click at [810, 610] on span "Baixar operações + Baixar CaseLog" at bounding box center [871, 619] width 204 height 36
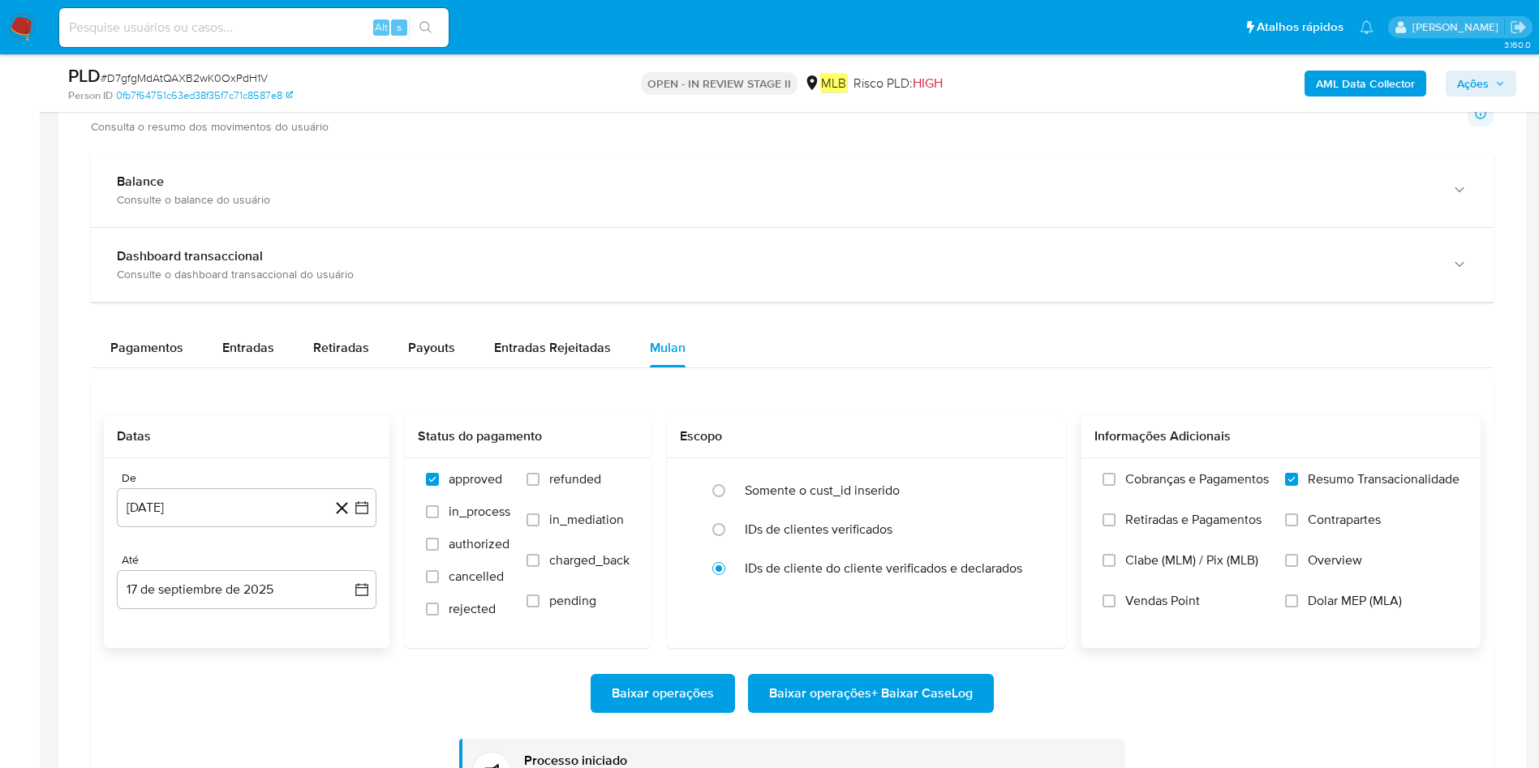
scroll to position [2295, 0]
